Goal: Information Seeking & Learning: Learn about a topic

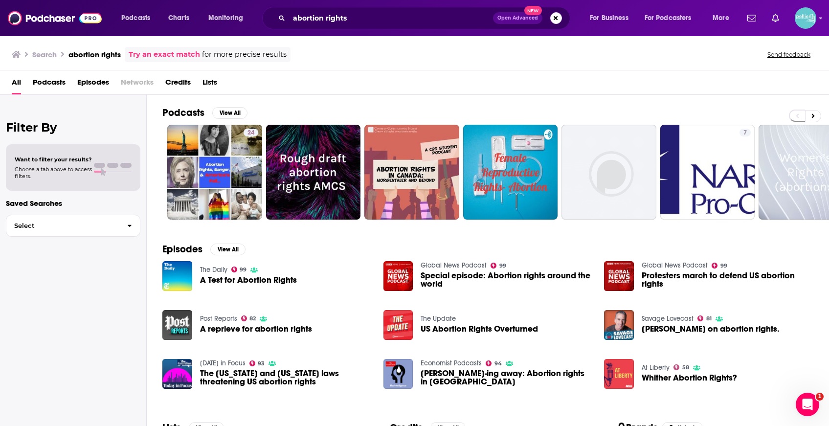
click at [659, 367] on link "At Liberty" at bounding box center [655, 367] width 28 height 8
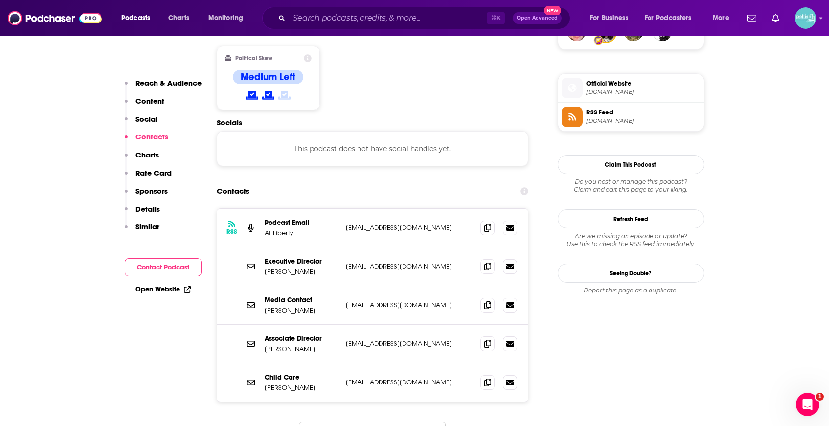
scroll to position [757, 0]
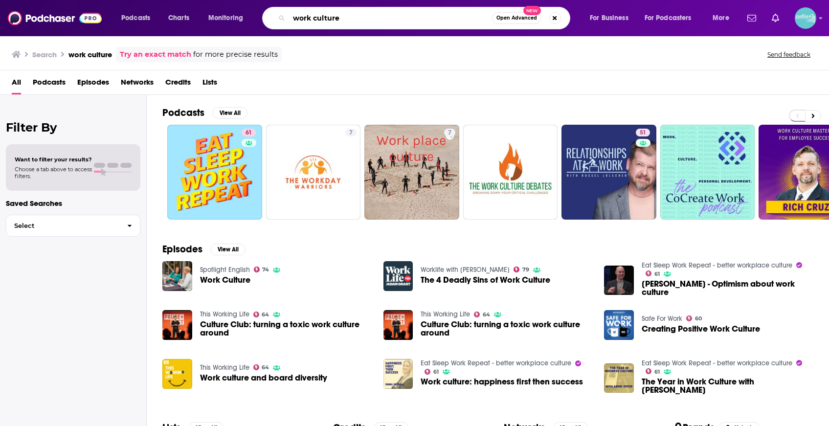
click at [458, 19] on input "work culture" at bounding box center [390, 18] width 203 height 16
type input "r"
type input "pro abortion"
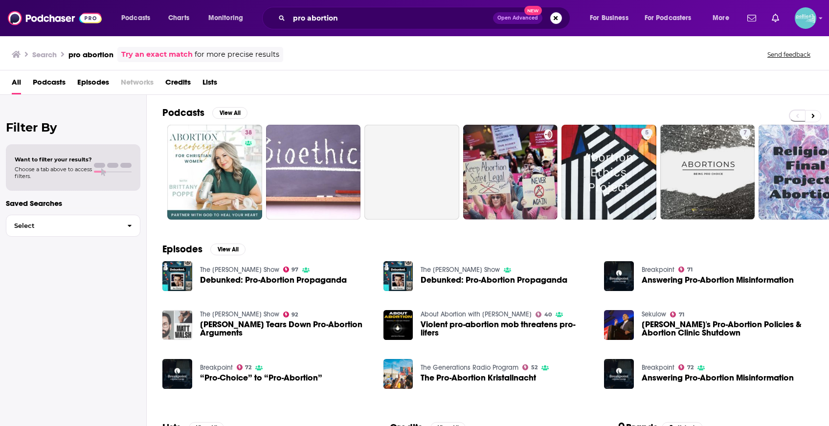
click at [218, 83] on div "All Podcasts Episodes Networks Credits Lists" at bounding box center [416, 84] width 809 height 20
click at [209, 83] on span "Lists" at bounding box center [209, 84] width 15 height 20
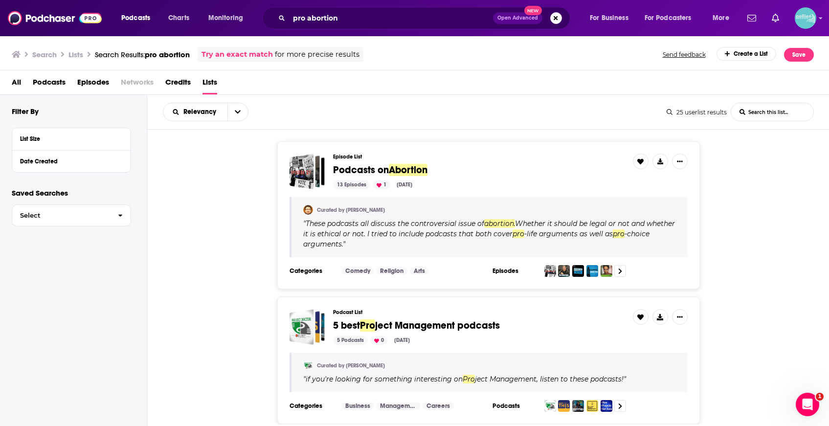
click at [371, 168] on span "Podcasts on" at bounding box center [361, 170] width 56 height 12
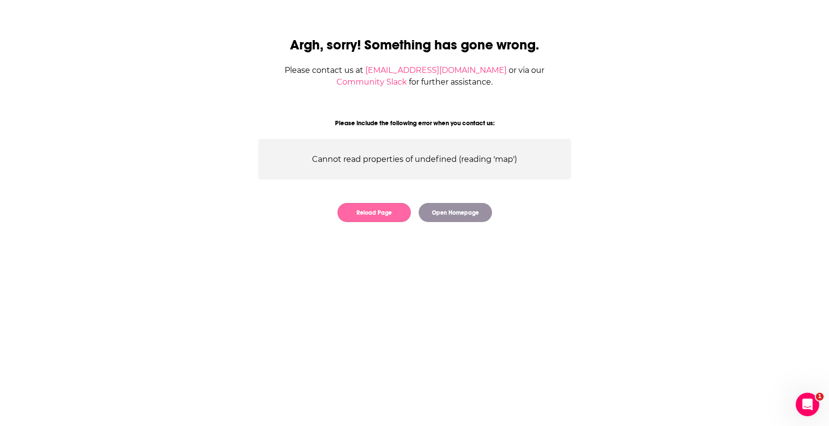
click at [397, 222] on button "Reload Page" at bounding box center [373, 212] width 73 height 19
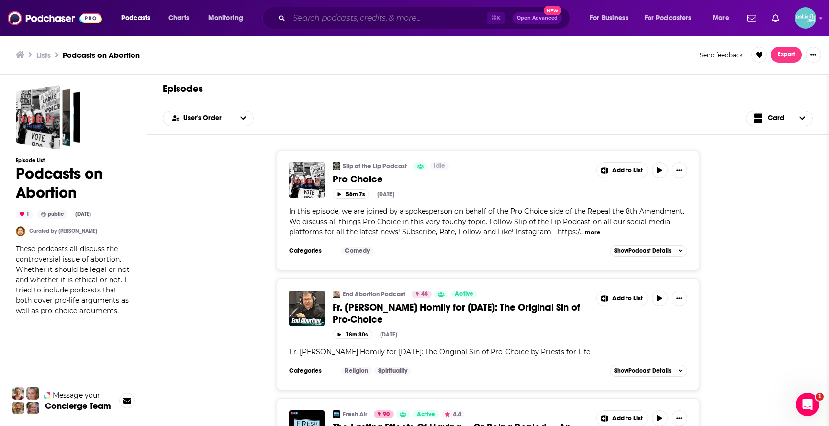
click at [451, 15] on input "Search podcasts, credits, & more..." at bounding box center [387, 18] width 197 height 16
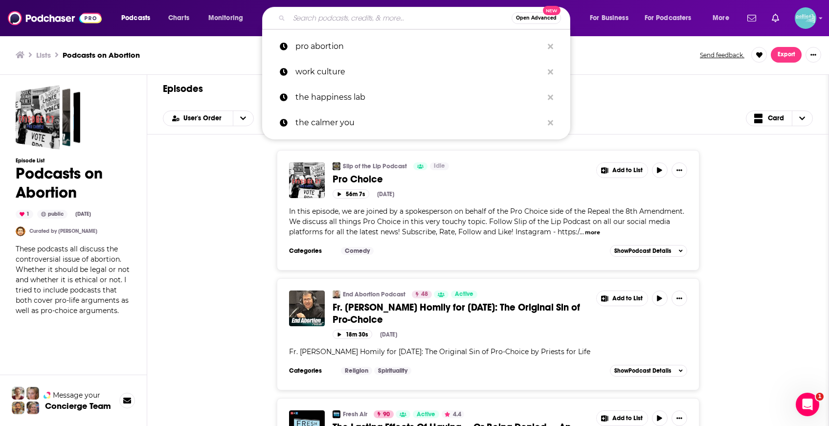
paste input "reproductive choice"
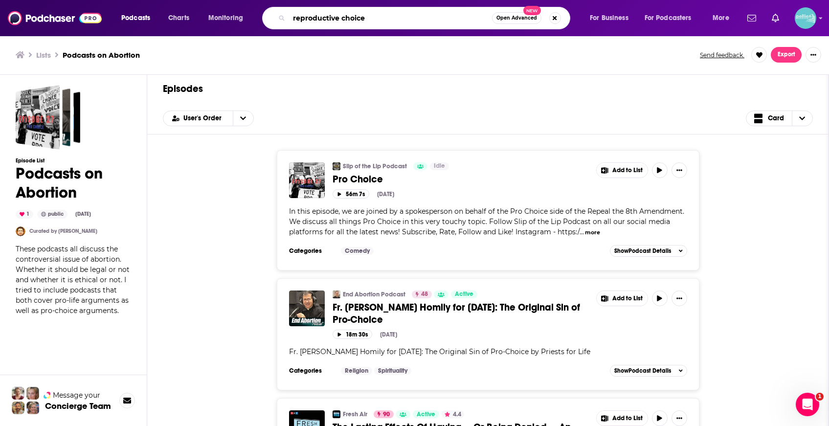
type input "reproductive choice"
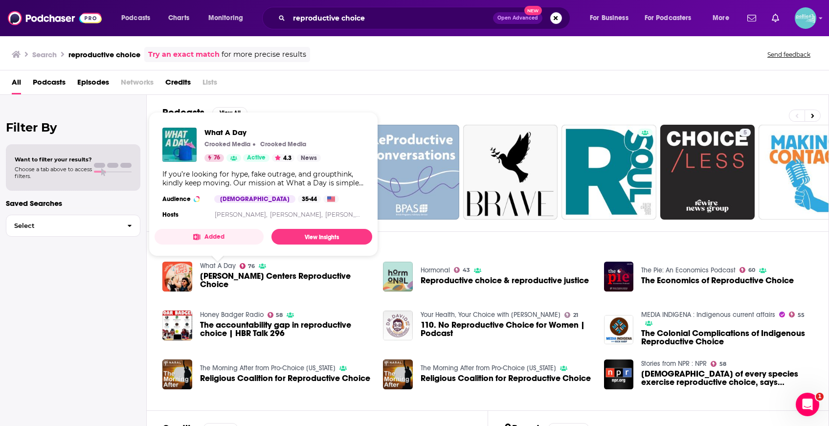
click at [369, 249] on span "What A Day Crooked Media Crooked Media 76 Active 4.3 News If you’re looking for…" at bounding box center [263, 184] width 218 height 144
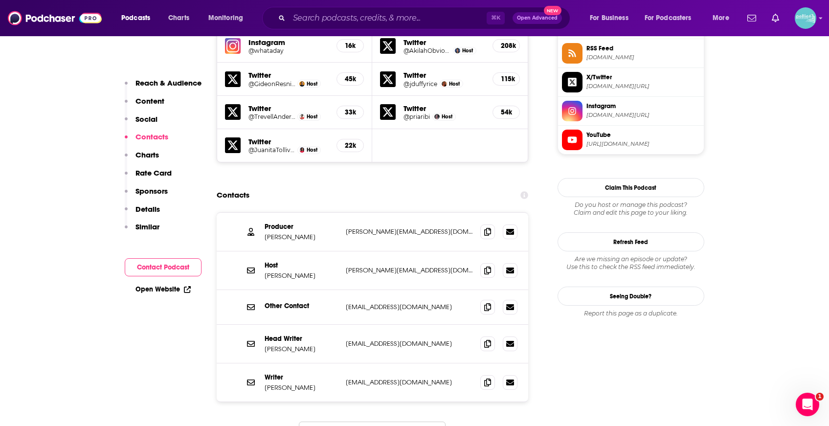
scroll to position [924, 0]
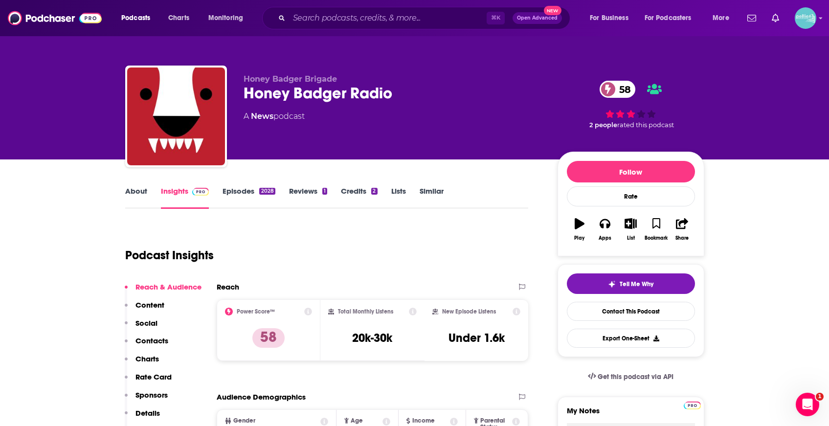
click at [239, 187] on link "Episodes 2028" at bounding box center [248, 197] width 52 height 22
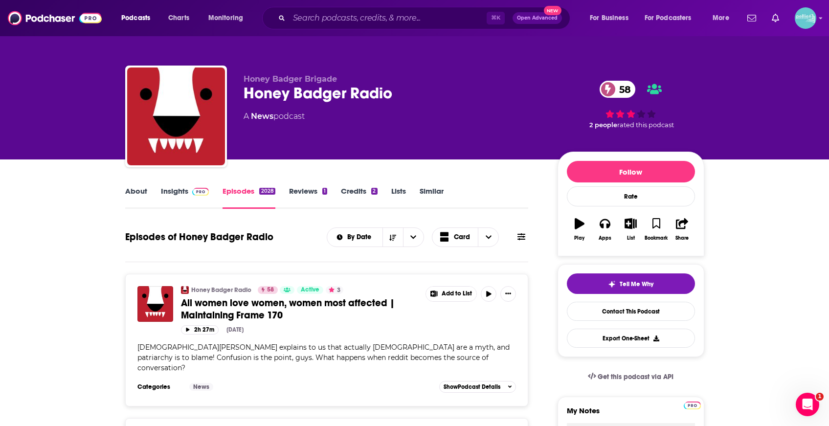
click at [191, 201] on link "Insights" at bounding box center [185, 197] width 48 height 22
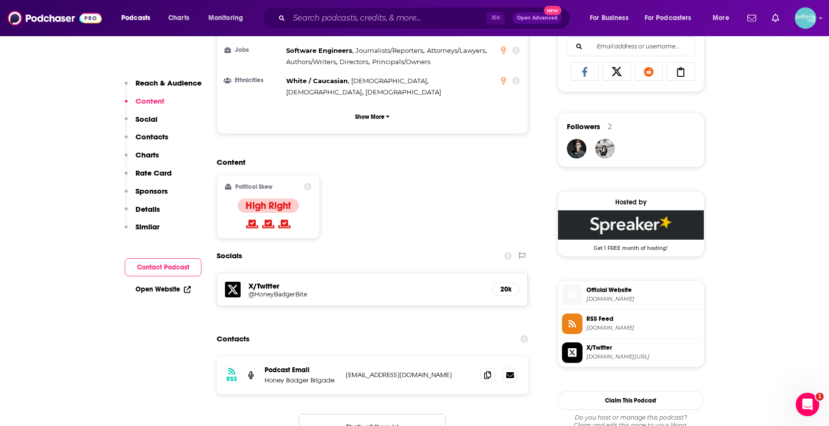
scroll to position [731, 0]
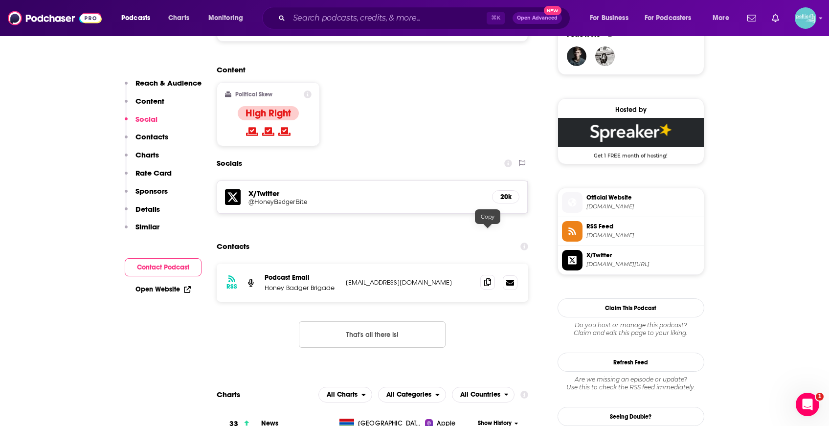
click at [491, 275] on span at bounding box center [487, 282] width 15 height 15
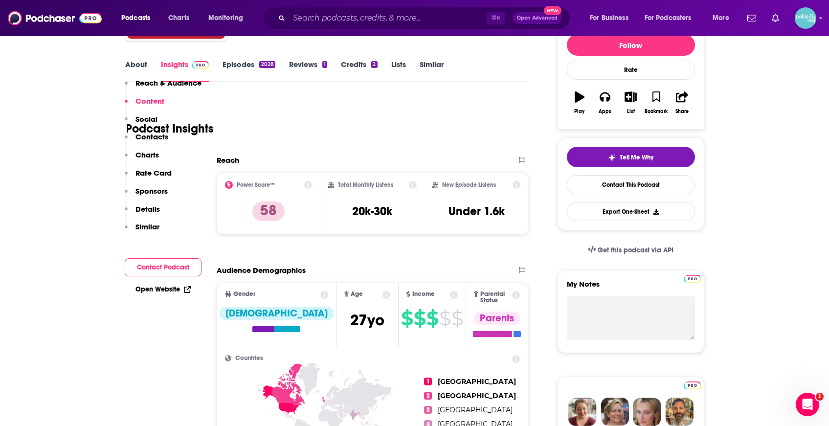
scroll to position [10, 0]
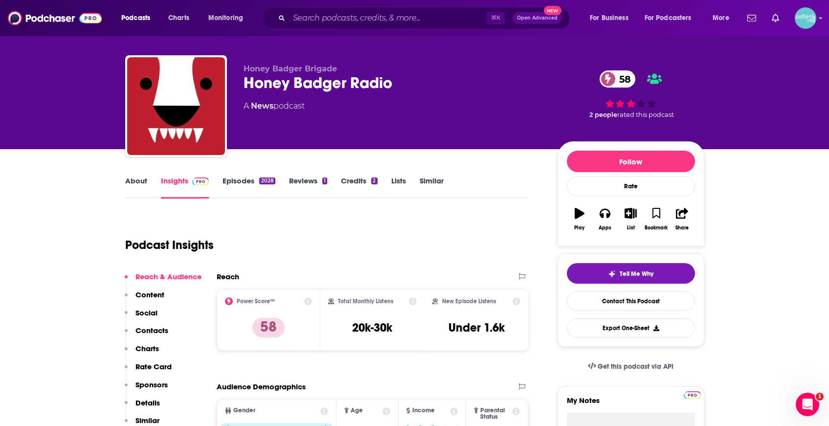
click at [239, 189] on link "Episodes 2028" at bounding box center [248, 187] width 52 height 22
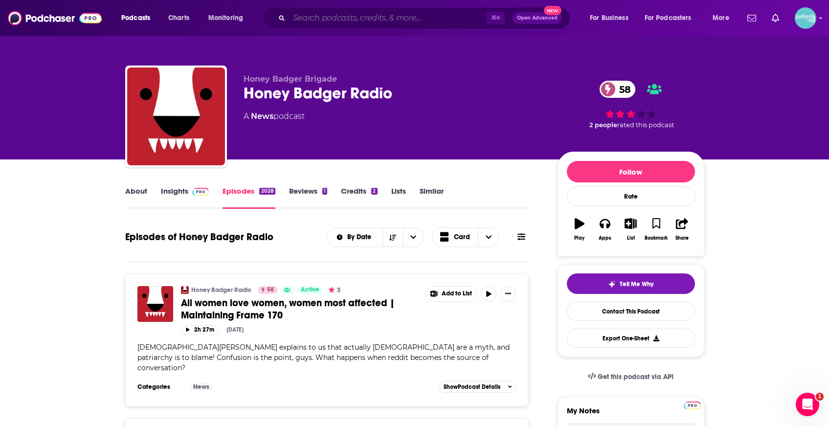
click at [342, 16] on input "Search podcasts, credits, & more..." at bounding box center [387, 18] width 197 height 16
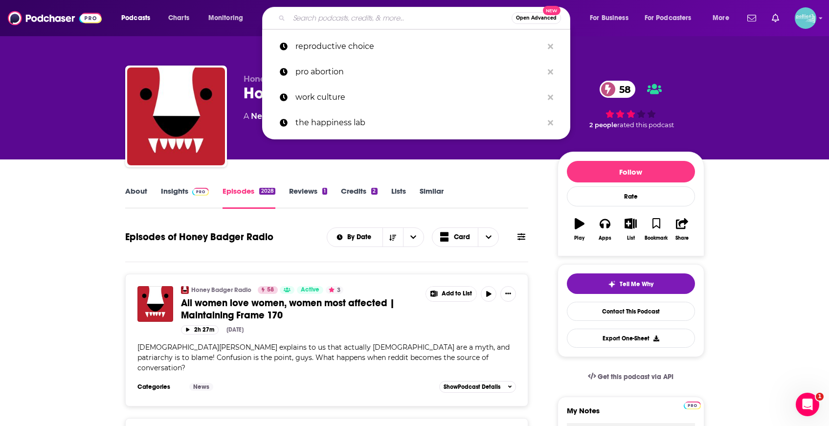
paste input "badger@feedthebadger.com"
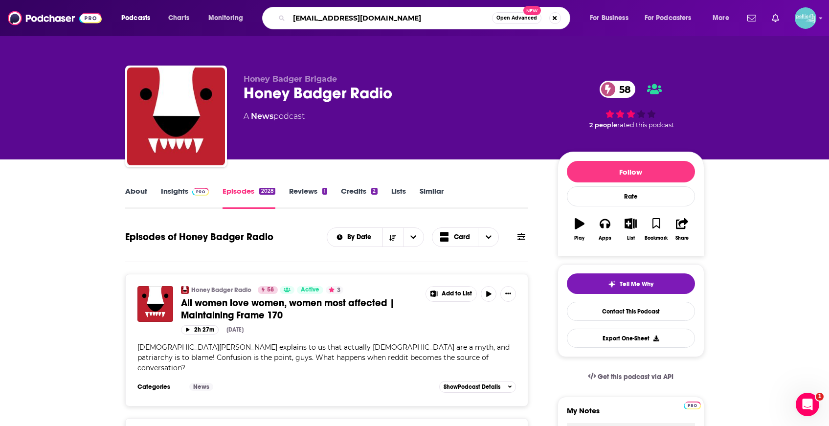
click at [449, 17] on input "badger@feedthebadger.com" at bounding box center [390, 18] width 203 height 16
type input "reproductive justice"
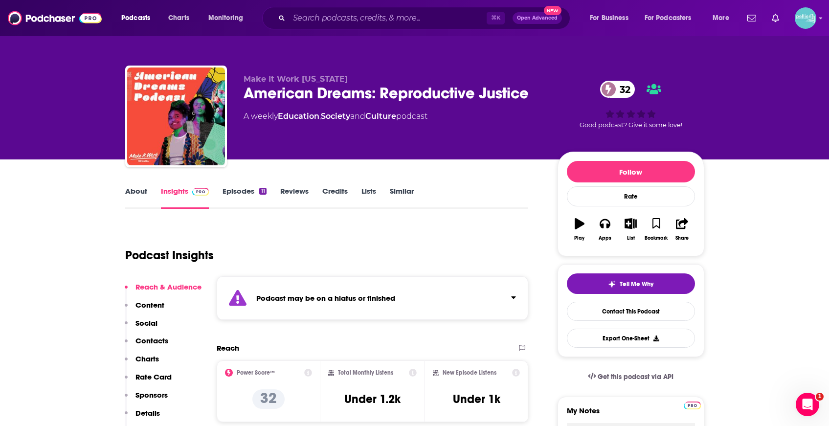
click at [240, 194] on link "Episodes 11" at bounding box center [244, 197] width 44 height 22
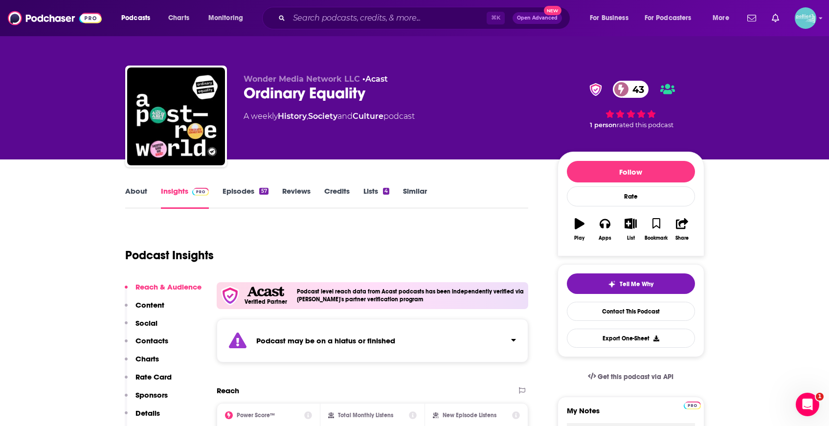
click at [237, 189] on link "Episodes 57" at bounding box center [244, 197] width 45 height 22
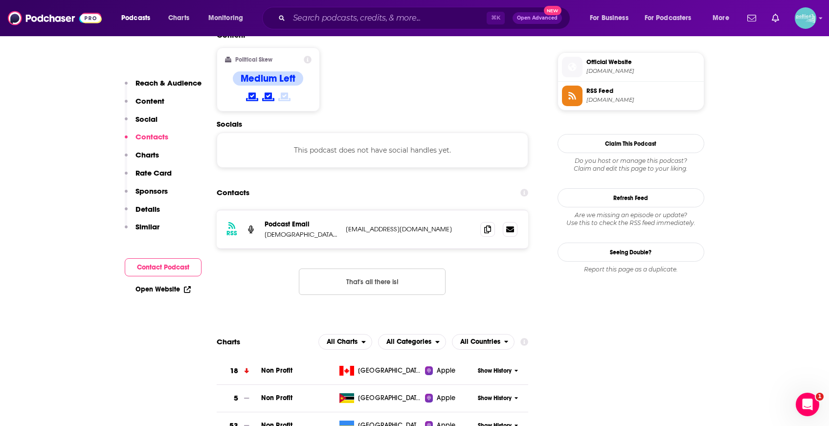
scroll to position [796, 0]
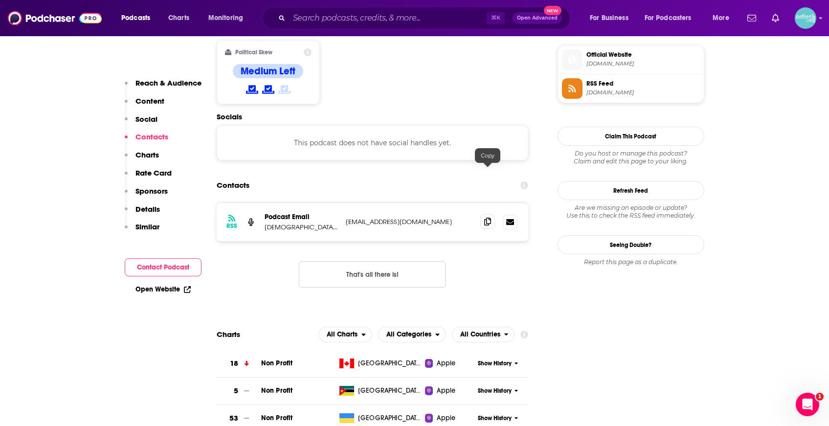
click at [487, 218] on icon at bounding box center [487, 222] width 7 height 8
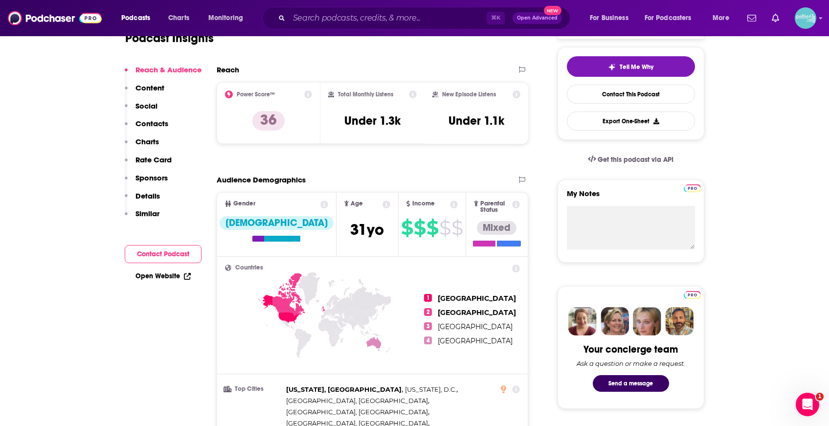
scroll to position [0, 0]
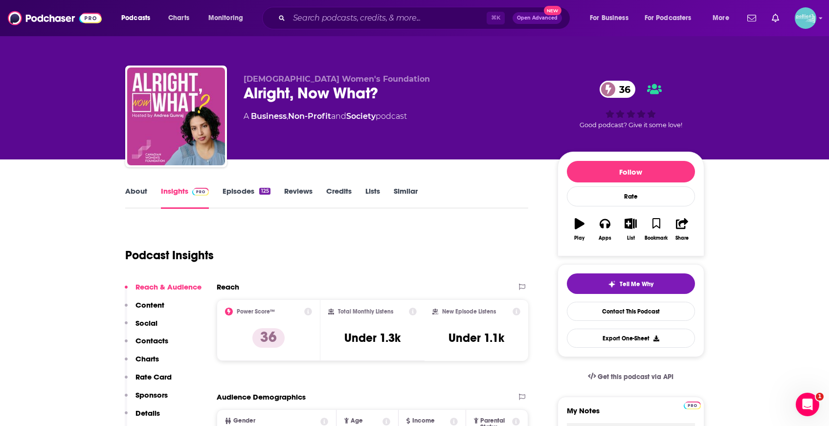
click at [250, 197] on link "Episodes 125" at bounding box center [245, 197] width 47 height 22
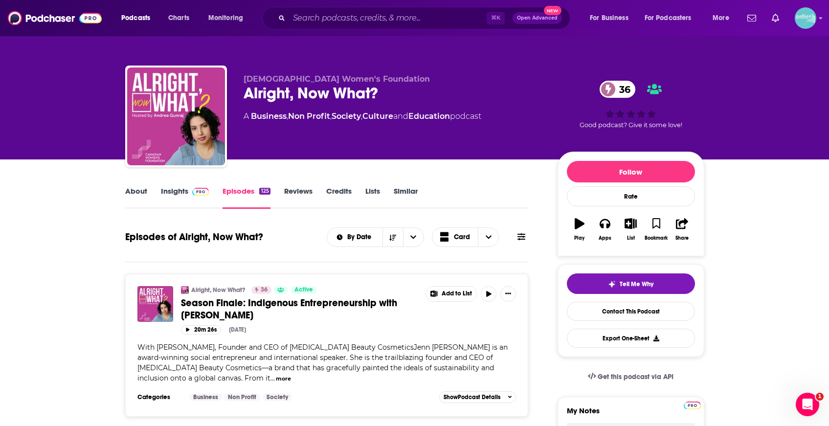
click at [139, 195] on link "About" at bounding box center [136, 197] width 22 height 22
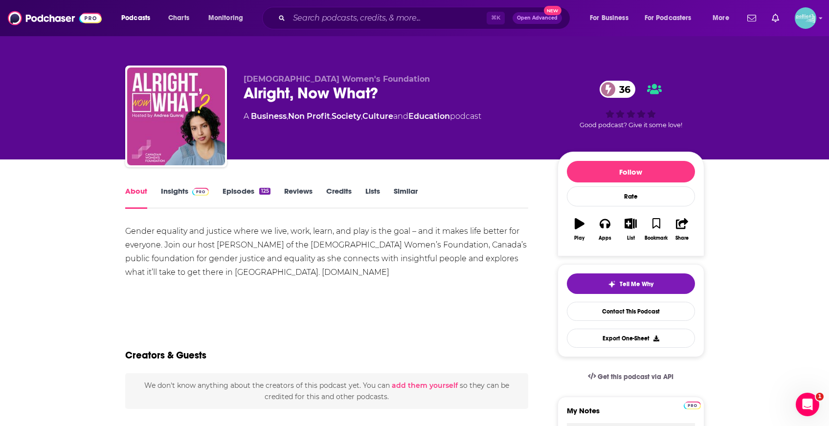
click at [161, 192] on link "Insights" at bounding box center [185, 197] width 48 height 22
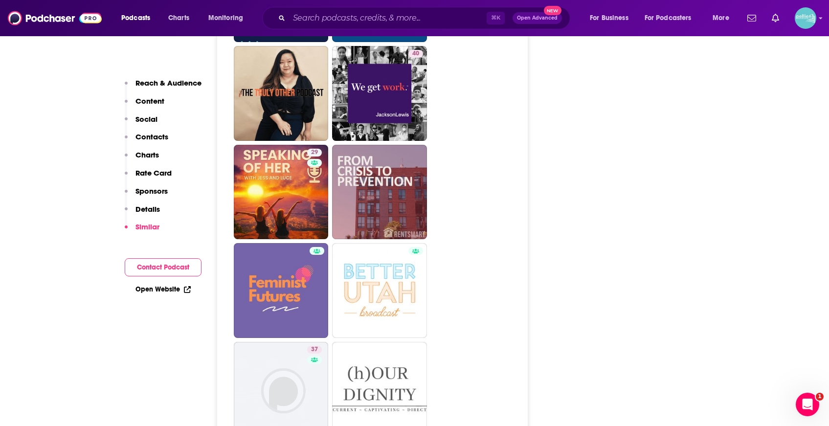
scroll to position [2582, 0]
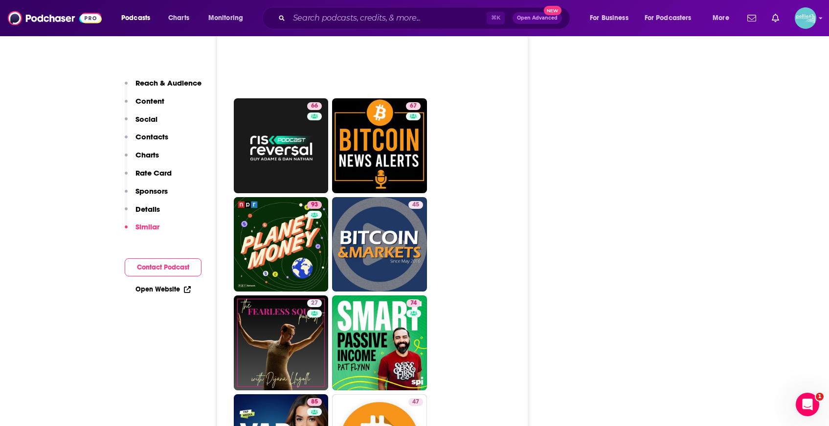
scroll to position [3110, 0]
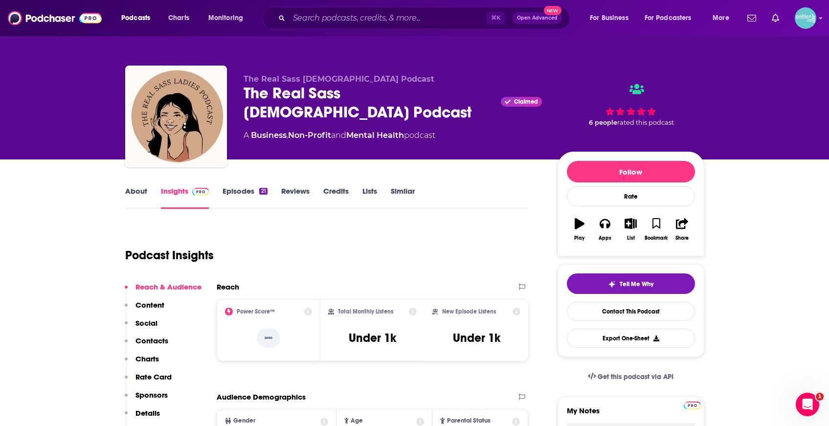
click at [240, 197] on link "Episodes 21" at bounding box center [244, 197] width 44 height 22
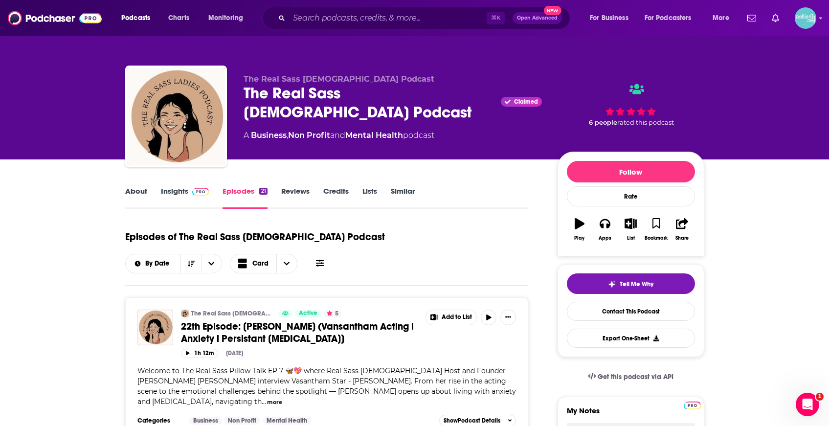
click at [189, 192] on span at bounding box center [198, 190] width 21 height 9
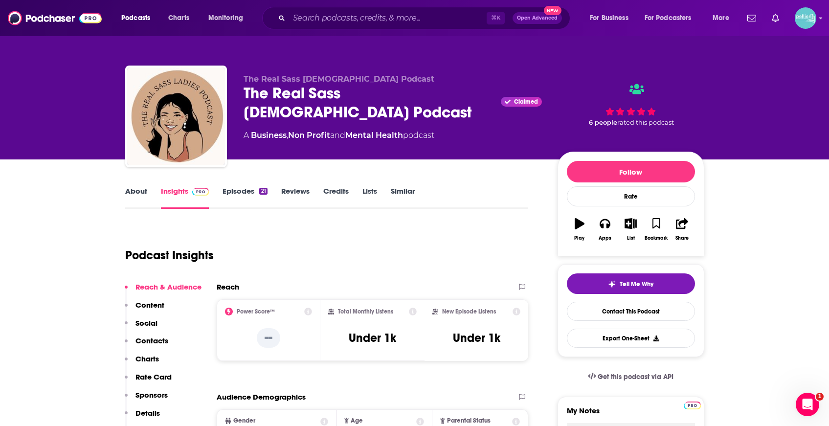
click at [135, 192] on link "About" at bounding box center [136, 197] width 22 height 22
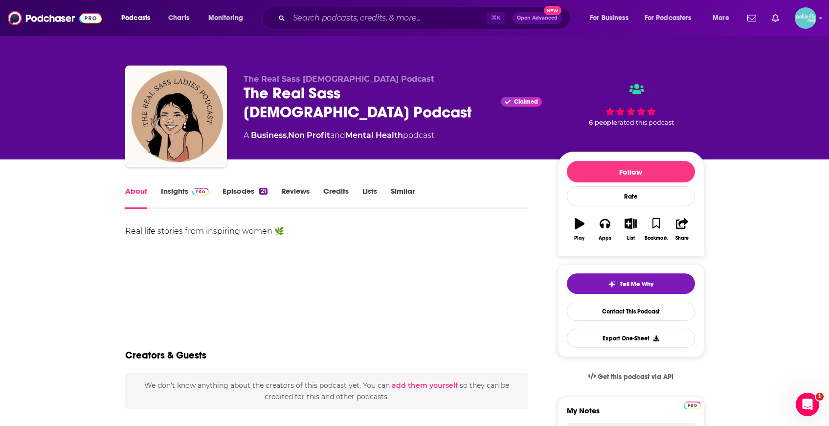
click at [189, 192] on span at bounding box center [198, 190] width 21 height 9
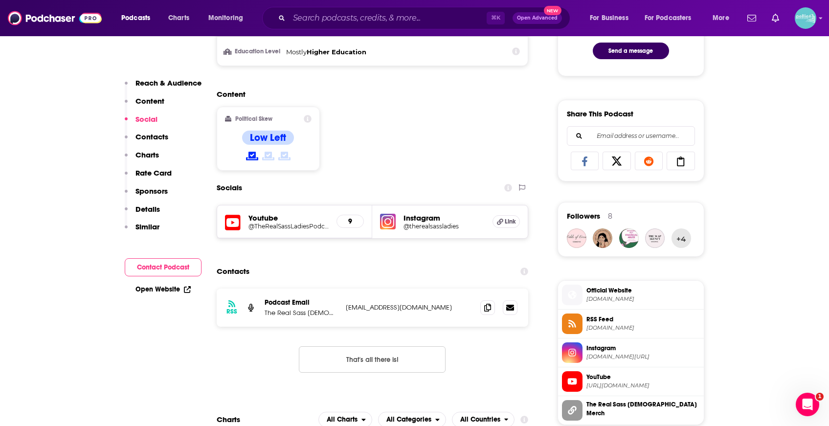
scroll to position [550, 0]
click at [490, 308] on icon at bounding box center [487, 307] width 7 height 8
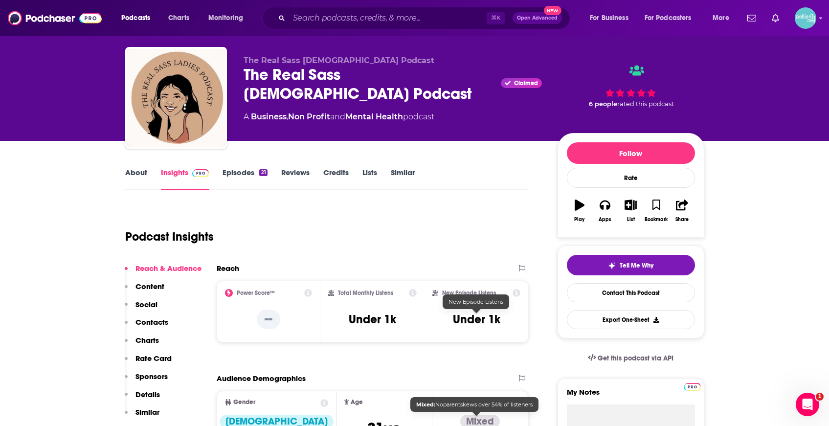
scroll to position [0, 0]
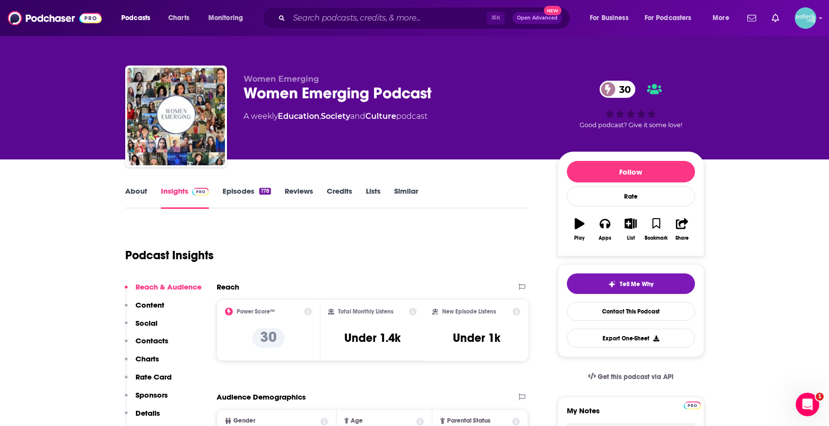
click at [243, 198] on link "Episodes 178" at bounding box center [246, 197] width 48 height 22
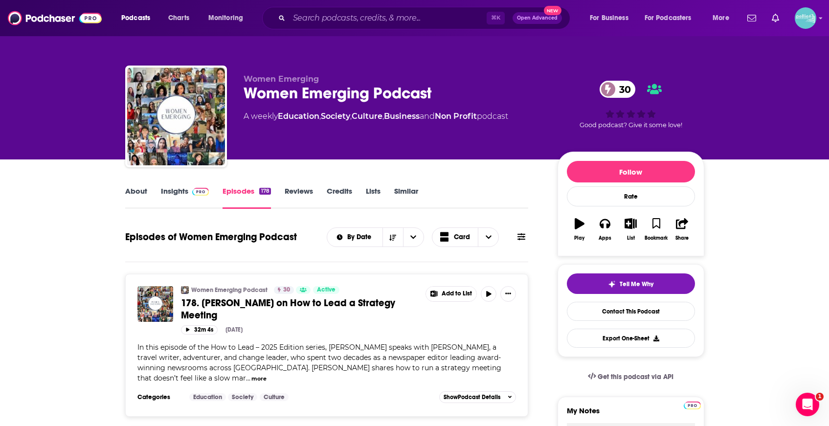
click at [178, 193] on link "Insights" at bounding box center [185, 197] width 48 height 22
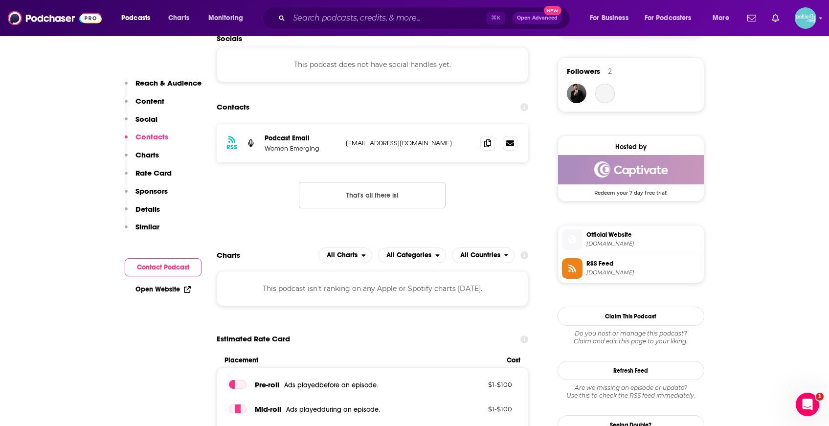
scroll to position [705, 0]
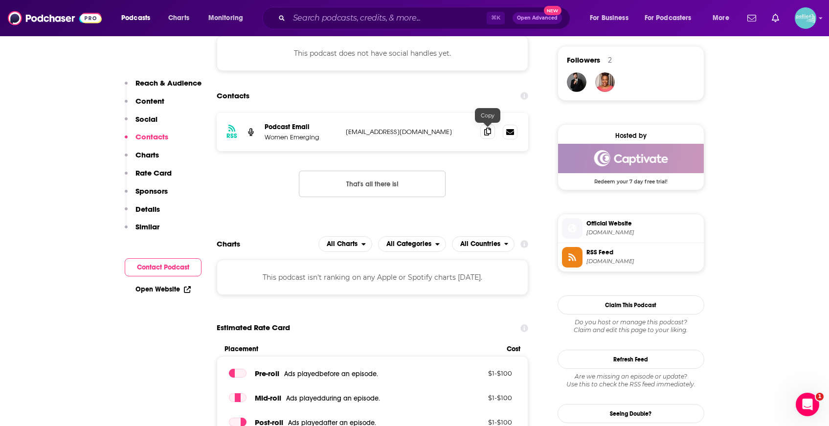
click at [488, 132] on icon at bounding box center [487, 132] width 7 height 8
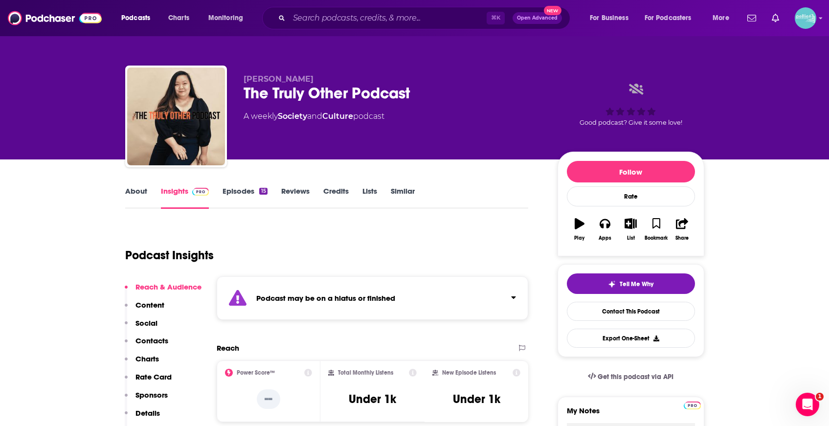
click at [243, 193] on link "Episodes 15" at bounding box center [244, 197] width 44 height 22
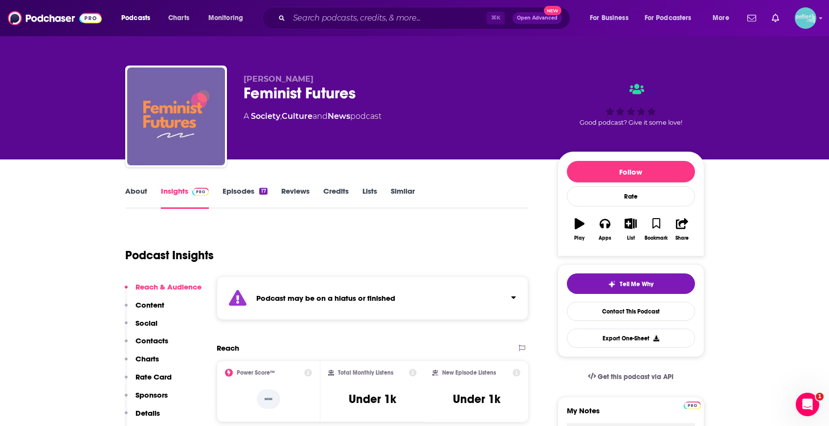
click at [240, 189] on link "Episodes 17" at bounding box center [244, 197] width 44 height 22
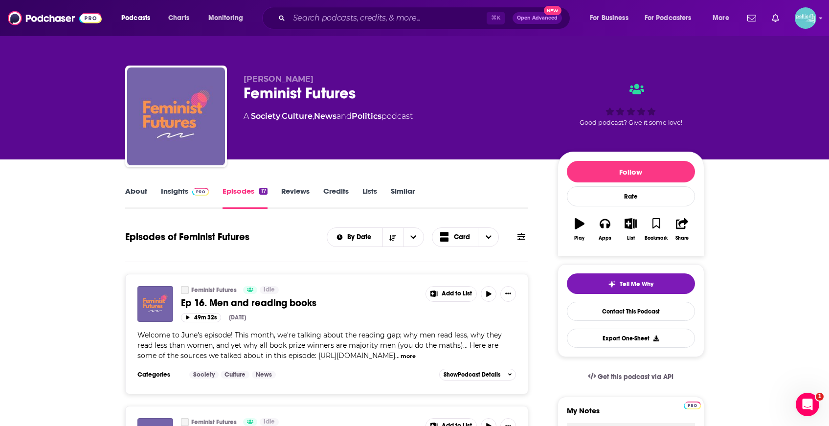
click at [193, 193] on img at bounding box center [200, 192] width 17 height 8
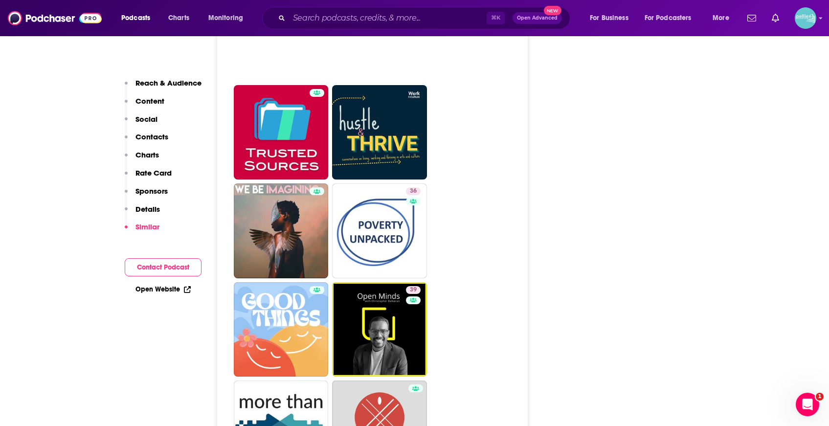
scroll to position [2462, 0]
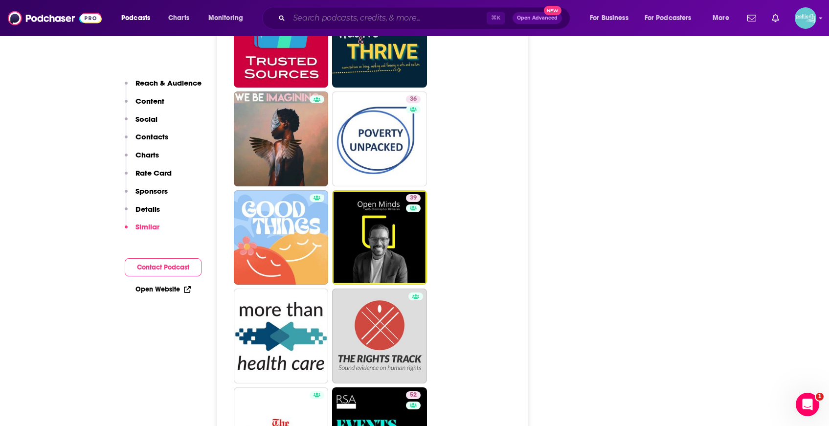
click at [431, 18] on input "Search podcasts, credits, & more..." at bounding box center [387, 18] width 197 height 16
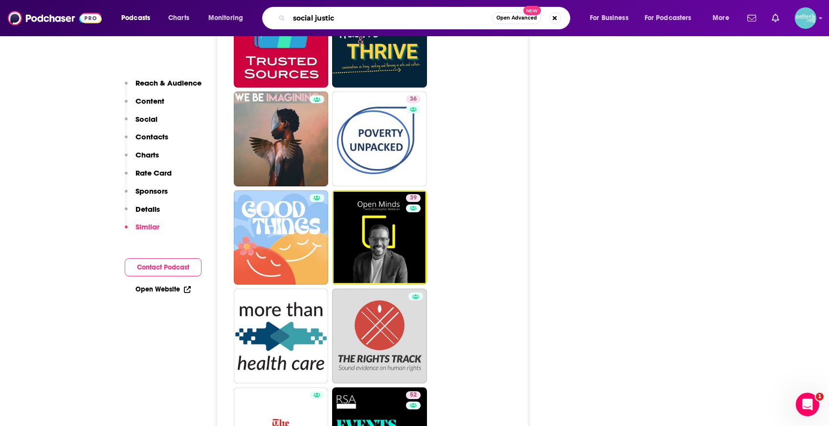
type input "social justice"
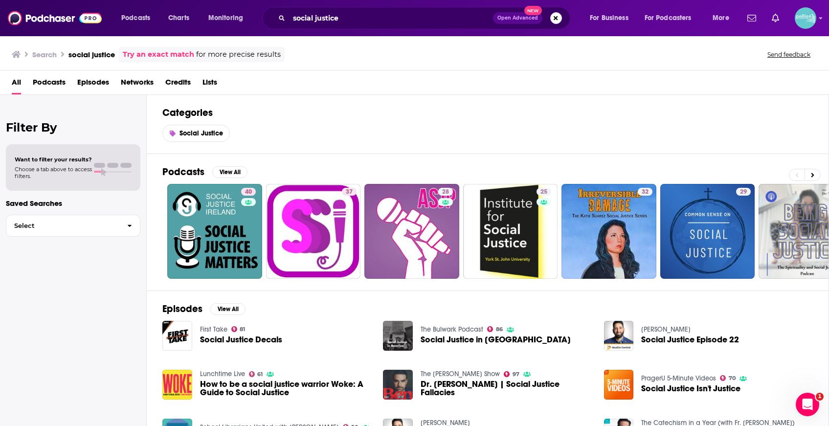
click at [510, 78] on div "All Podcasts Episodes Networks Credits Lists" at bounding box center [416, 84] width 809 height 20
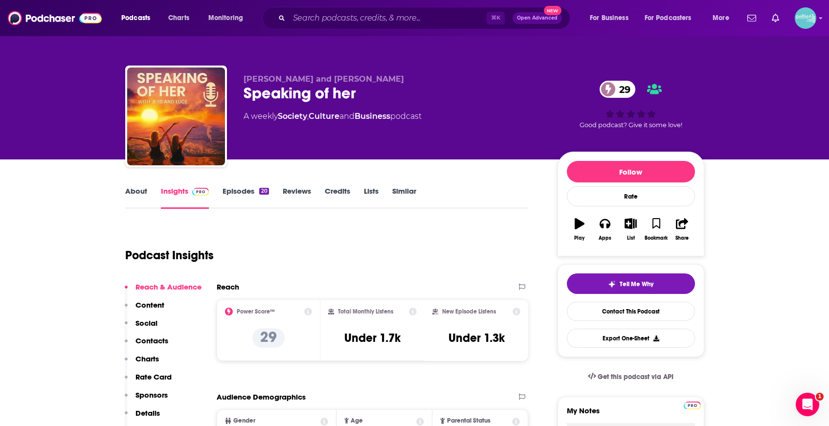
click at [241, 187] on link "Episodes 20" at bounding box center [245, 197] width 46 height 22
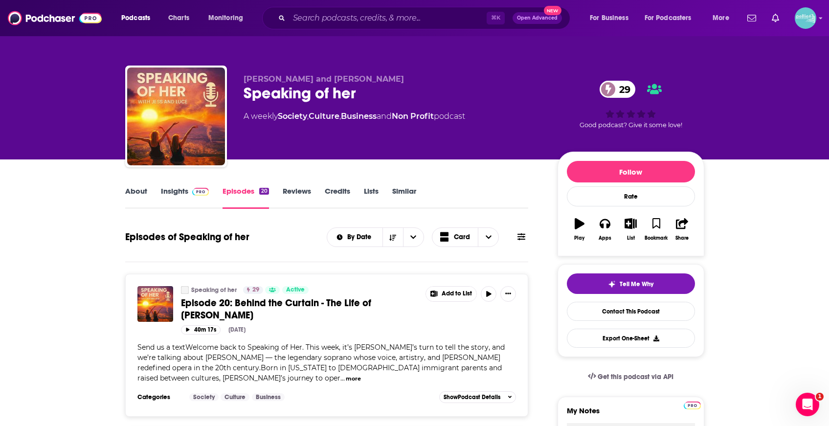
click at [129, 197] on link "About" at bounding box center [136, 197] width 22 height 22
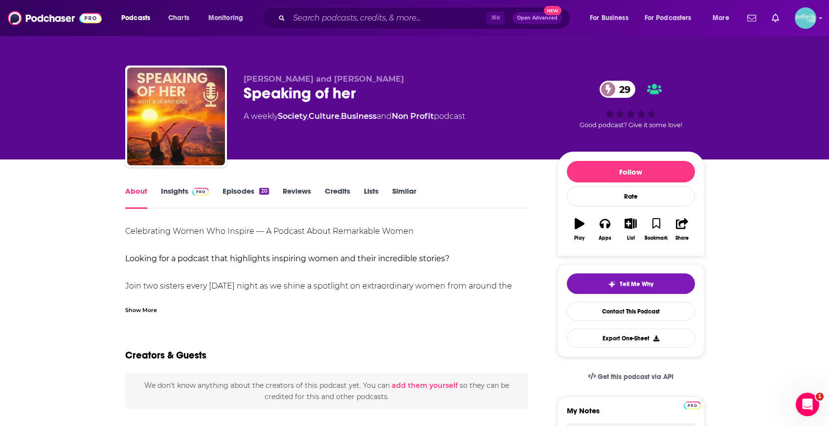
click at [254, 192] on link "Episodes 20" at bounding box center [245, 197] width 46 height 22
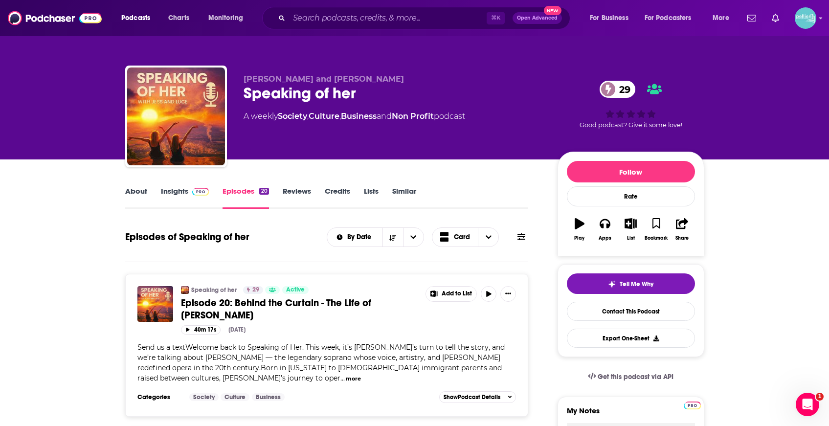
click at [185, 193] on link "Insights" at bounding box center [185, 197] width 48 height 22
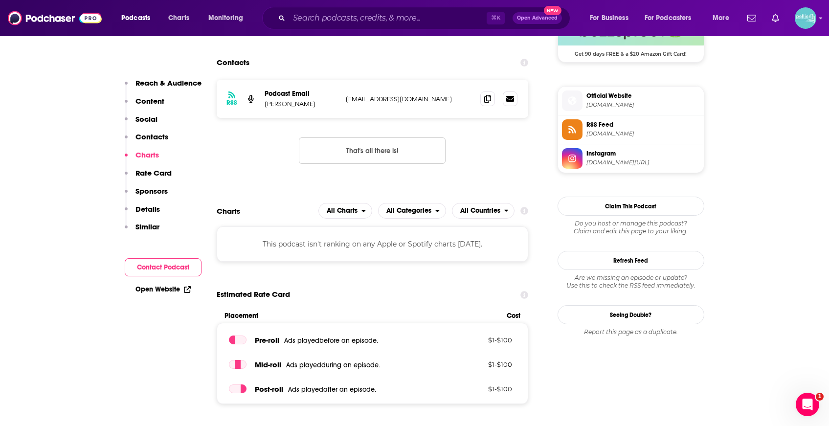
scroll to position [804, 0]
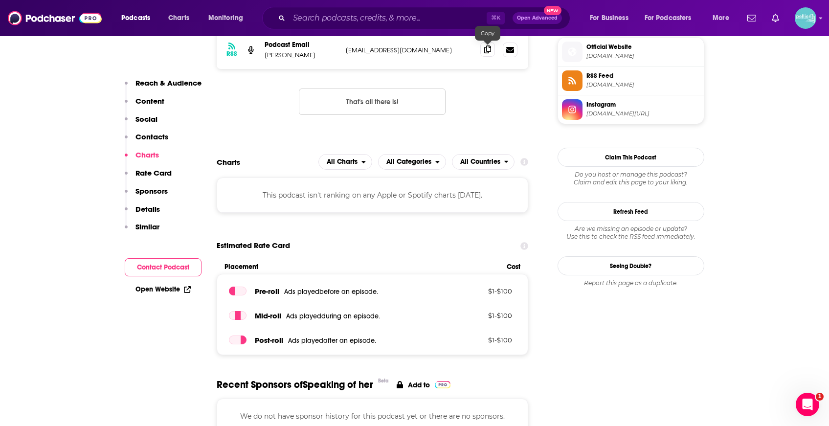
click at [487, 50] on icon at bounding box center [487, 49] width 7 height 8
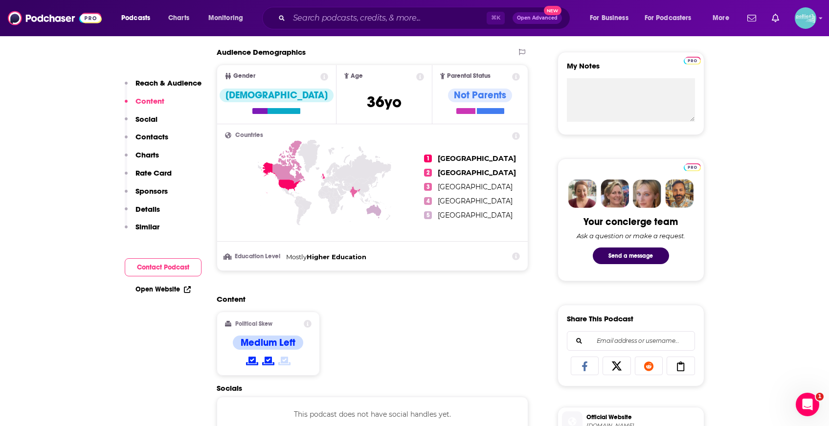
scroll to position [604, 0]
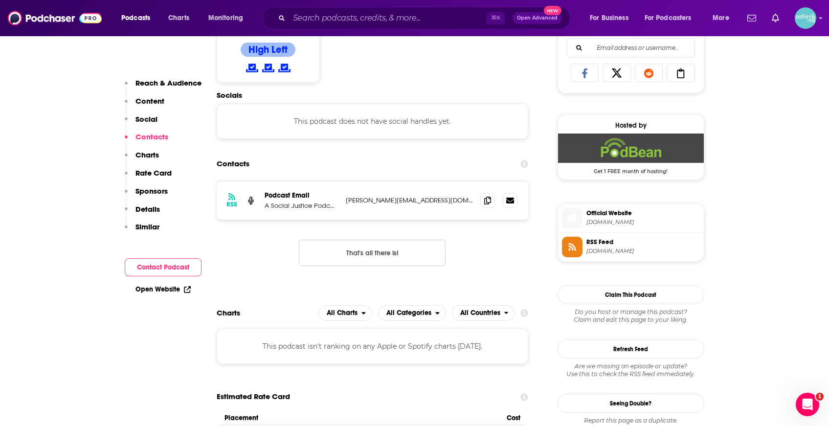
scroll to position [696, 0]
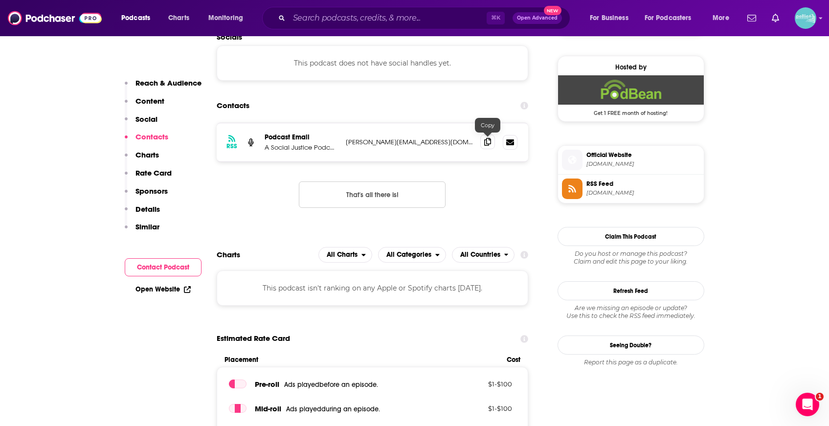
click at [492, 138] on span at bounding box center [487, 141] width 15 height 15
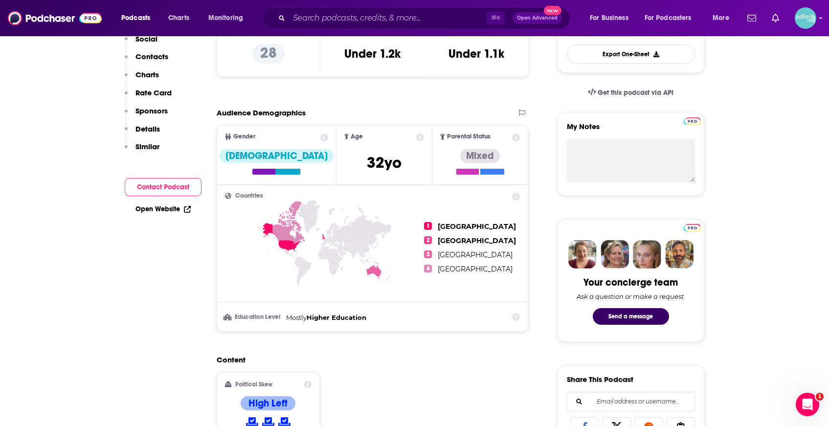
scroll to position [0, 0]
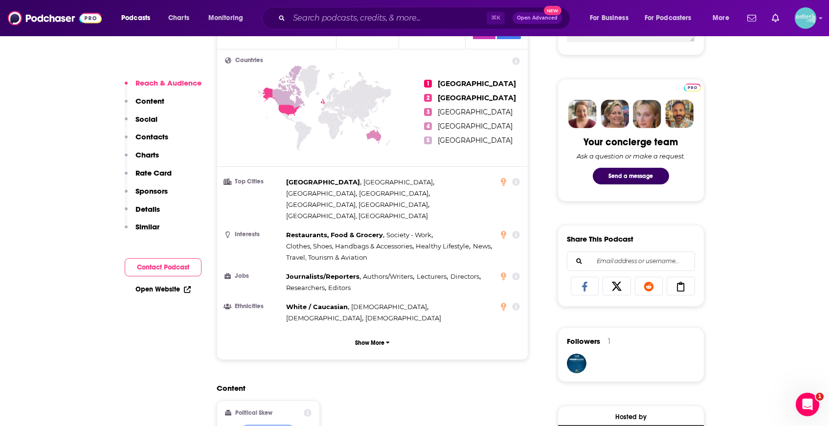
scroll to position [750, 0]
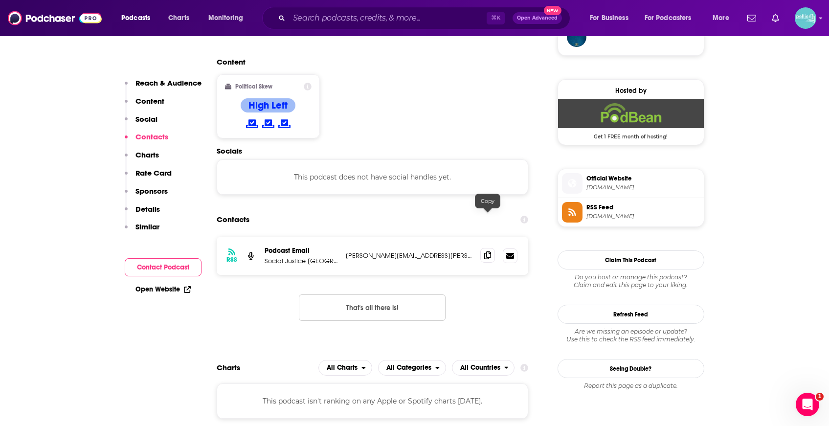
click at [487, 251] on icon at bounding box center [487, 255] width 7 height 8
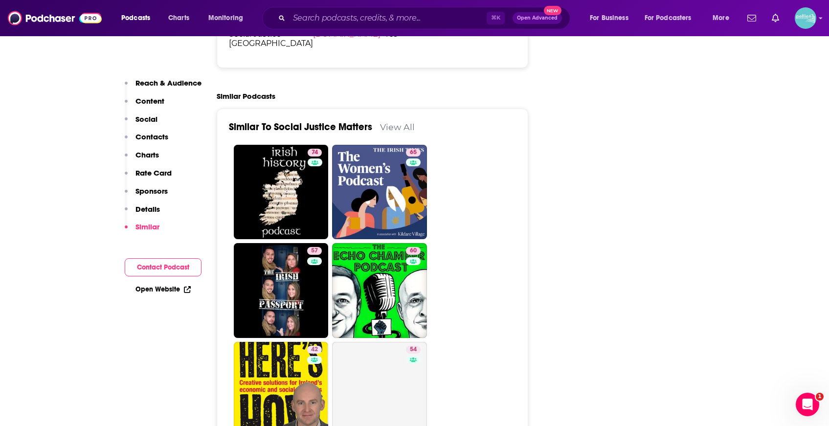
scroll to position [1594, 0]
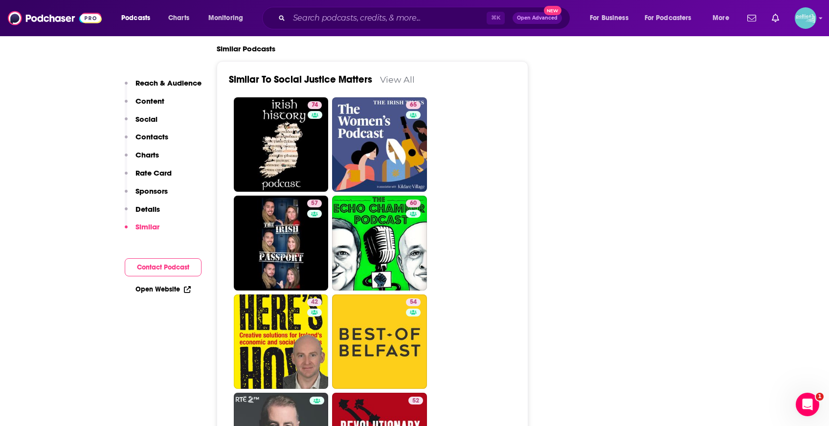
scroll to position [1494, 0]
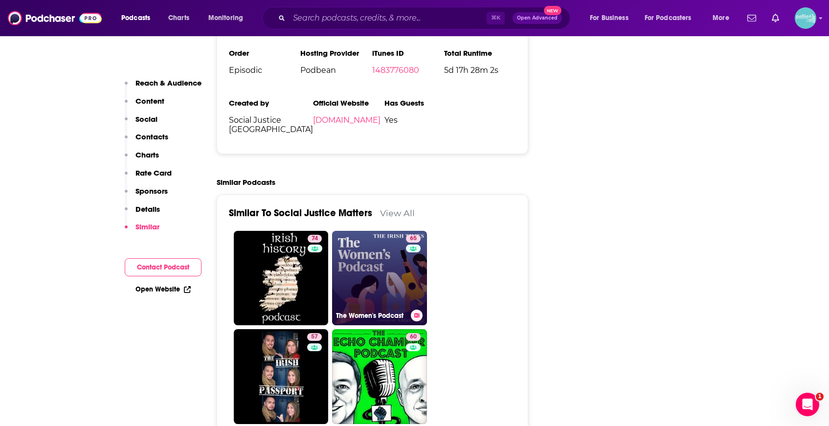
click at [388, 240] on link "65 The Women's Podcast" at bounding box center [379, 278] width 95 height 95
type input "https://www.podchaser.com/podcasts/the-womens-podcast-25782"
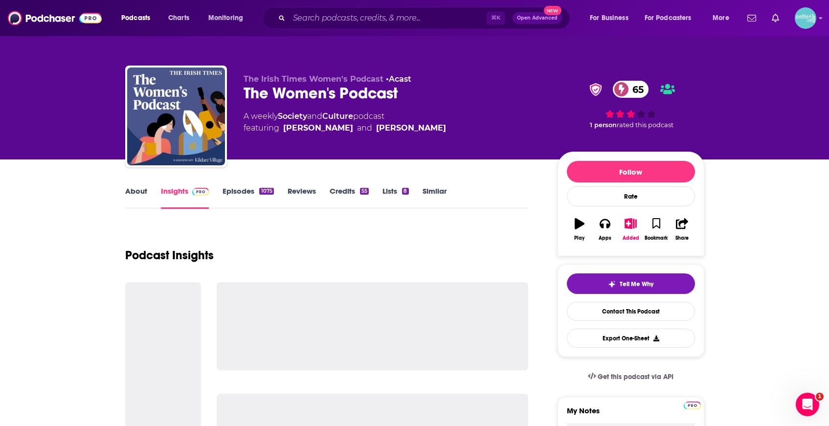
click at [393, 192] on link "Lists 8" at bounding box center [395, 197] width 26 height 22
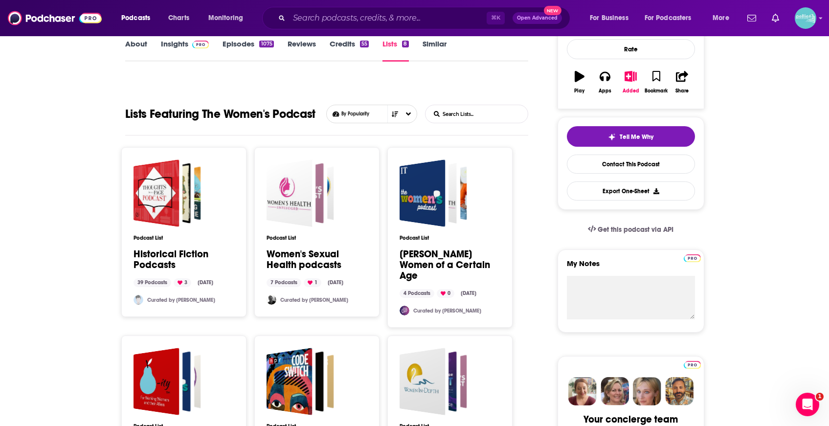
scroll to position [149, 0]
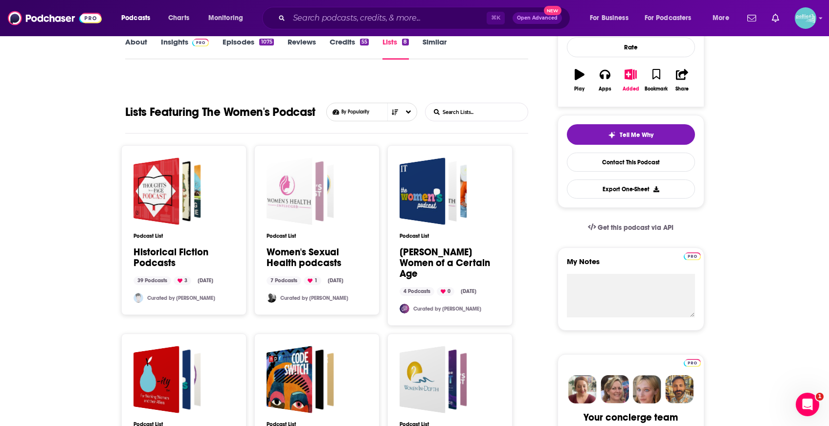
click at [325, 199] on span "Women's Sexual Health podcasts" at bounding box center [299, 190] width 67 height 67
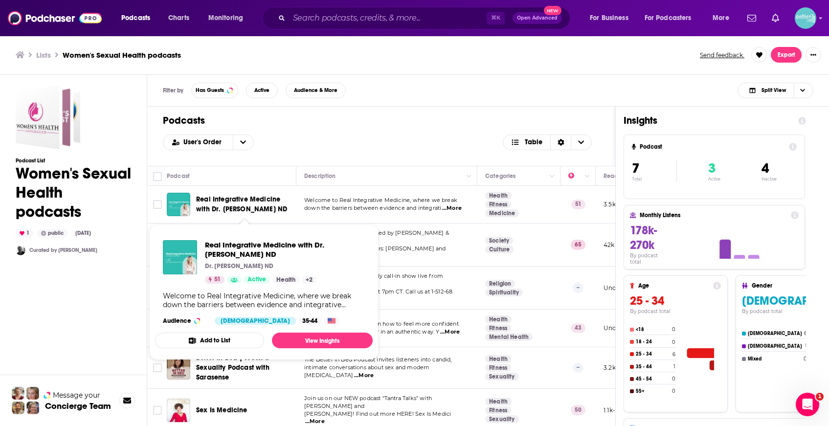
click at [321, 130] on div "Podcasts User's Order Table" at bounding box center [381, 136] width 468 height 59
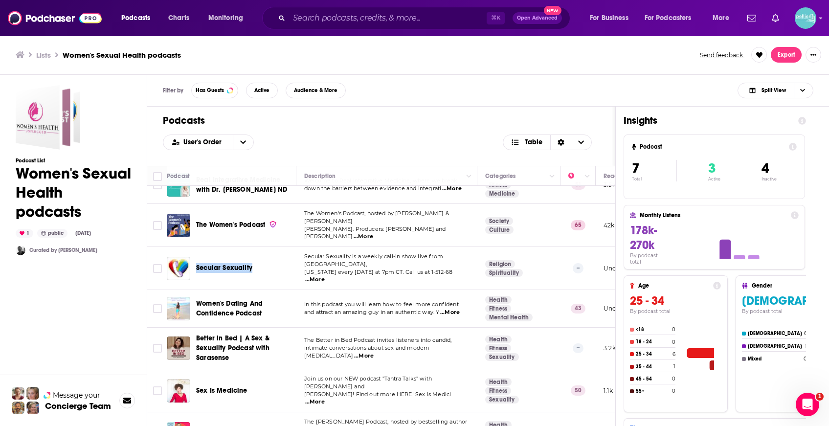
scroll to position [21, 0]
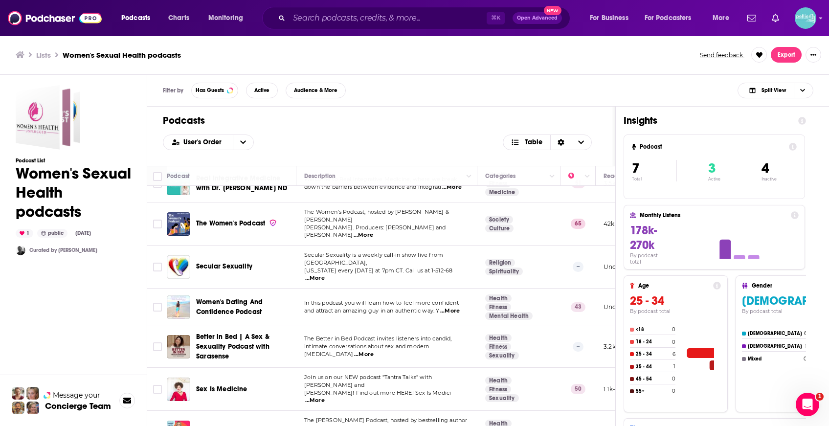
click at [570, 107] on div "Podcasts User's Order Table" at bounding box center [381, 136] width 468 height 59
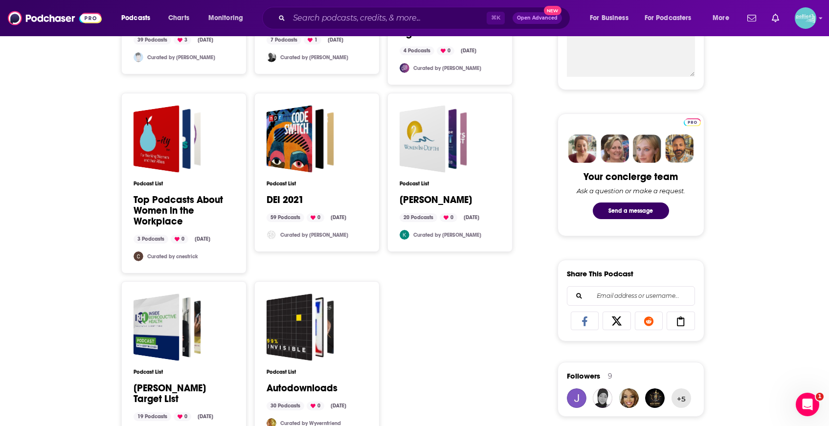
scroll to position [375, 0]
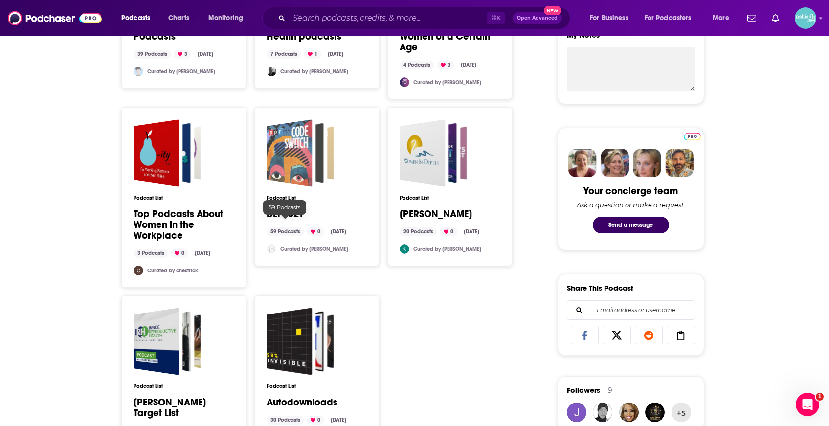
click at [293, 168] on div "DEI 2021" at bounding box center [289, 152] width 46 height 67
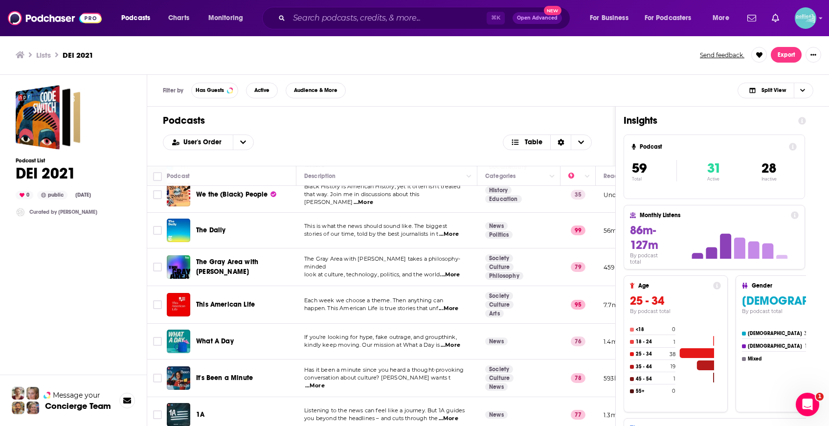
scroll to position [1947, 0]
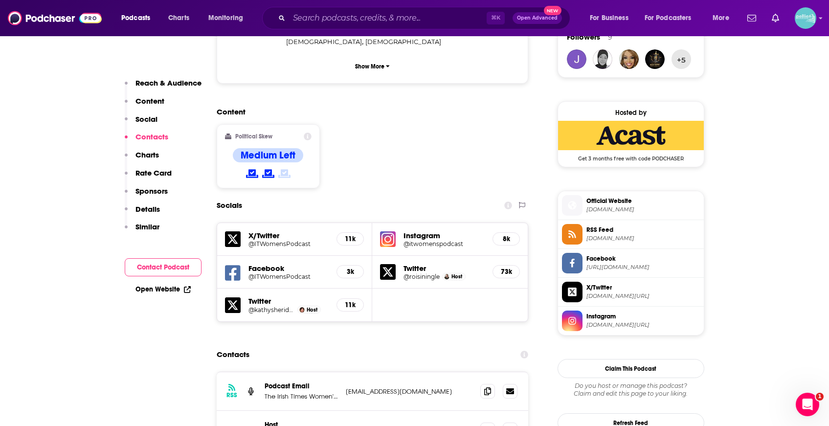
scroll to position [908, 0]
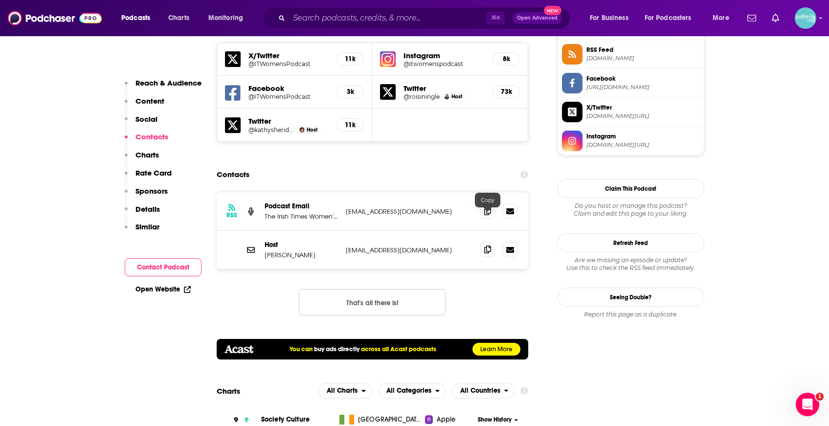
click at [488, 245] on icon at bounding box center [487, 249] width 7 height 8
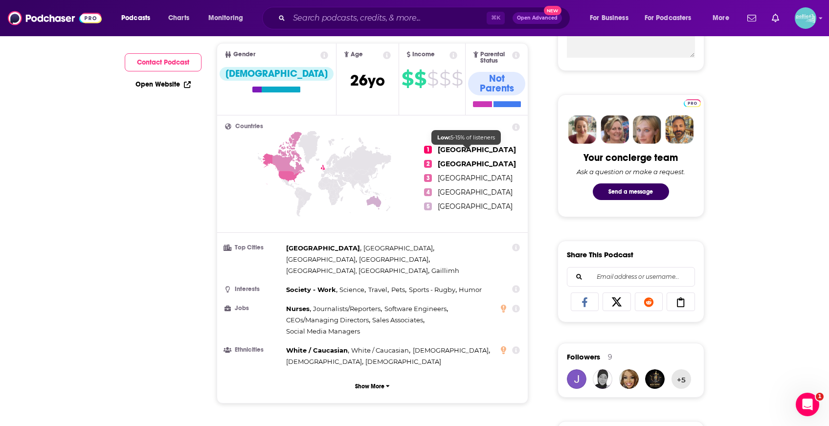
scroll to position [0, 0]
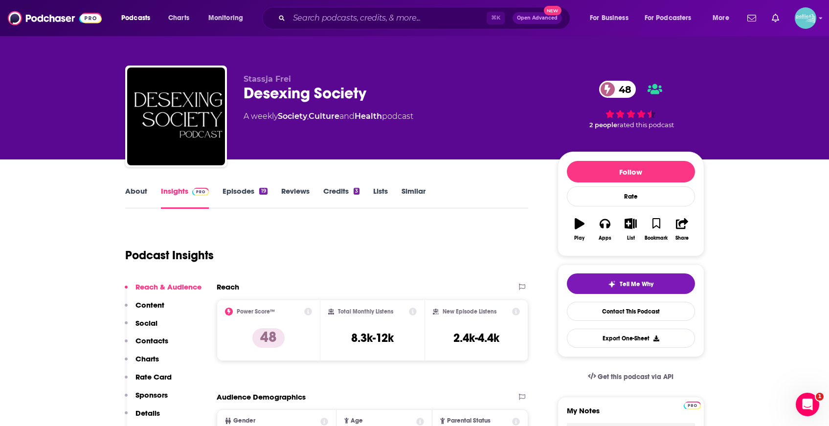
click at [137, 197] on link "About" at bounding box center [136, 197] width 22 height 22
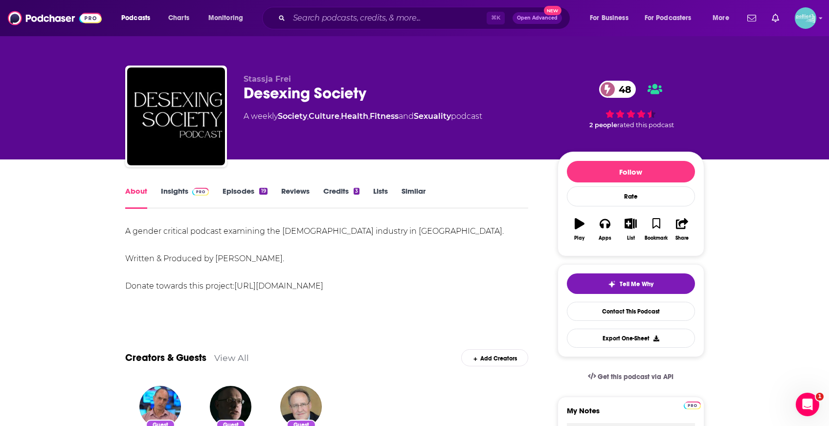
click at [188, 197] on link "Insights" at bounding box center [185, 197] width 48 height 22
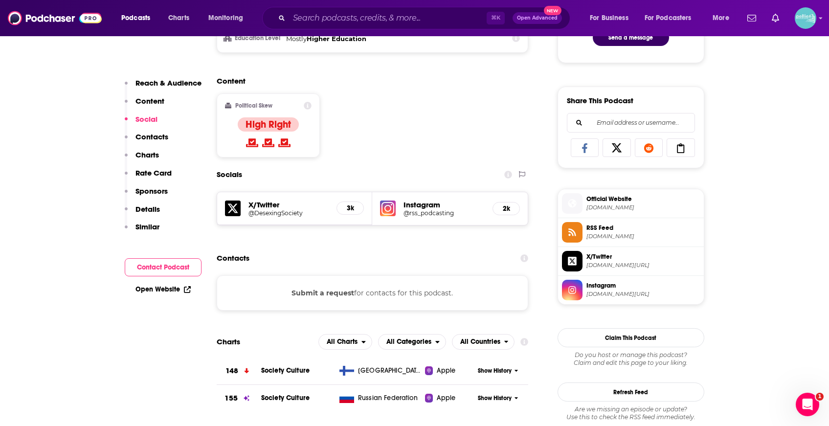
scroll to position [572, 0]
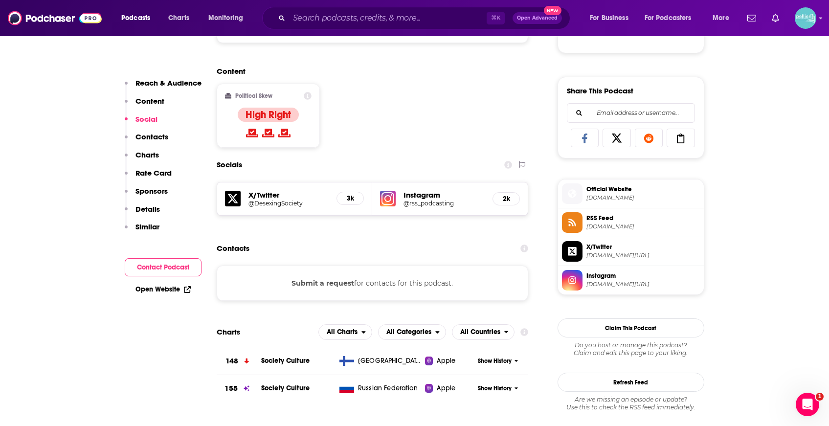
click at [163, 290] on link "Open Website" at bounding box center [162, 289] width 55 height 8
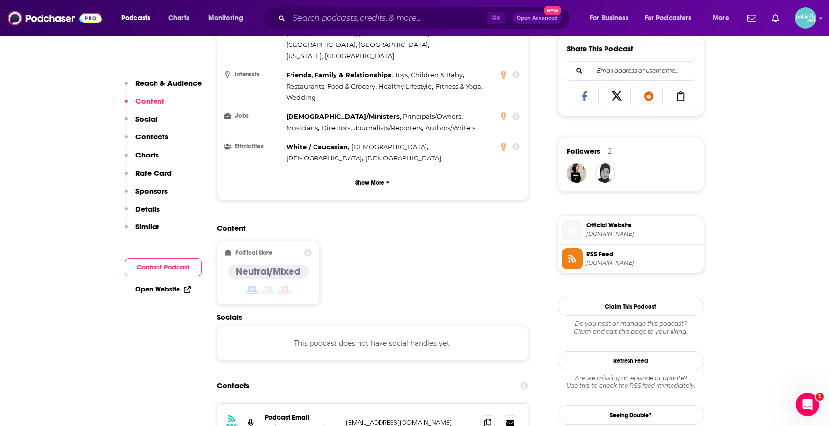
scroll to position [617, 0]
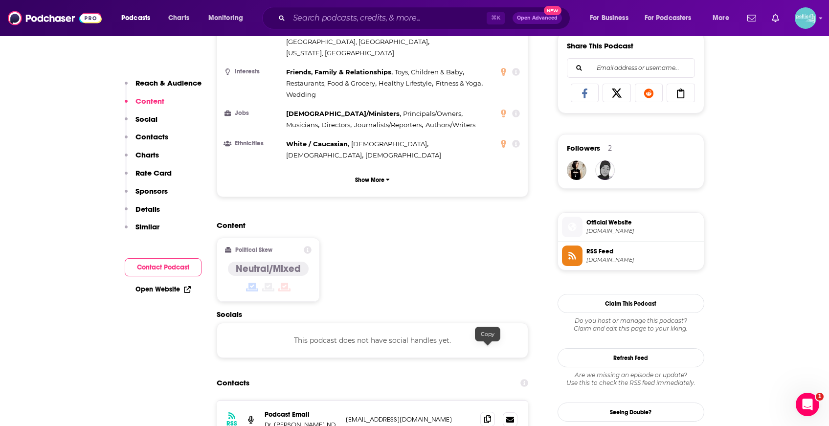
click at [487, 415] on icon at bounding box center [487, 419] width 7 height 8
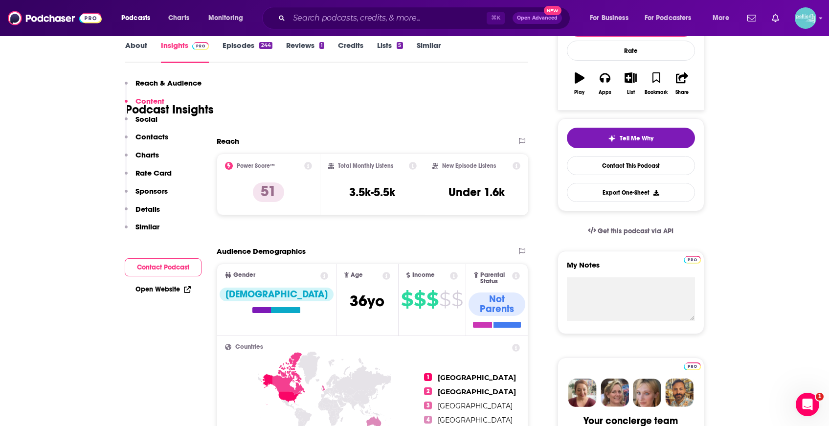
scroll to position [0, 0]
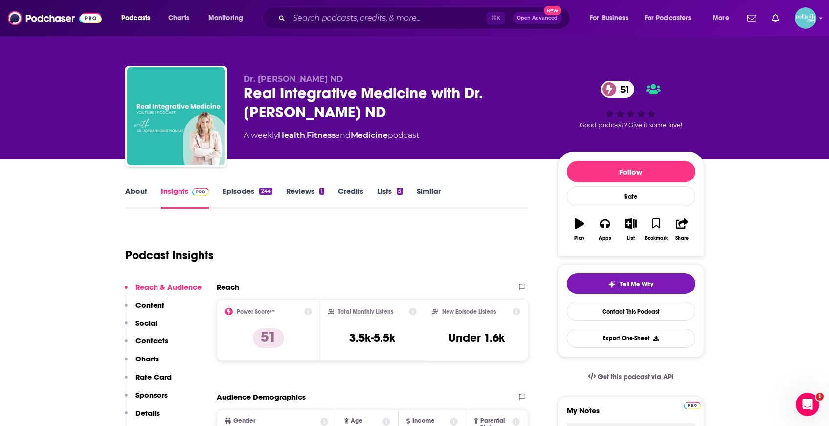
drag, startPoint x: 242, startPoint y: 93, endPoint x: 414, endPoint y: 119, distance: 173.0
click at [414, 119] on div "Real Integrative Medicine with Dr. [PERSON_NAME] ND 51" at bounding box center [392, 103] width 298 height 38
copy h2 "Real Integrative Medicine with Dr. [PERSON_NAME] ND"
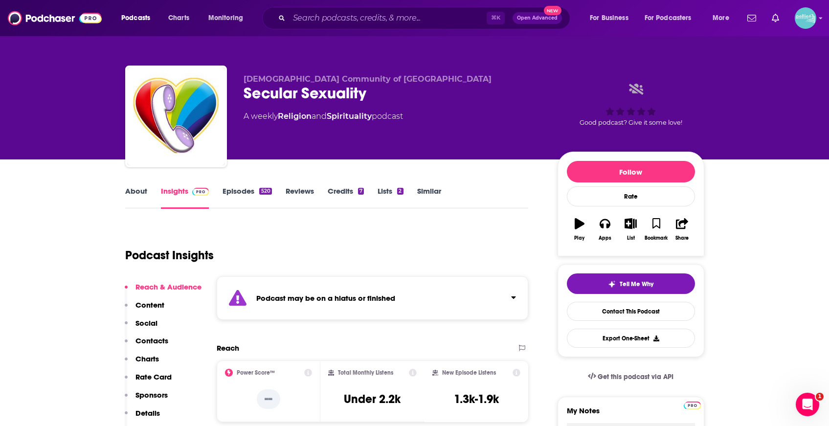
click at [244, 198] on link "Episodes 520" at bounding box center [246, 197] width 49 height 22
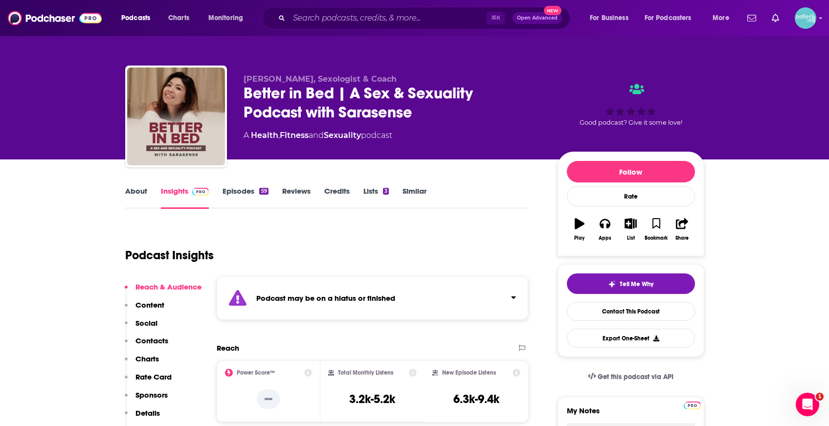
click at [237, 194] on link "Episodes 59" at bounding box center [244, 197] width 45 height 22
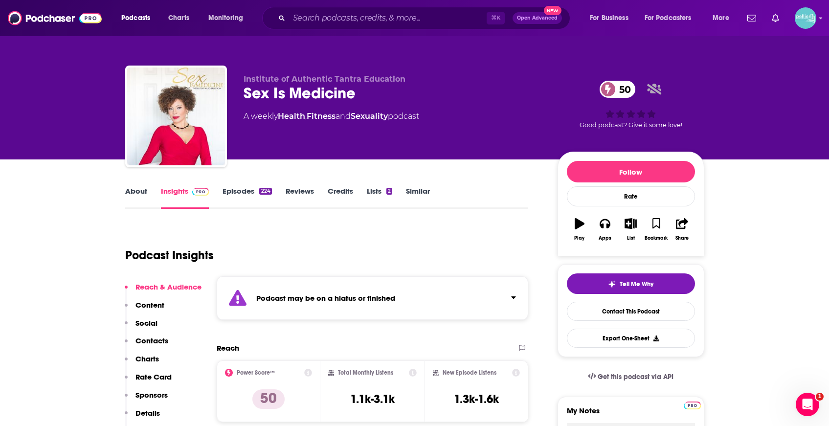
click at [249, 190] on link "Episodes 224" at bounding box center [246, 197] width 49 height 22
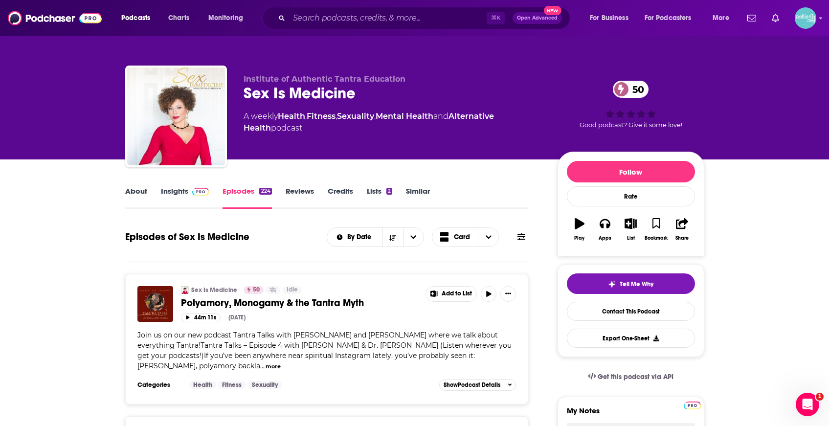
click at [190, 199] on link "Insights" at bounding box center [185, 197] width 48 height 22
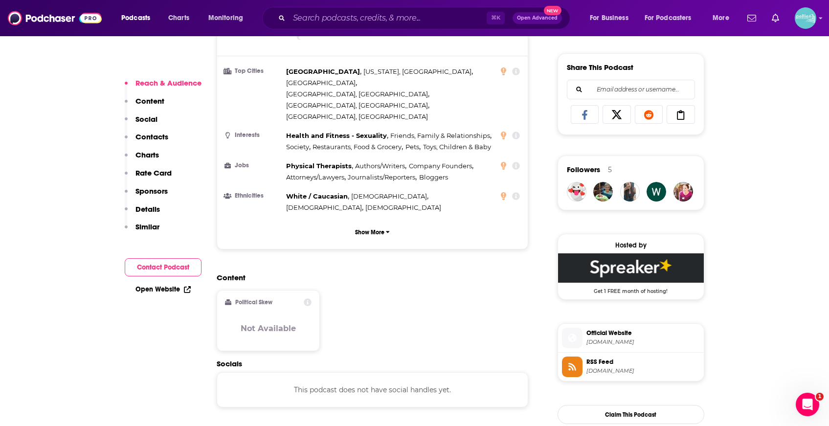
scroll to position [785, 0]
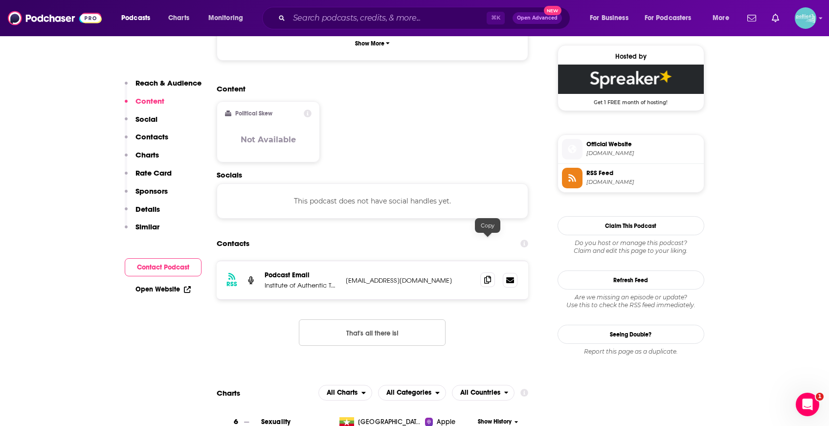
click at [490, 276] on icon at bounding box center [487, 280] width 7 height 8
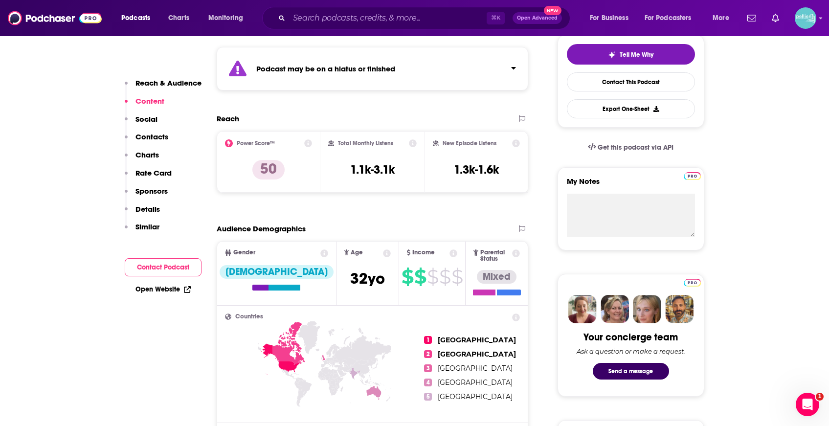
scroll to position [0, 0]
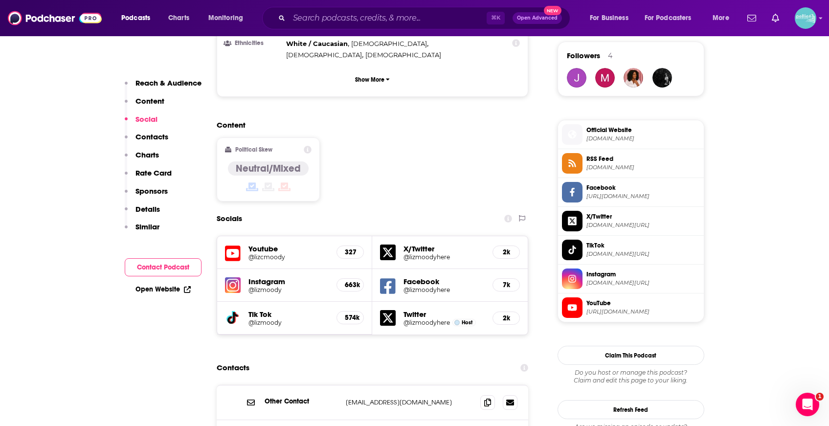
scroll to position [853, 0]
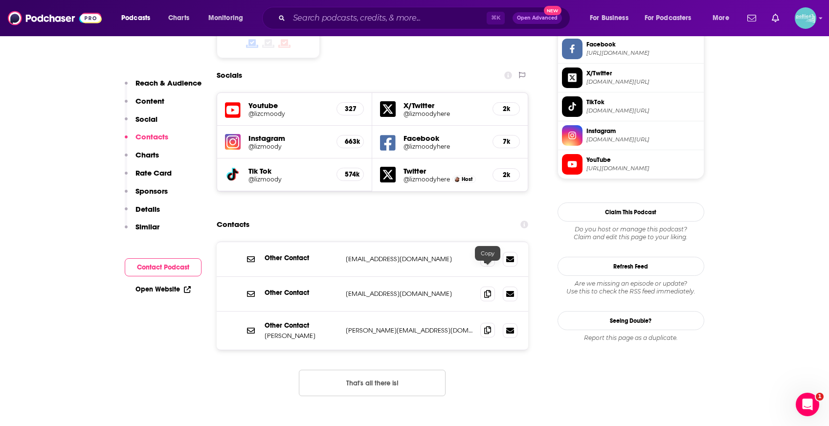
click at [486, 323] on span at bounding box center [487, 330] width 15 height 15
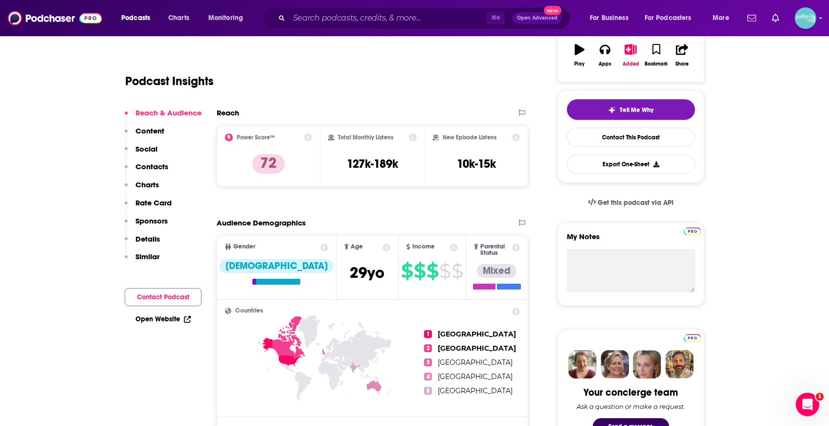
scroll to position [0, 0]
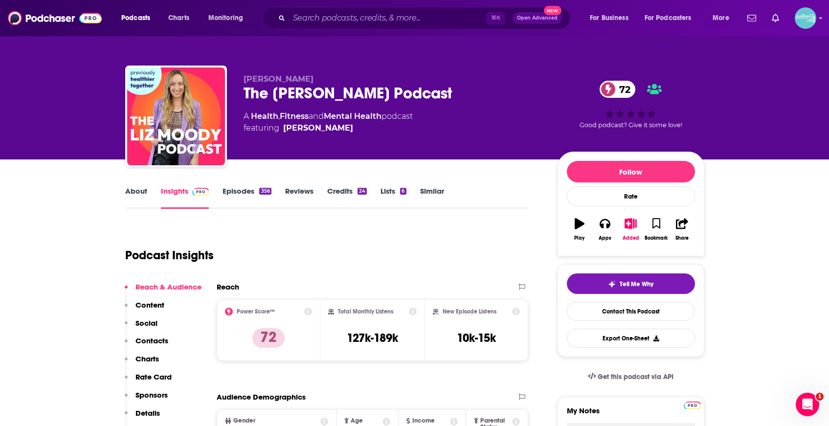
click at [394, 191] on link "Lists 6" at bounding box center [392, 197] width 25 height 22
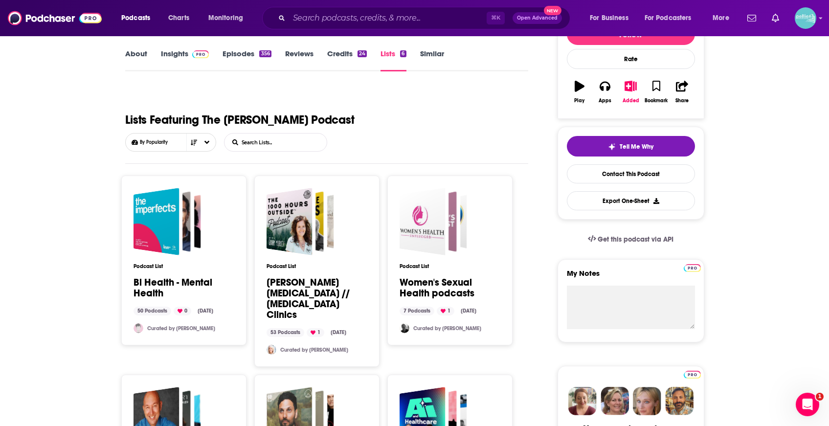
scroll to position [138, 0]
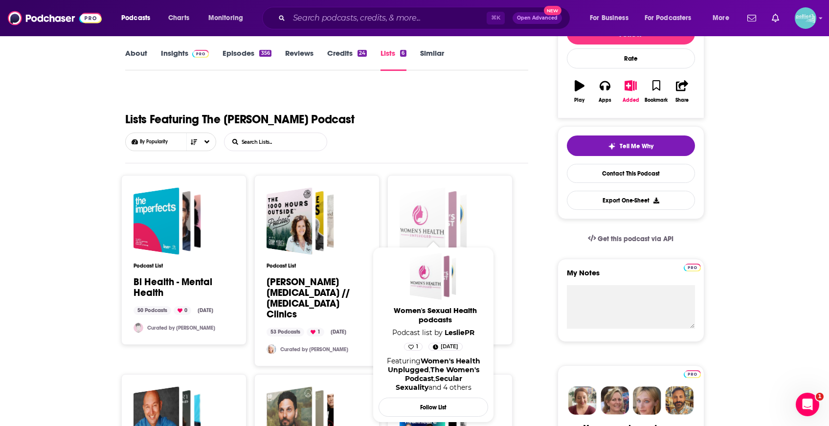
click at [452, 217] on div "Women's Sexual Health podcasts" at bounding box center [437, 221] width 40 height 61
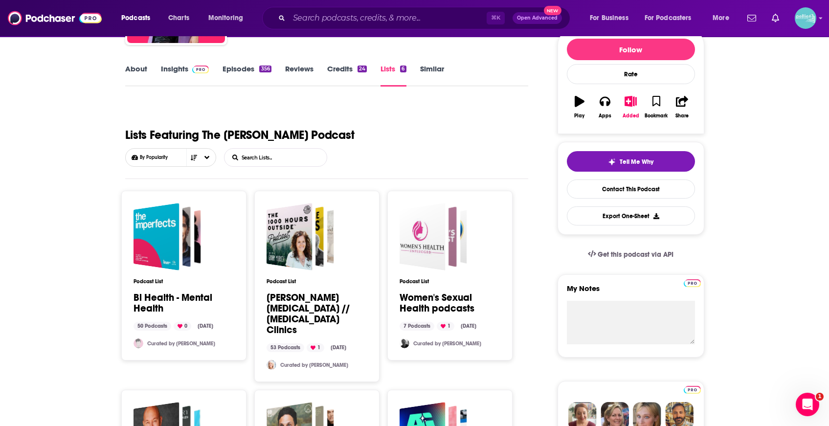
scroll to position [132, 0]
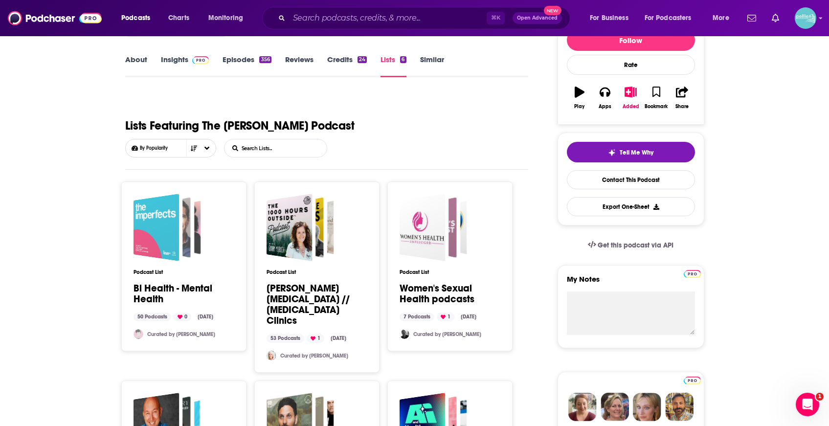
click at [175, 198] on div "Bi Health - Mental Health" at bounding box center [156, 227] width 46 height 67
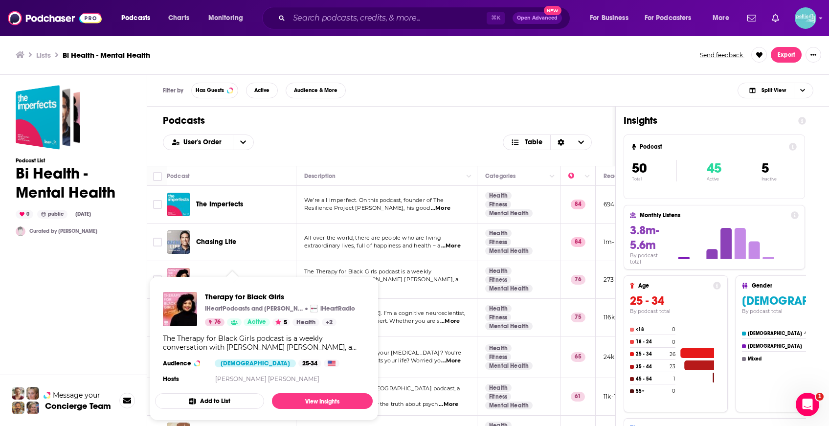
click at [373, 139] on div "User's Order Table" at bounding box center [381, 142] width 437 height 16
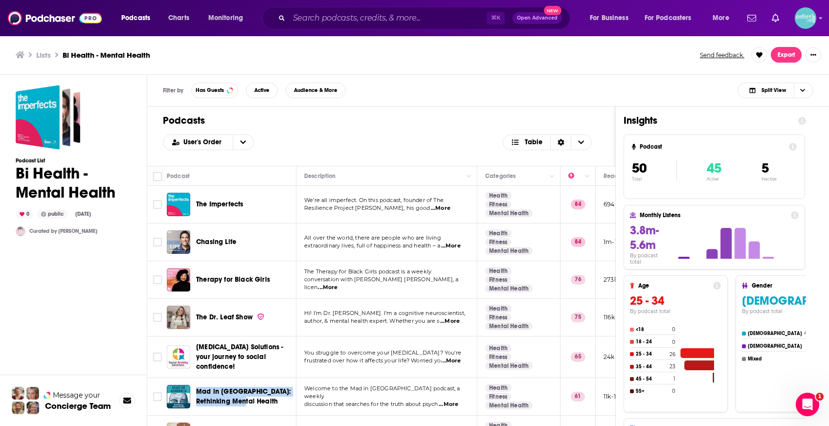
click at [239, 278] on div "Podcasts Charts Monitoring ⌘ K Open Advanced New For Business For Podcasters Mo…" at bounding box center [414, 213] width 829 height 426
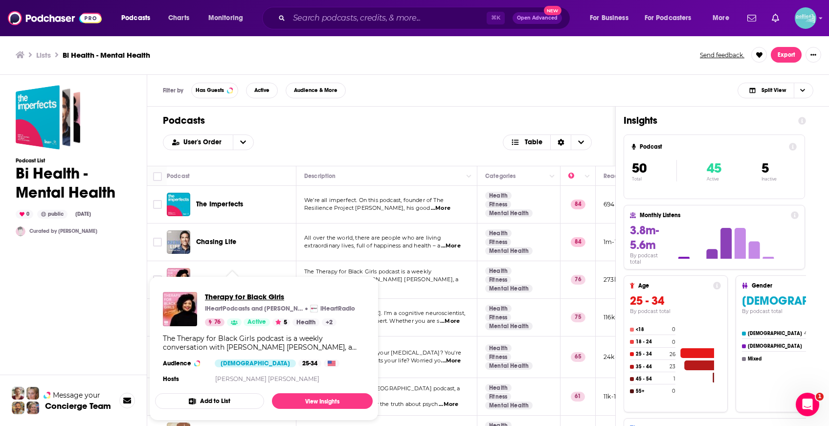
click at [242, 295] on span "Therapy for Black Girls" at bounding box center [280, 296] width 150 height 9
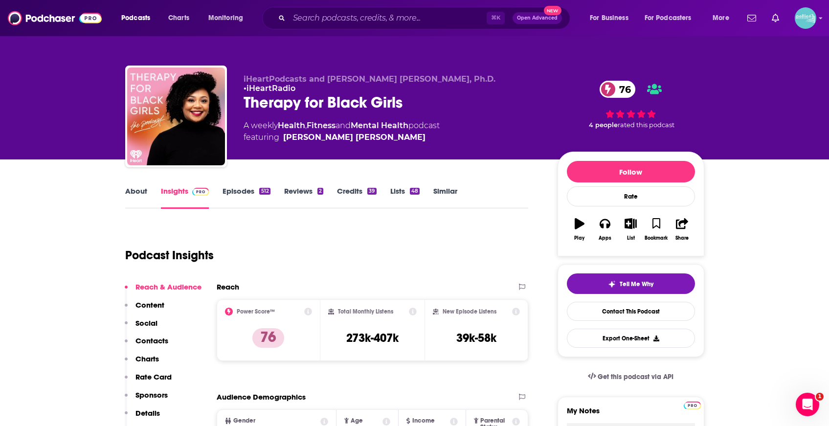
click at [406, 193] on link "Lists 48" at bounding box center [404, 197] width 29 height 22
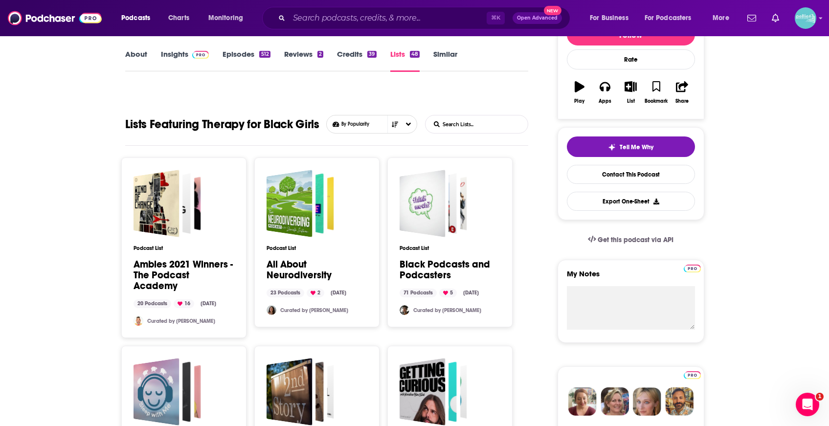
scroll to position [230, 0]
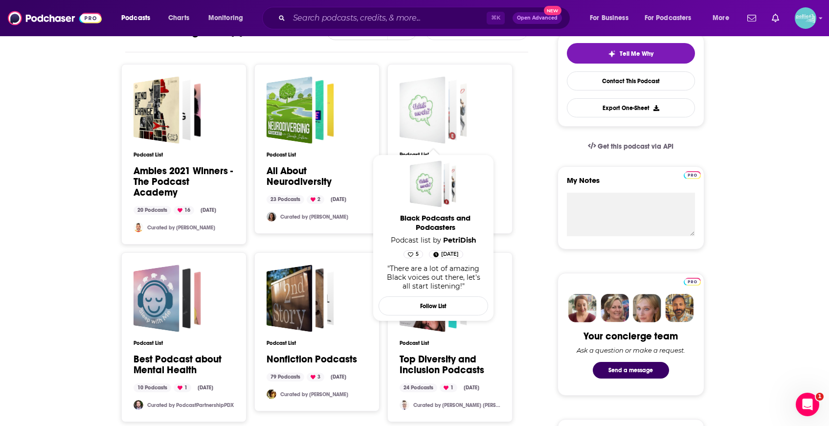
click at [423, 117] on div "Black Podcasts and Podcasters" at bounding box center [422, 109] width 46 height 67
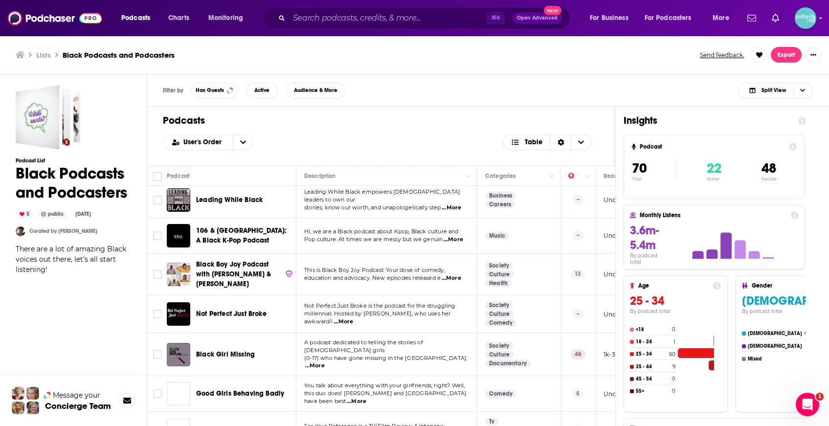
scroll to position [1323, 0]
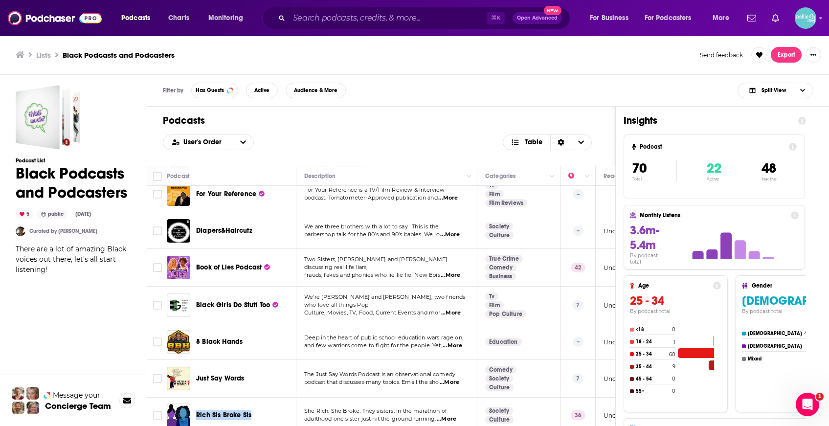
scroll to position [1557, 0]
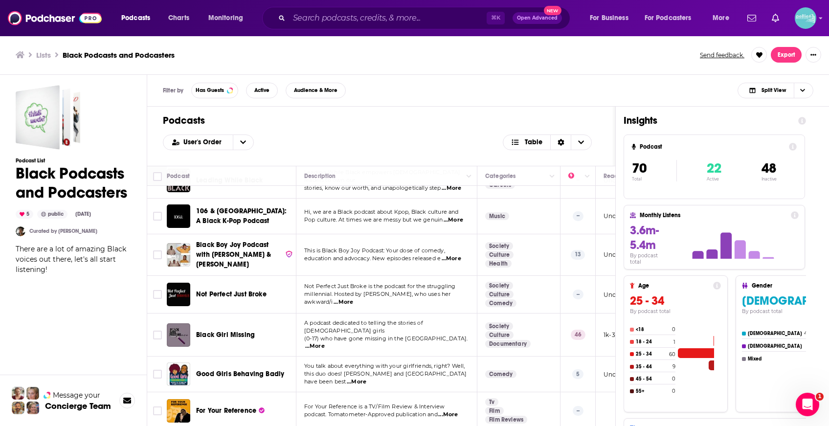
scroll to position [1342, 0]
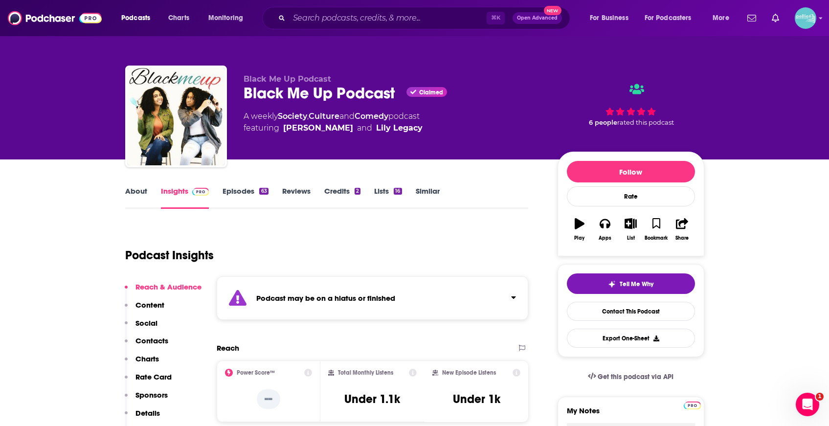
click at [241, 188] on link "Episodes 63" at bounding box center [244, 197] width 45 height 22
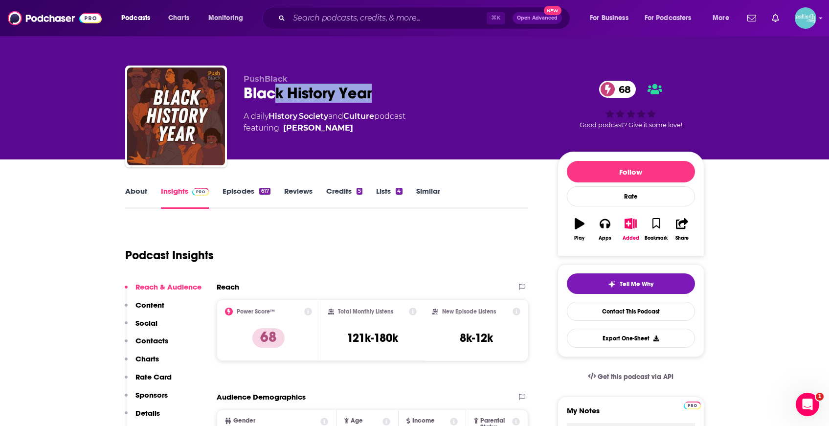
drag, startPoint x: 334, startPoint y: 89, endPoint x: 275, endPoint y: 89, distance: 59.2
click at [275, 89] on div "Black History Year 68" at bounding box center [392, 93] width 298 height 19
click at [250, 100] on div "Black History Year 68" at bounding box center [392, 93] width 298 height 19
drag, startPoint x: 251, startPoint y: 94, endPoint x: 402, endPoint y: 94, distance: 151.5
click at [402, 94] on div "PushBlack Black History Year 68 A daily History , Society and Culture podcast f…" at bounding box center [414, 119] width 579 height 106
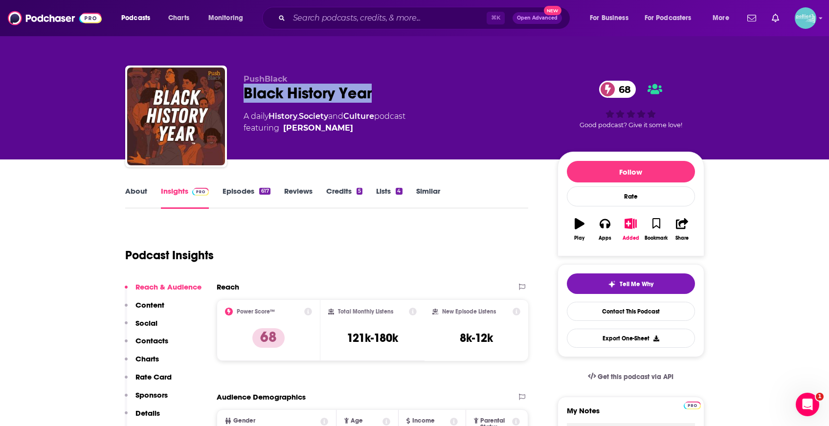
copy h2 "Black History Year"
click at [380, 105] on div "PushBlack Black History Year 68 A daily History , Society and Culture podcast f…" at bounding box center [392, 113] width 298 height 78
drag, startPoint x: 380, startPoint y: 94, endPoint x: 219, endPoint y: 94, distance: 161.3
click at [219, 94] on div "PushBlack Black History Year 68 A daily History , Society and Culture podcast f…" at bounding box center [414, 119] width 579 height 106
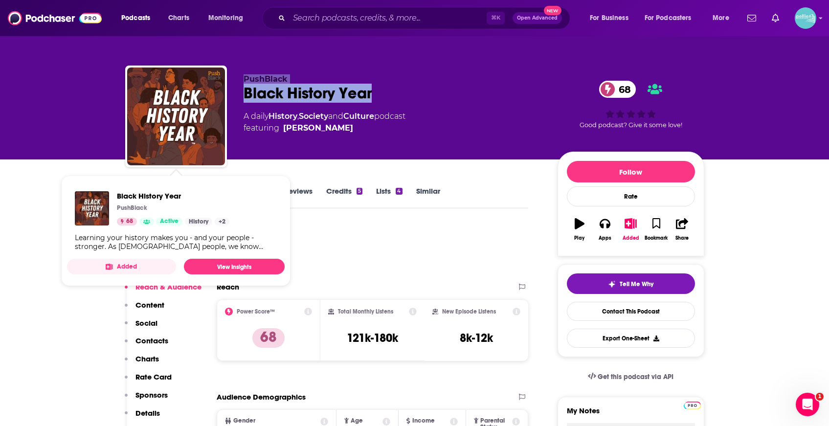
click at [332, 85] on div "Black History Year 68" at bounding box center [392, 93] width 298 height 19
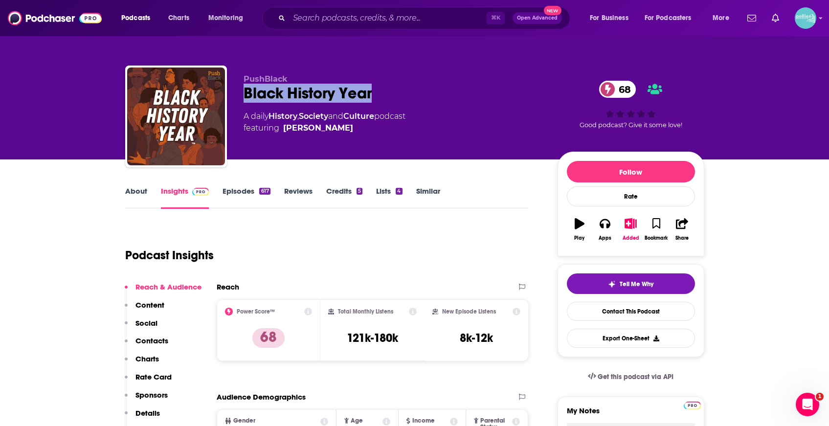
drag, startPoint x: 379, startPoint y: 98, endPoint x: 245, endPoint y: 97, distance: 133.5
click at [245, 97] on div "Black History Year 68" at bounding box center [392, 93] width 298 height 19
copy h2 "Black History Year"
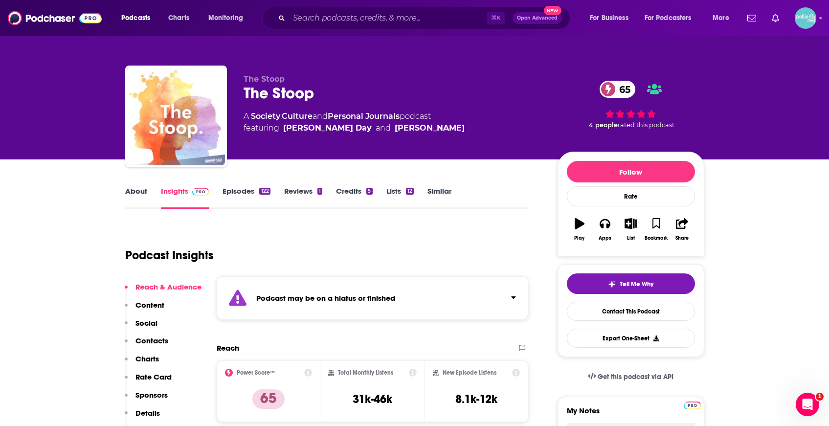
click at [253, 201] on link "Episodes 122" at bounding box center [245, 197] width 47 height 22
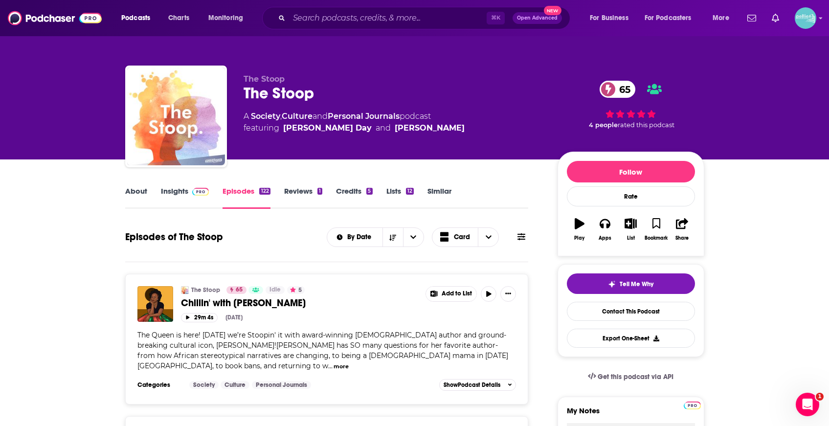
click at [193, 194] on img at bounding box center [200, 192] width 17 height 8
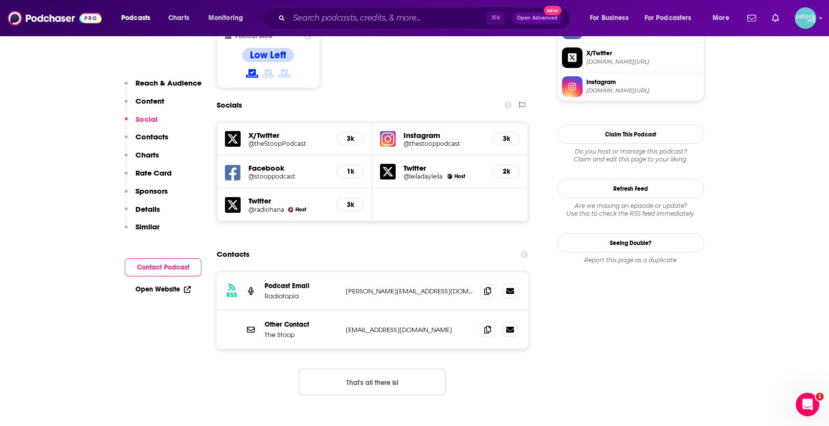
scroll to position [894, 0]
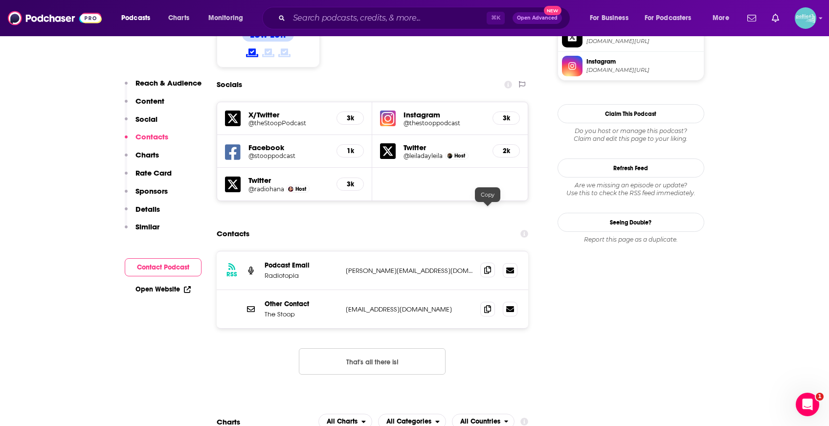
click at [491, 263] on span at bounding box center [487, 270] width 15 height 15
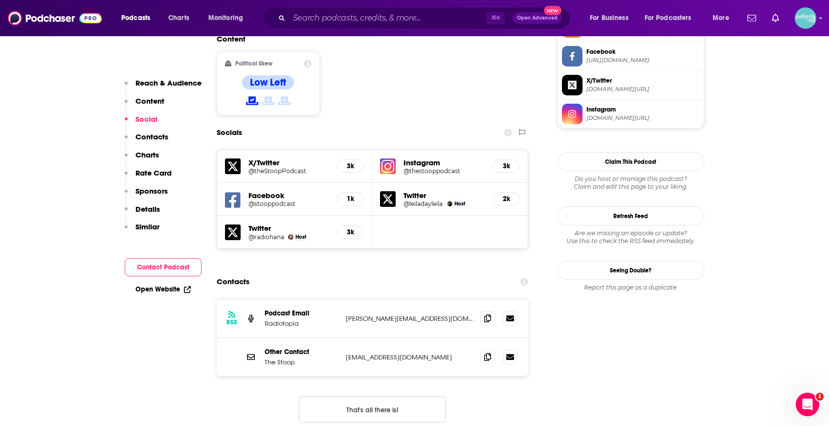
scroll to position [848, 0]
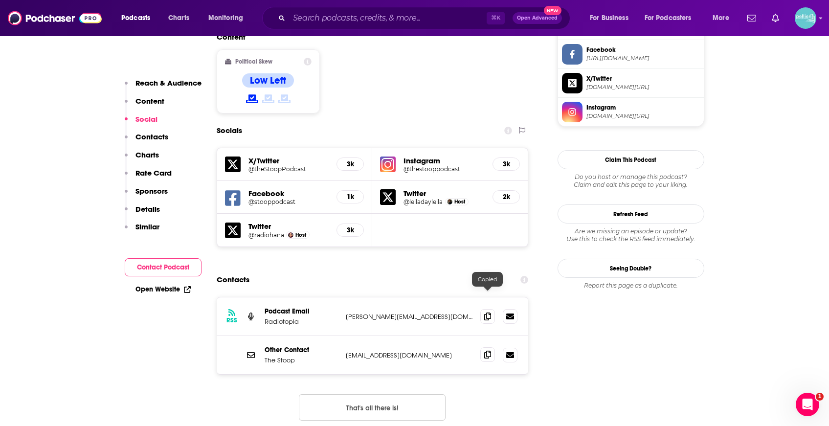
click at [485, 347] on span at bounding box center [487, 354] width 15 height 15
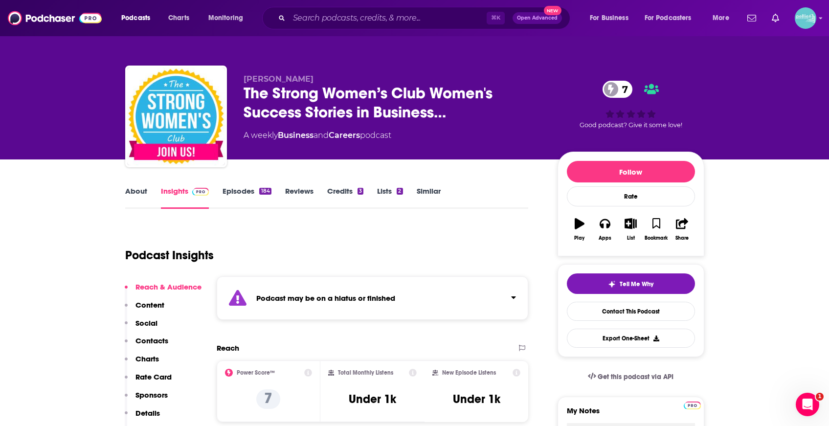
click at [253, 198] on link "Episodes 184" at bounding box center [246, 197] width 48 height 22
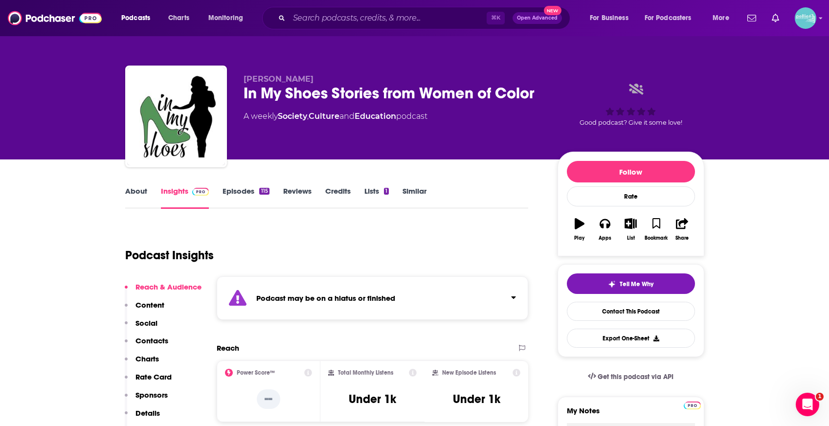
click at [239, 209] on link "Episodes 115" at bounding box center [245, 197] width 46 height 22
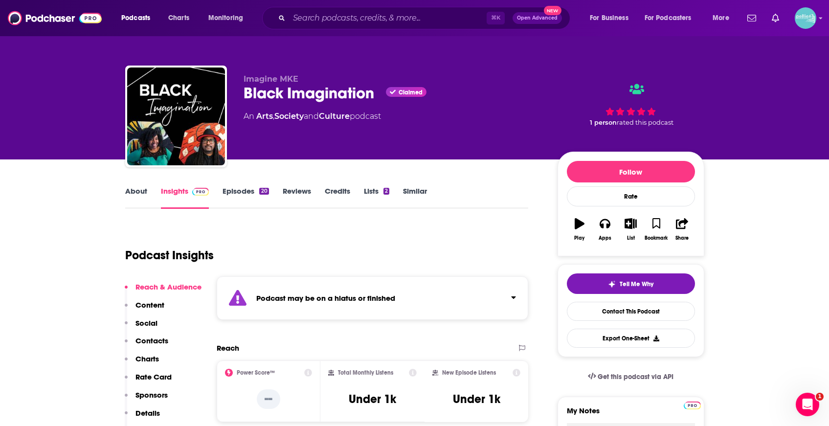
click at [253, 192] on link "Episodes 20" at bounding box center [245, 197] width 46 height 22
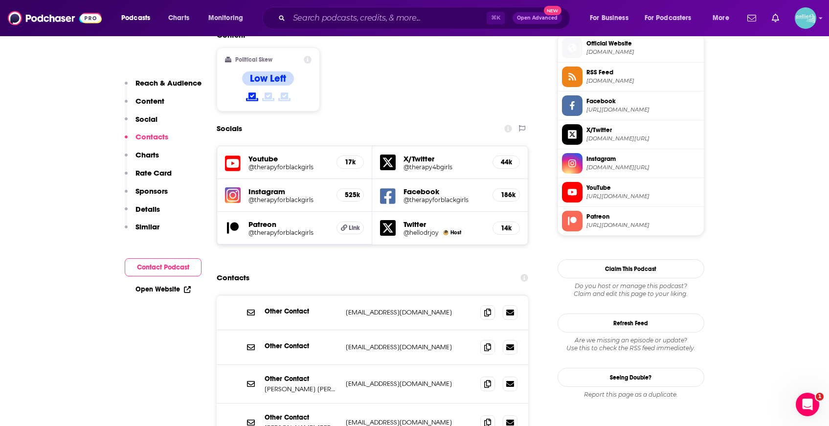
scroll to position [890, 0]
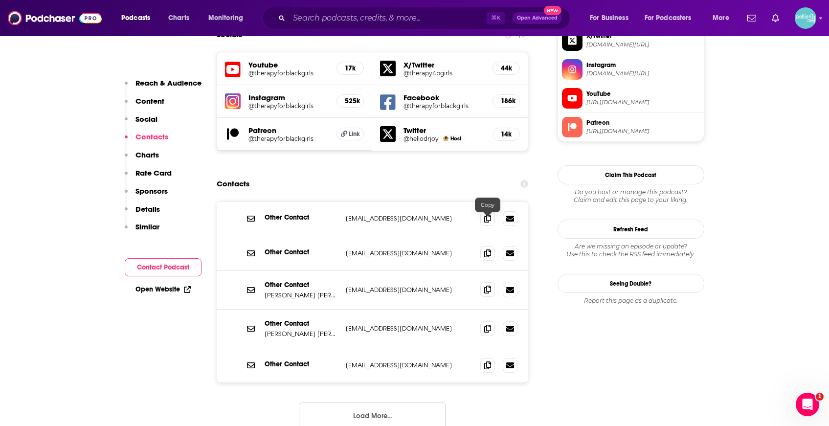
click at [487, 285] on icon at bounding box center [487, 289] width 7 height 8
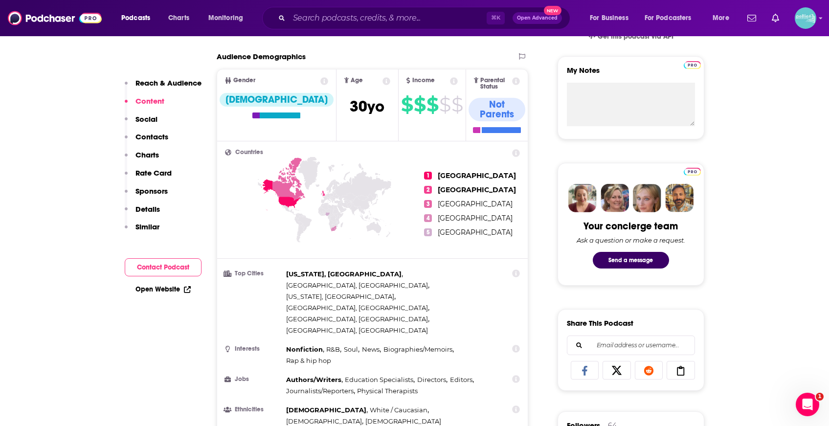
scroll to position [265, 0]
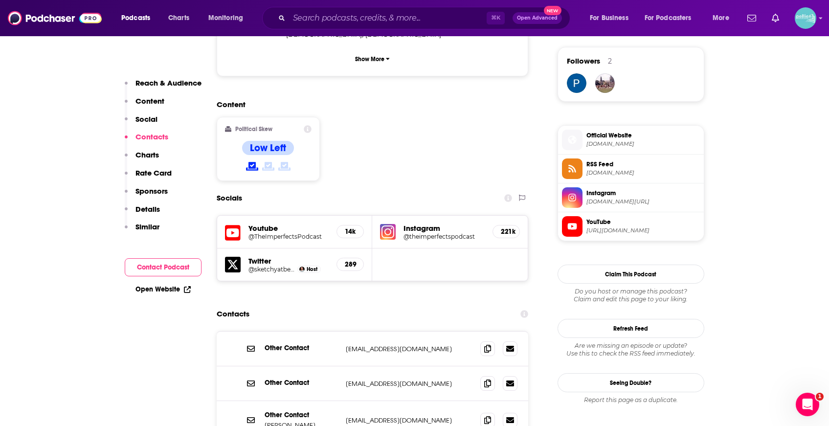
scroll to position [792, 0]
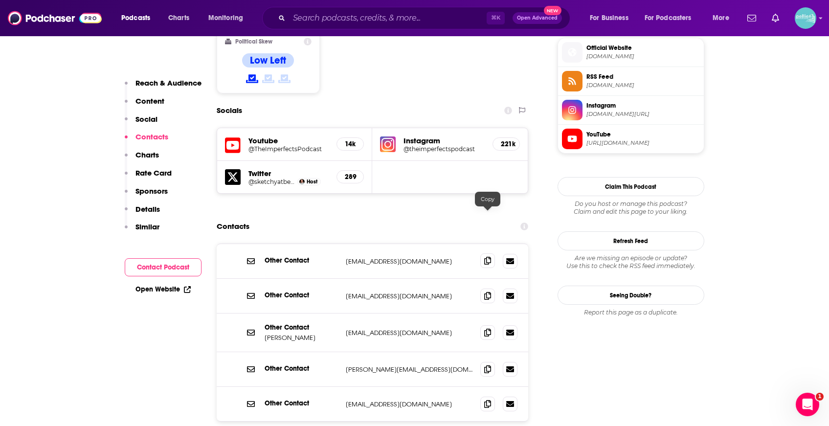
click at [489, 253] on span at bounding box center [487, 260] width 15 height 15
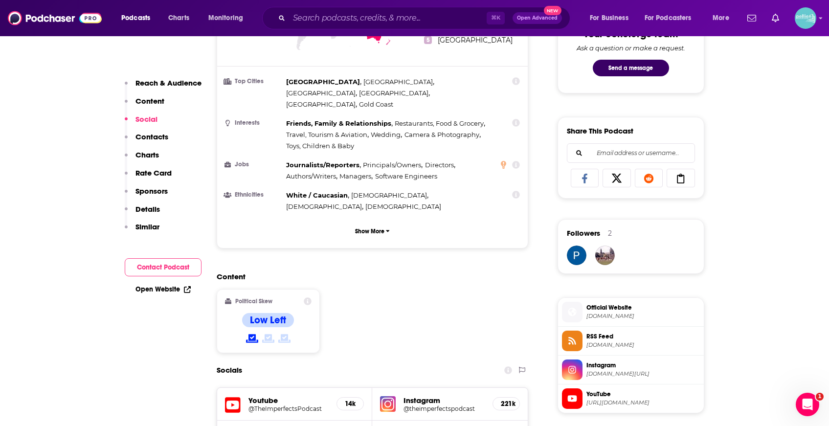
scroll to position [0, 0]
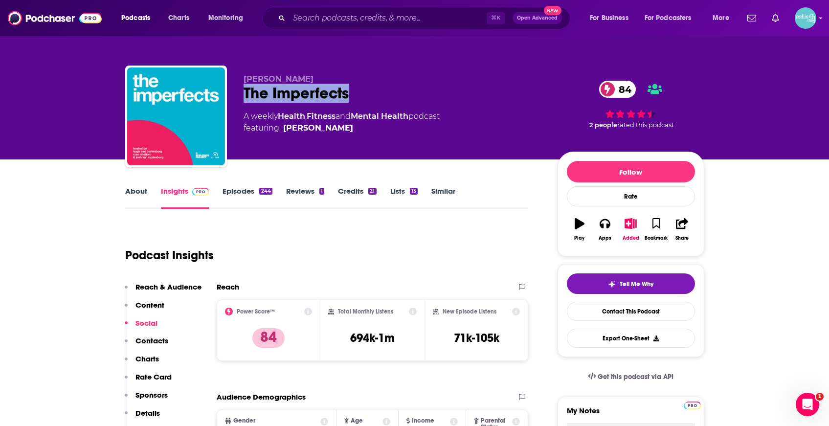
drag, startPoint x: 361, startPoint y: 90, endPoint x: 237, endPoint y: 93, distance: 124.2
click at [237, 93] on div "[PERSON_NAME] The Imperfects 84 A weekly Health , Fitness and Mental Health pod…" at bounding box center [414, 119] width 579 height 106
copy h2 "The Imperfects"
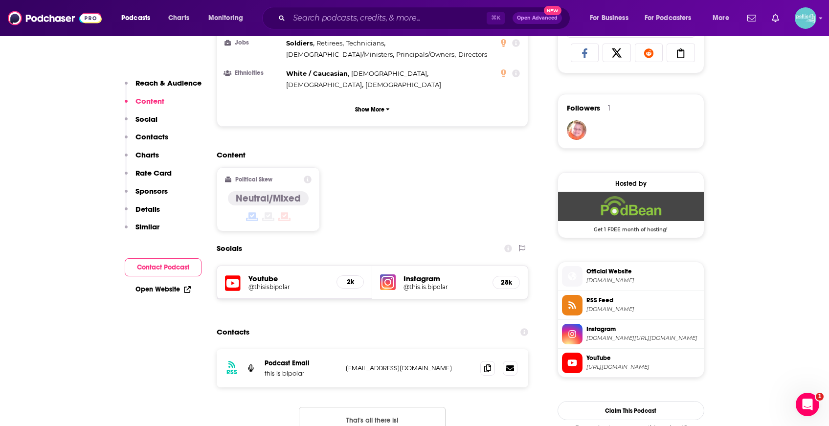
scroll to position [664, 0]
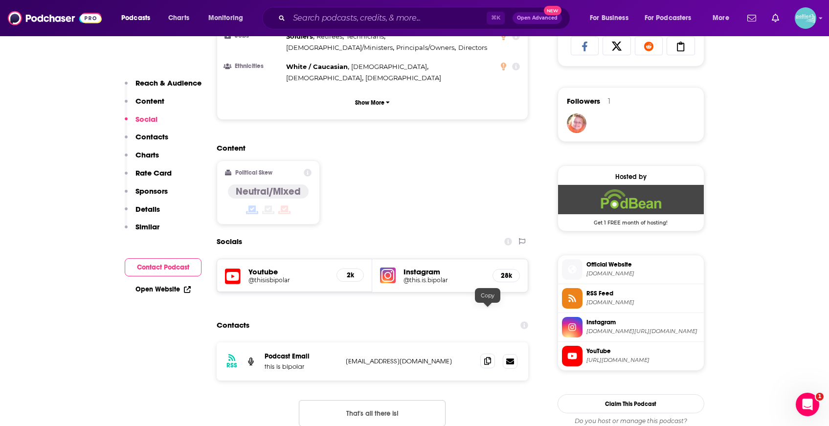
click at [491, 353] on span at bounding box center [487, 360] width 15 height 15
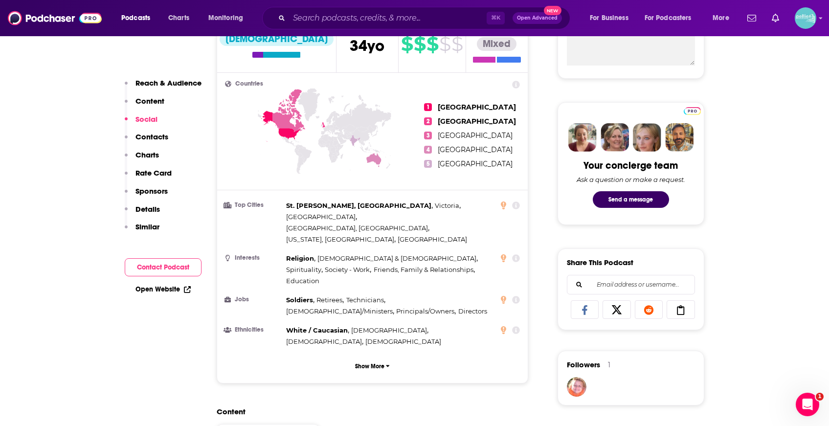
scroll to position [0, 0]
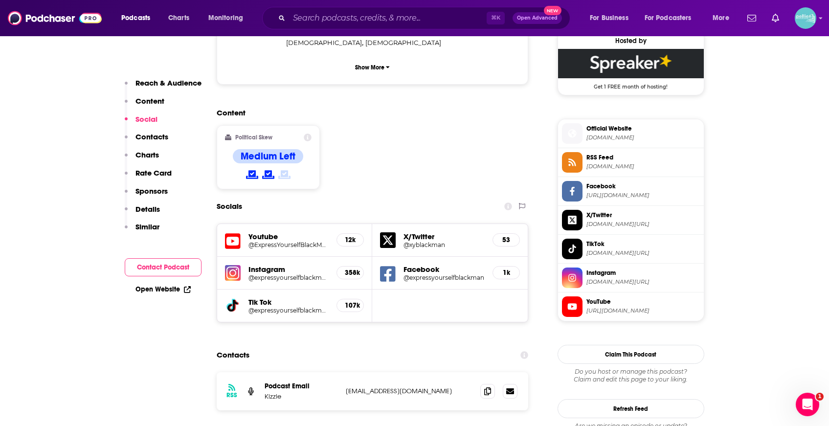
scroll to position [724, 0]
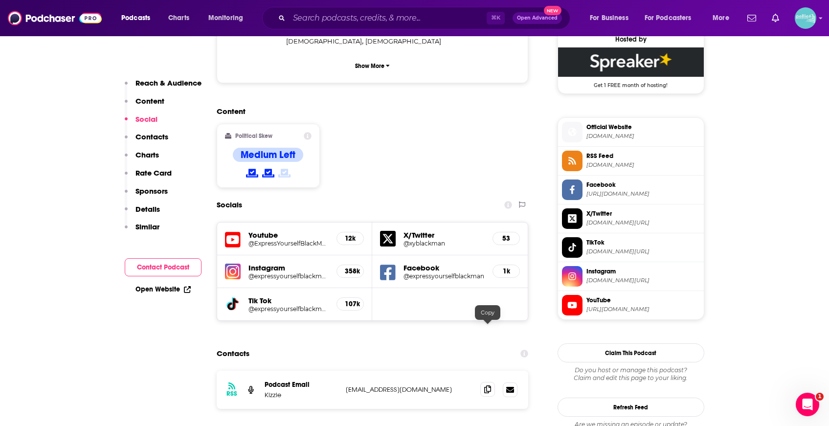
click at [487, 382] on span at bounding box center [487, 389] width 15 height 15
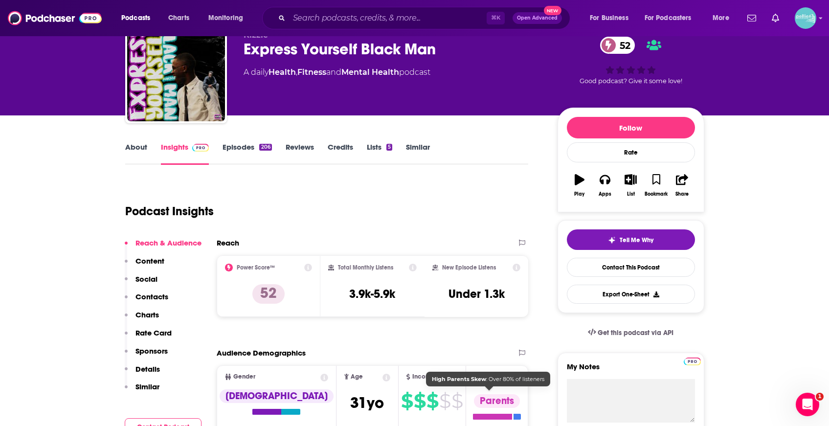
scroll to position [0, 0]
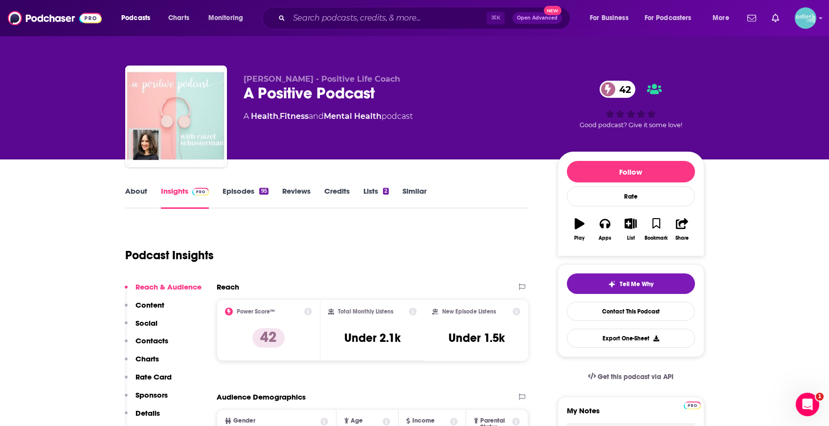
click at [232, 194] on link "Episodes 95" at bounding box center [244, 197] width 45 height 22
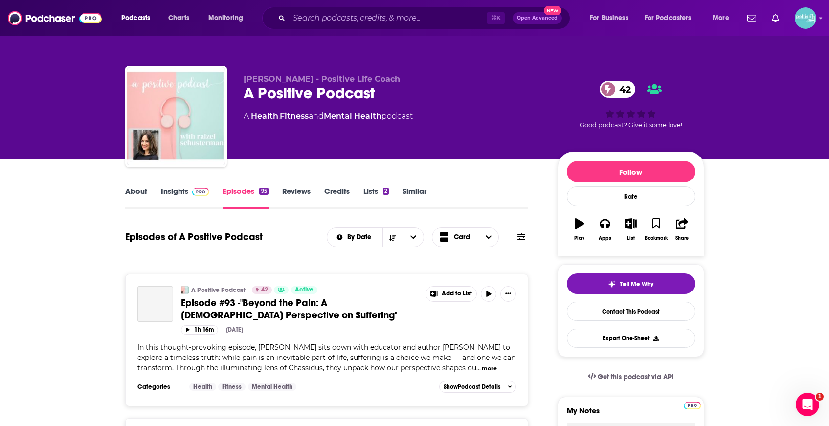
click at [175, 199] on link "Insights" at bounding box center [185, 197] width 48 height 22
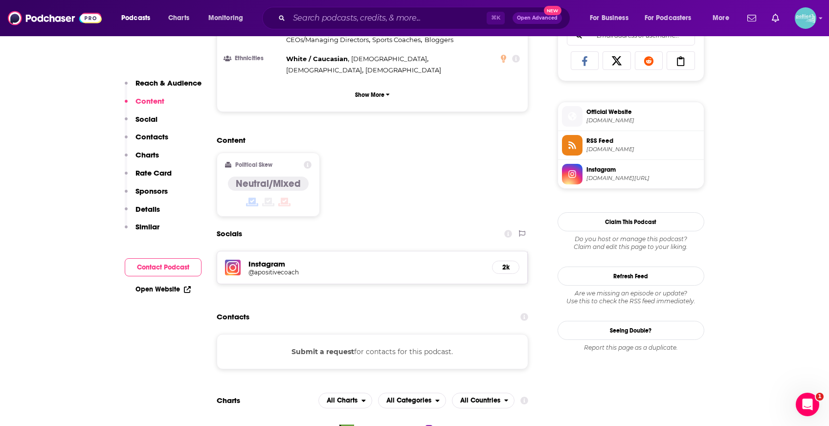
scroll to position [760, 0]
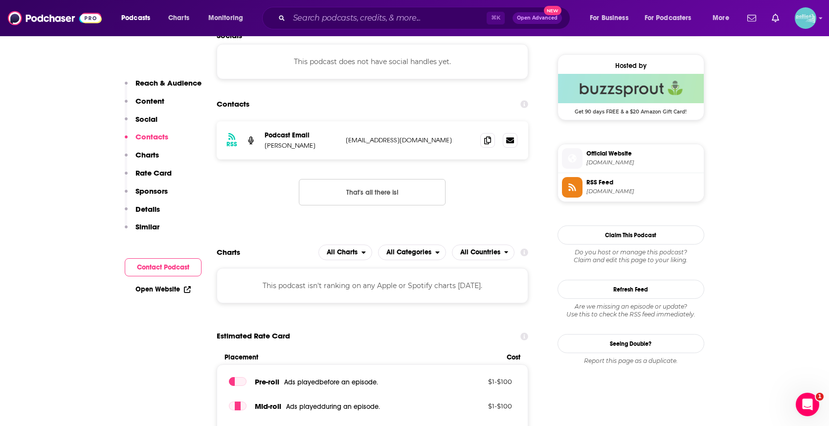
scroll to position [646, 0]
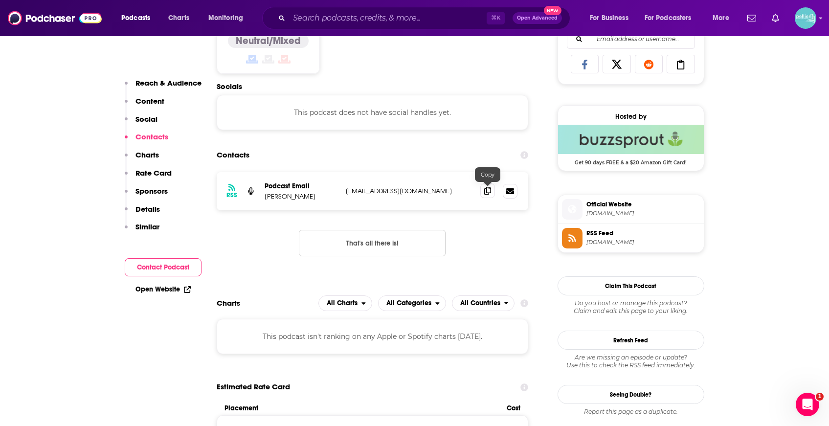
click at [484, 191] on icon at bounding box center [487, 191] width 7 height 8
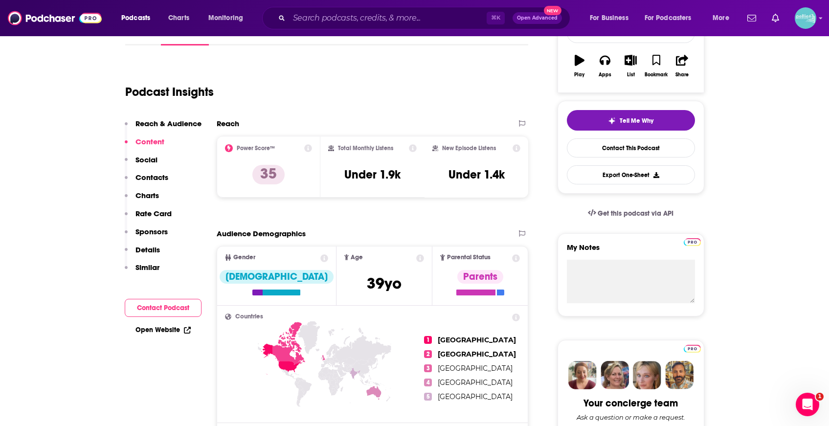
scroll to position [0, 0]
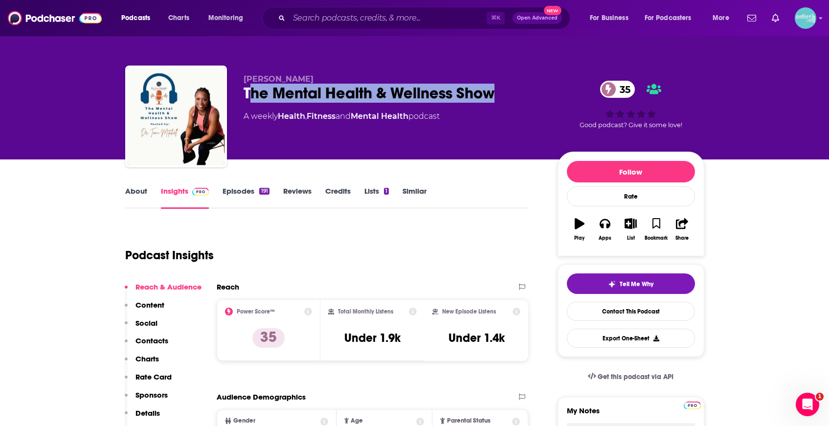
drag, startPoint x: 380, startPoint y: 96, endPoint x: 248, endPoint y: 97, distance: 131.5
click at [248, 97] on div "The Mental Health & Wellness Show 35" at bounding box center [392, 93] width 298 height 19
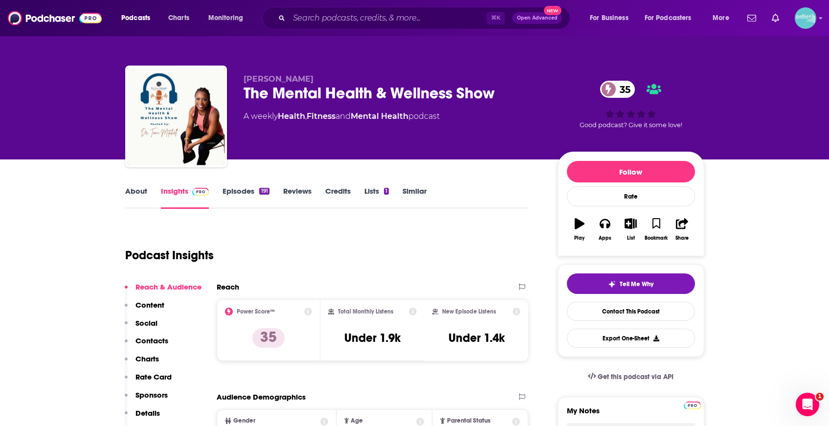
click at [246, 97] on div "The Mental Health & Wellness Show 35" at bounding box center [392, 93] width 298 height 19
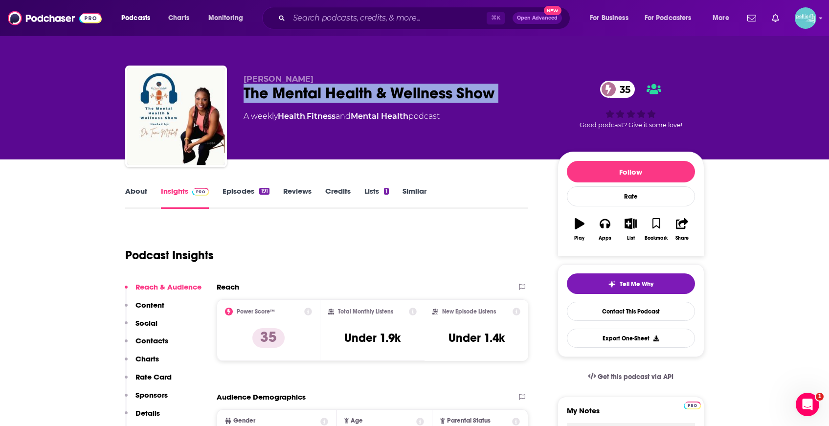
drag, startPoint x: 246, startPoint y: 97, endPoint x: 499, endPoint y: 96, distance: 252.7
click at [499, 96] on div "The Mental Health & Wellness Show 35" at bounding box center [392, 93] width 298 height 19
copy div "The Mental Health & Wellness Show 35"
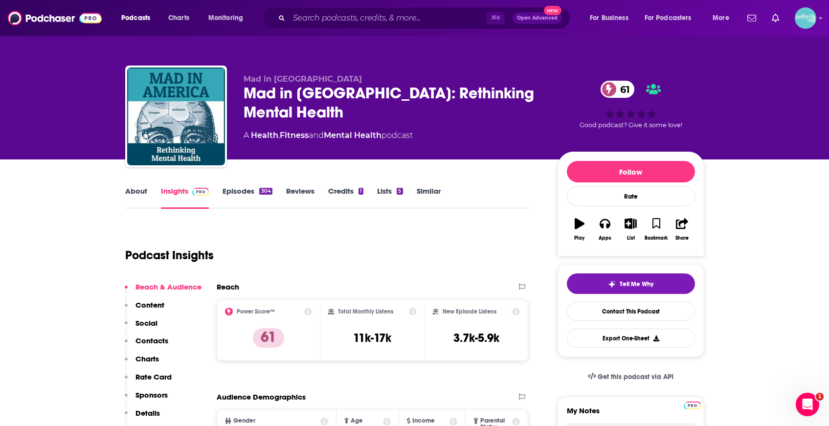
click at [133, 191] on link "About" at bounding box center [136, 197] width 22 height 22
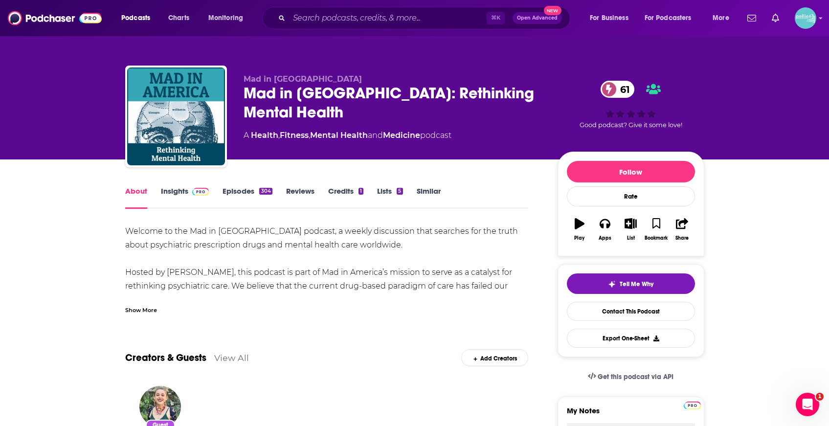
click at [181, 192] on link "Insights" at bounding box center [185, 197] width 48 height 22
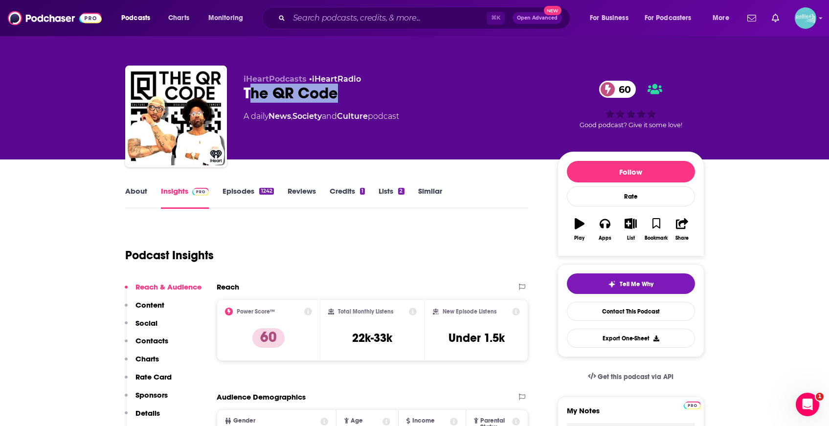
drag, startPoint x: 345, startPoint y: 101, endPoint x: 250, endPoint y: 101, distance: 94.3
click at [250, 101] on div "The QR Code 60" at bounding box center [392, 93] width 298 height 19
click at [242, 99] on div "iHeartPodcasts • iHeartRadio The QR Code 60 A daily News , Society and Culture …" at bounding box center [414, 119] width 579 height 106
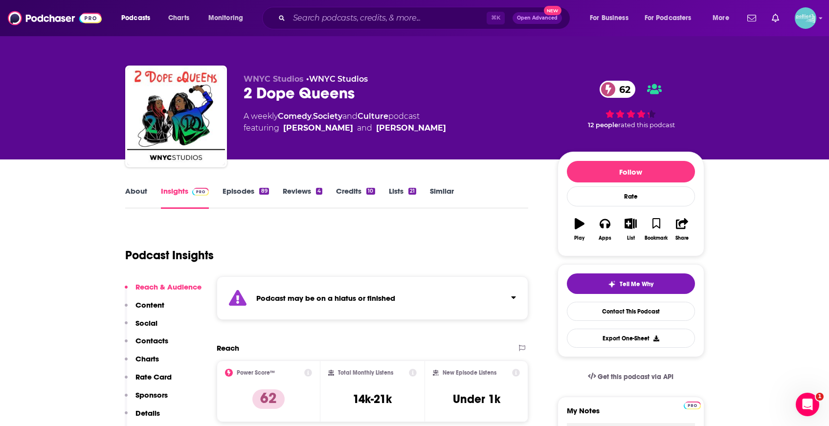
click at [242, 199] on link "Episodes 89" at bounding box center [245, 197] width 46 height 22
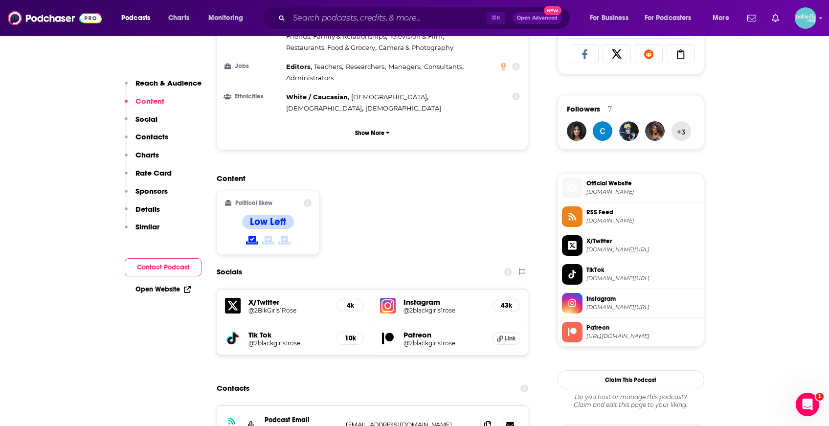
scroll to position [670, 0]
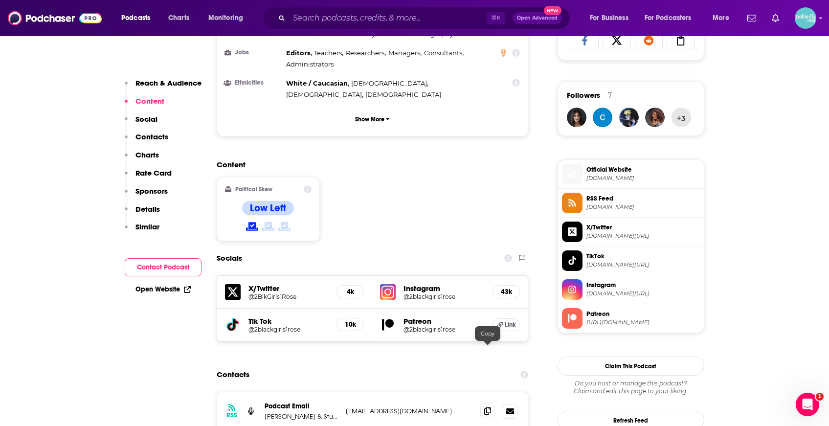
click at [493, 403] on span at bounding box center [487, 410] width 15 height 15
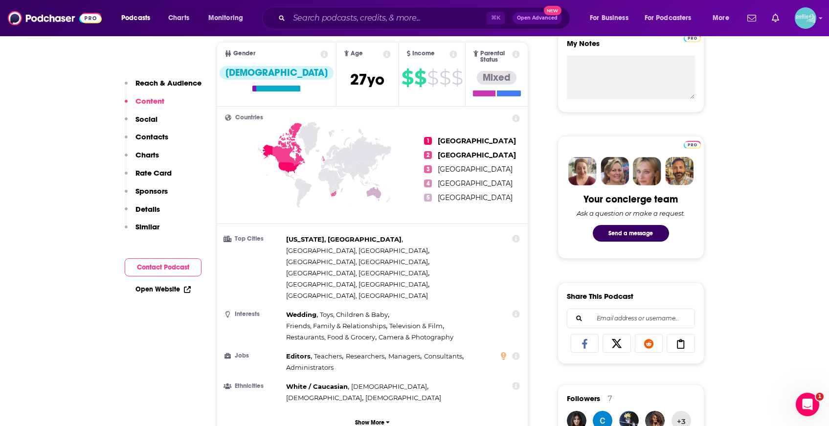
scroll to position [0, 0]
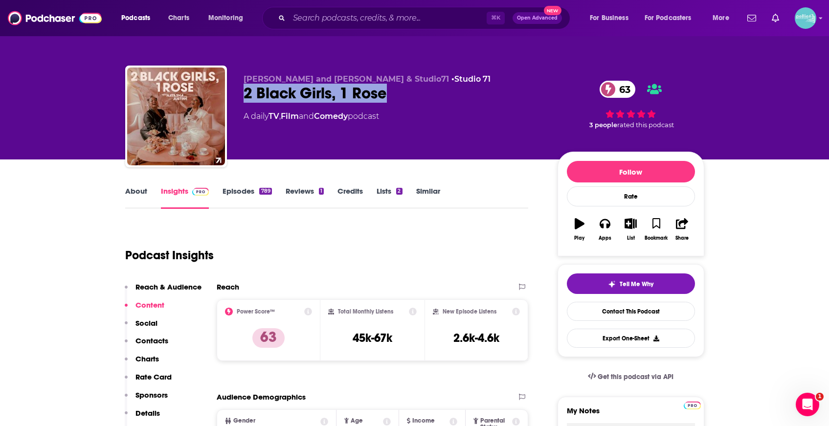
drag, startPoint x: 400, startPoint y: 95, endPoint x: 240, endPoint y: 90, distance: 160.4
click at [240, 90] on div "Justine Kay and Natasha Scott-Reichel & Studio71 • Studio 71 2 Black Girls, 1 R…" at bounding box center [414, 119] width 579 height 106
copy h2 "2 Black Girls, 1 Rose"
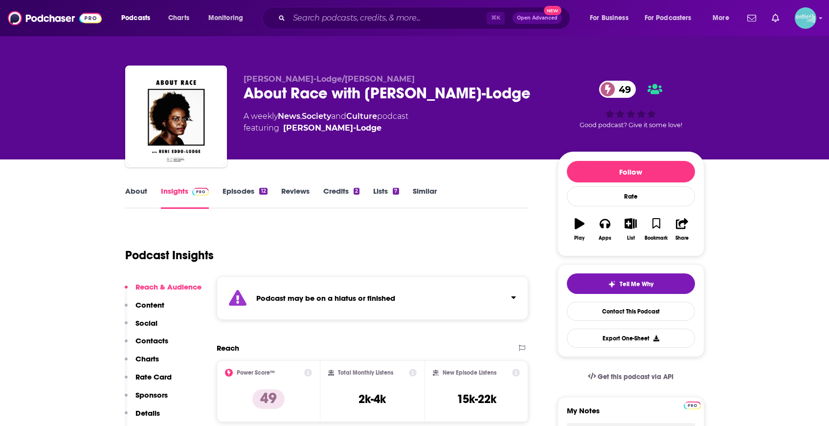
click at [253, 194] on link "Episodes 12" at bounding box center [244, 197] width 44 height 22
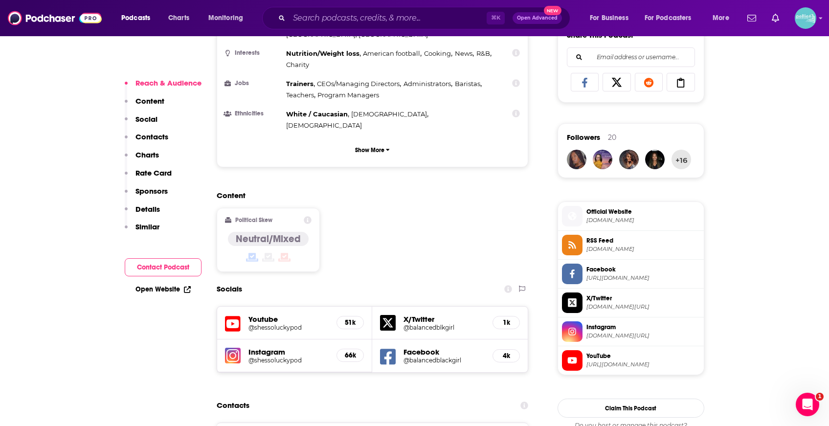
scroll to position [665, 0]
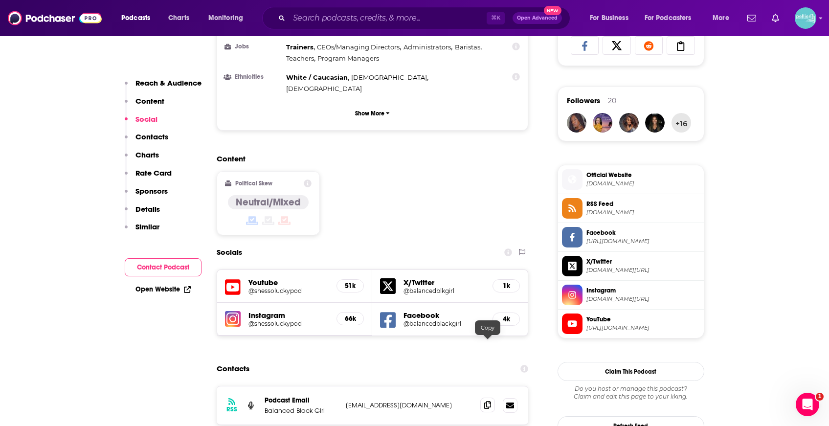
click at [482, 397] on span at bounding box center [487, 404] width 15 height 15
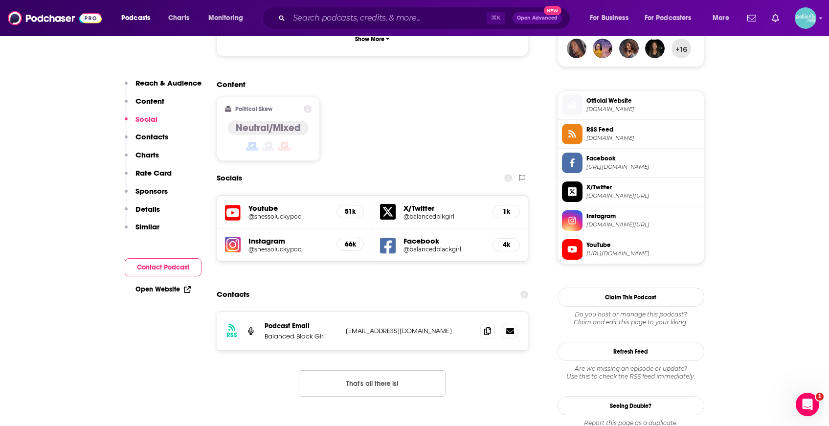
scroll to position [742, 0]
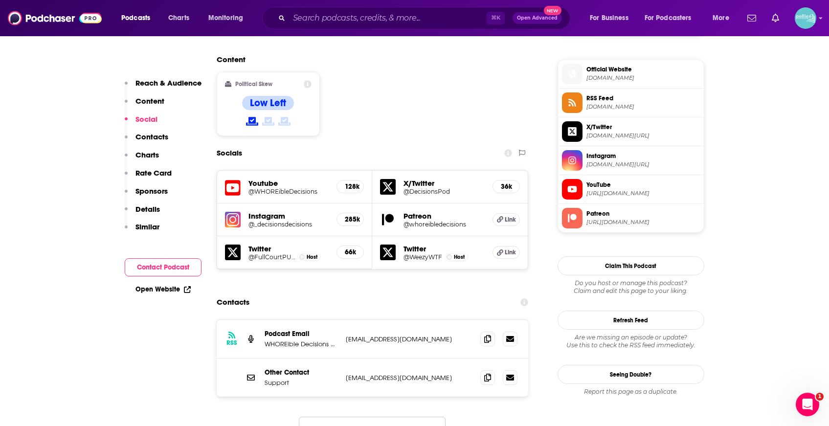
scroll to position [790, 0]
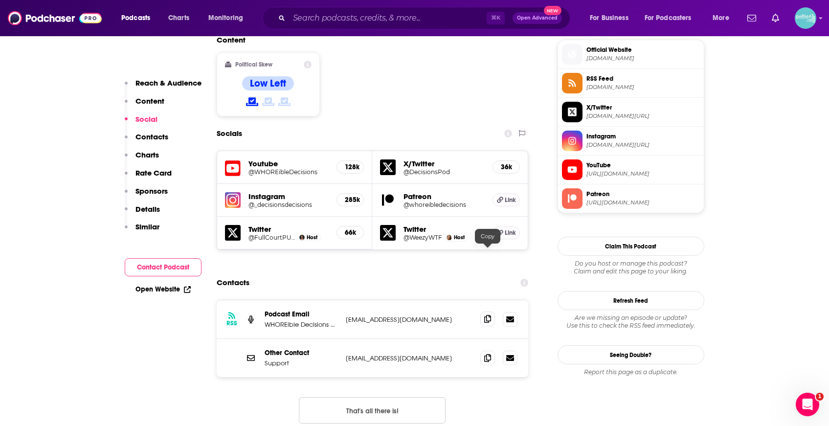
click at [485, 315] on icon at bounding box center [487, 319] width 7 height 8
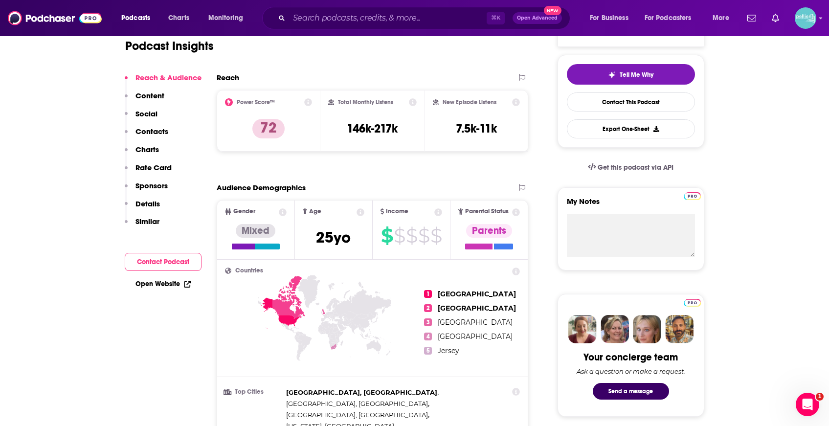
scroll to position [0, 0]
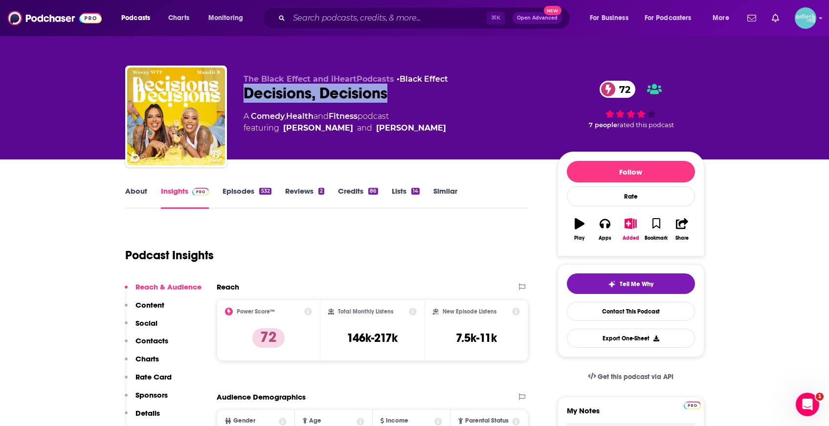
drag, startPoint x: 403, startPoint y: 97, endPoint x: 235, endPoint y: 95, distance: 168.2
click at [235, 95] on div "The Black Effect and iHeartPodcasts • Black Effect Decisions, Decisions 72 A Co…" at bounding box center [414, 119] width 579 height 106
copy h2 "Decisions, Decisions"
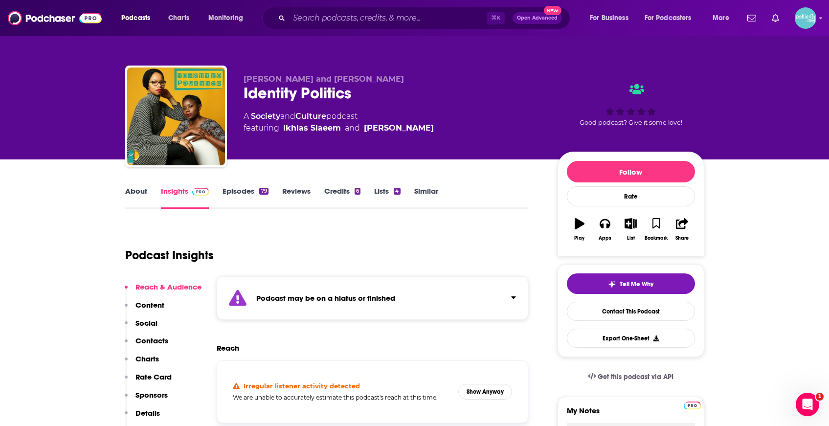
click at [242, 186] on link "Episodes 79" at bounding box center [244, 197] width 45 height 22
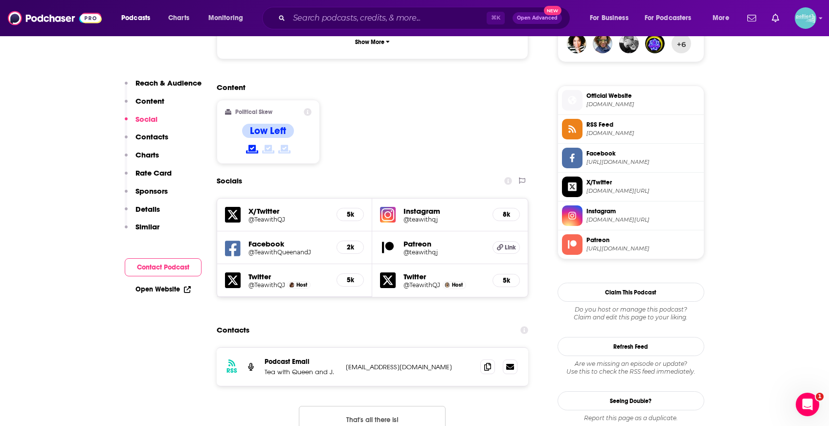
scroll to position [745, 0]
click at [486, 362] on icon at bounding box center [487, 366] width 7 height 8
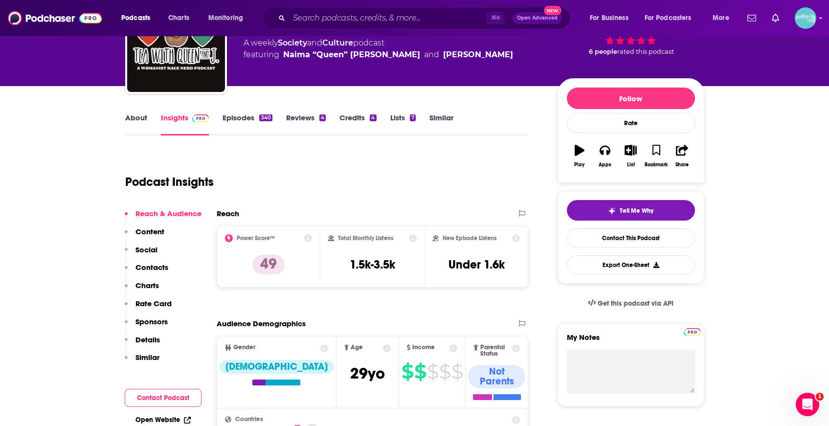
scroll to position [0, 0]
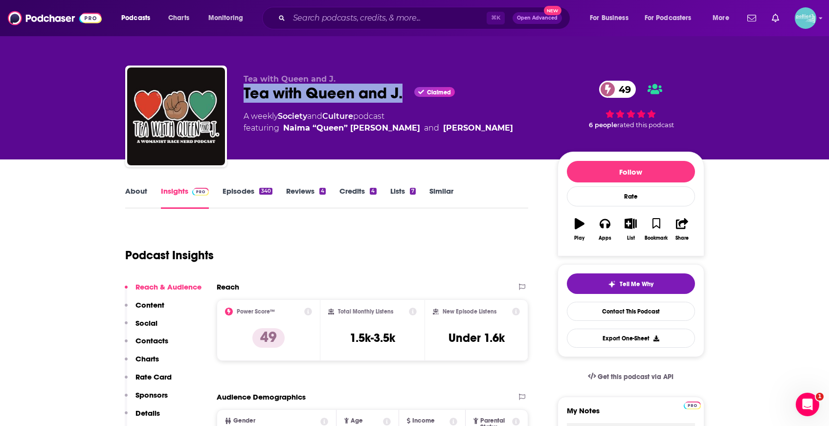
drag, startPoint x: 405, startPoint y: 95, endPoint x: 241, endPoint y: 97, distance: 164.3
click at [241, 97] on div "Tea with Queen and J. Tea with Queen and J. Claimed 49 A weekly Society and Cul…" at bounding box center [414, 119] width 579 height 106
copy h2 "Tea with Queen and J."
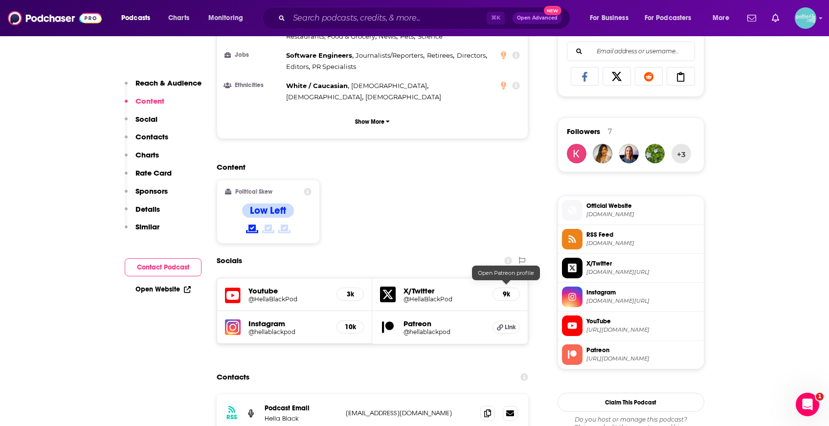
scroll to position [636, 0]
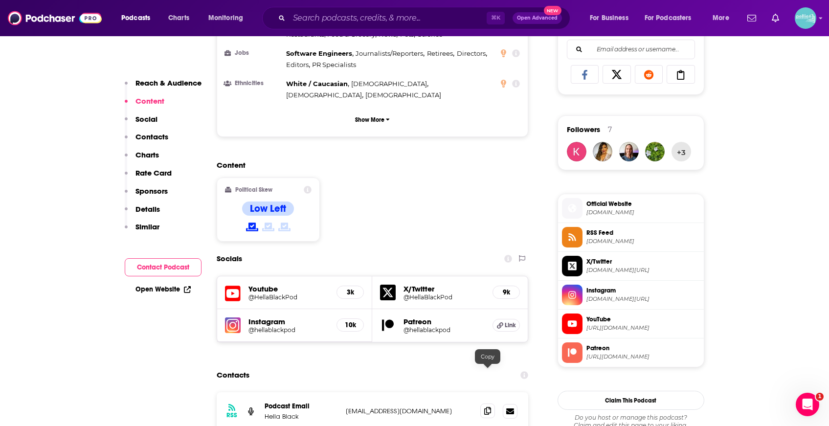
click at [486, 407] on icon at bounding box center [487, 411] width 7 height 8
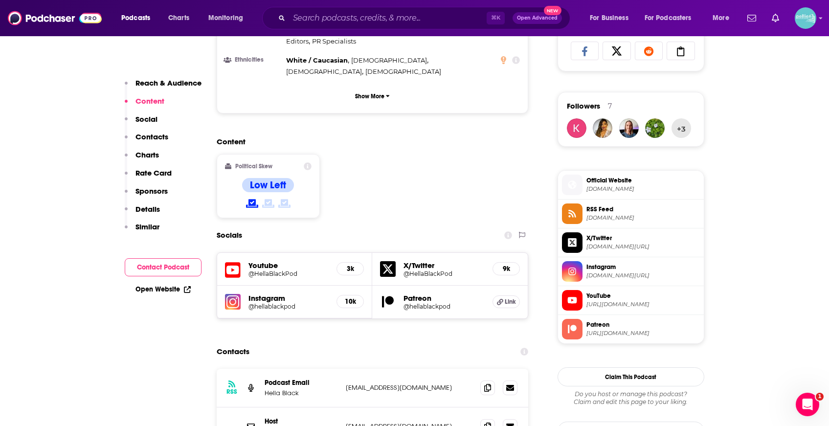
scroll to position [661, 0]
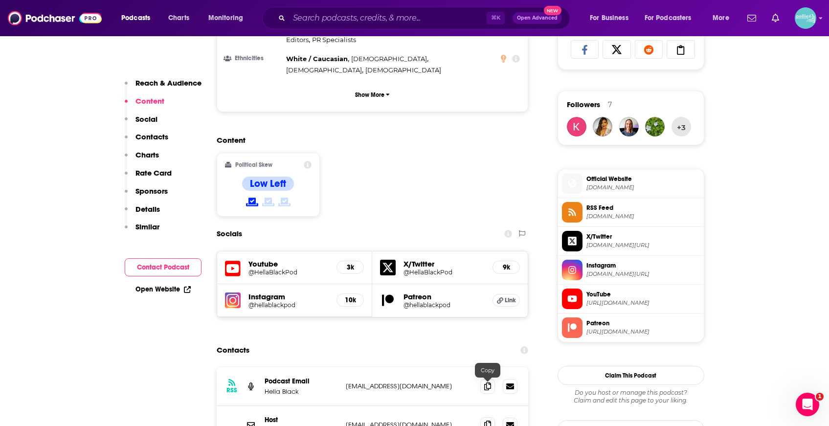
click at [485, 420] on icon at bounding box center [487, 424] width 7 height 8
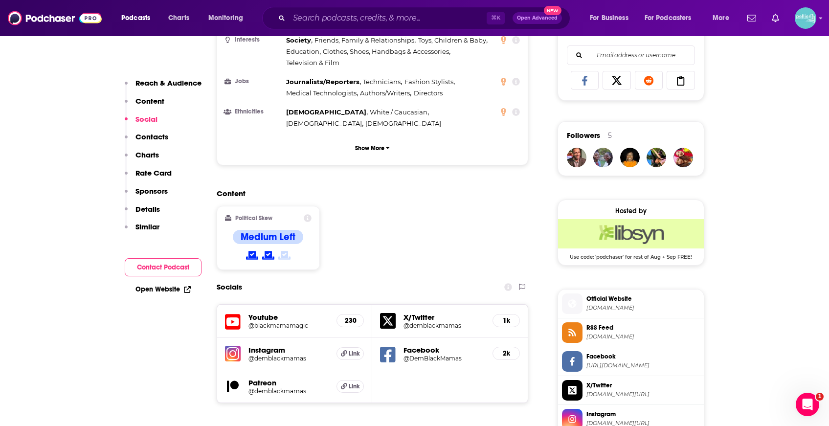
scroll to position [754, 0]
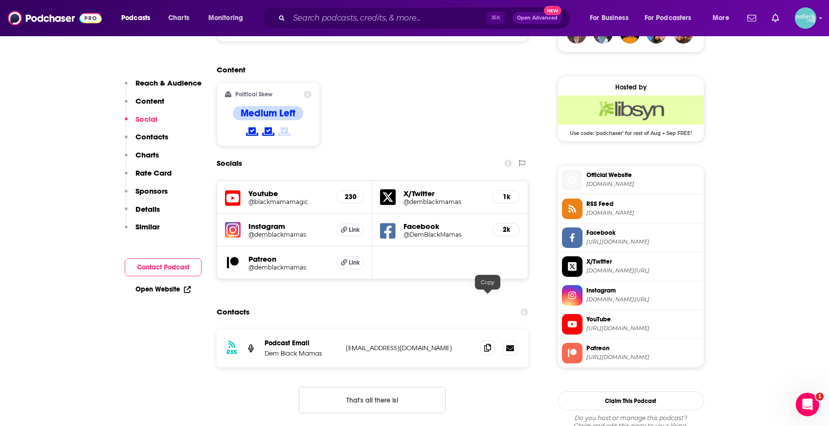
click at [487, 344] on icon at bounding box center [487, 348] width 7 height 8
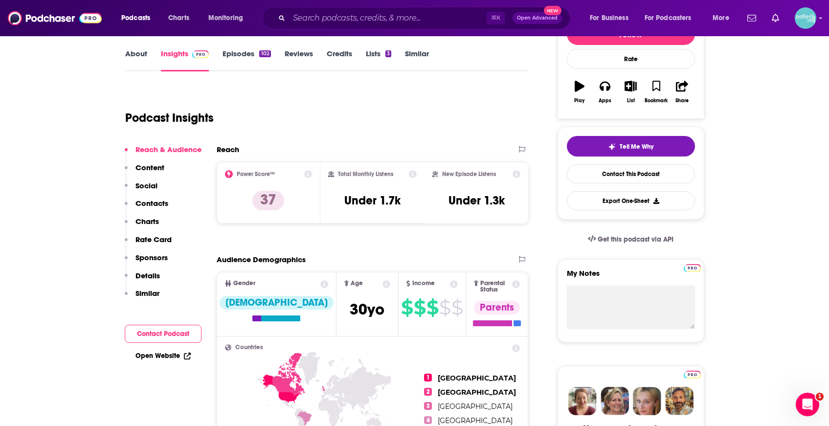
scroll to position [0, 0]
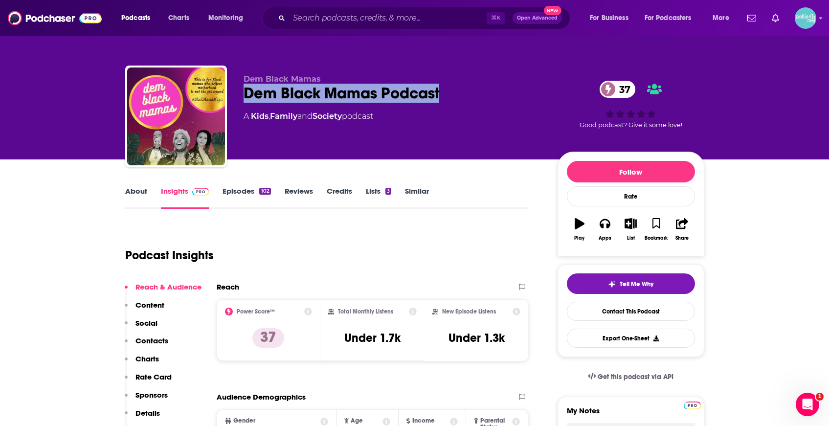
drag, startPoint x: 434, startPoint y: 97, endPoint x: 242, endPoint y: 89, distance: 191.3
click at [242, 89] on div "Dem Black Mamas Dem Black Mamas Podcast 37 A Kids , Family and Society podcast …" at bounding box center [414, 119] width 579 height 106
copy h2 "Dem Black Mamas Podcast"
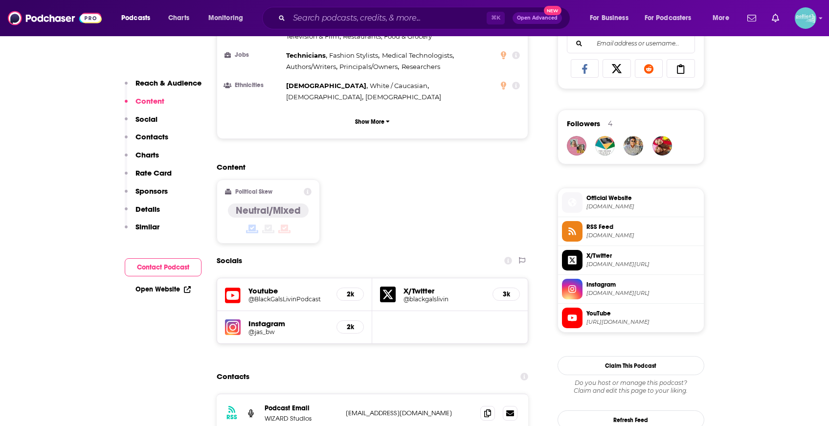
scroll to position [647, 0]
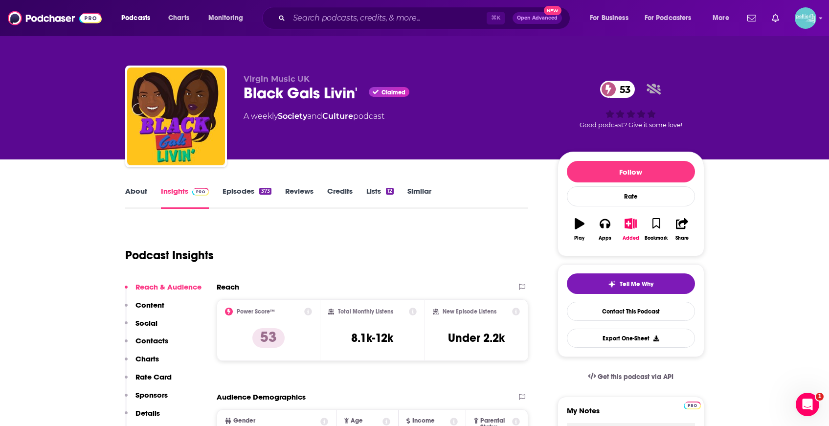
scroll to position [0, 0]
drag, startPoint x: 361, startPoint y: 93, endPoint x: 243, endPoint y: 95, distance: 117.3
click at [243, 95] on div "Black Gals Livin' Claimed 53" at bounding box center [392, 93] width 298 height 19
copy h2 "Black Gals Livin'"
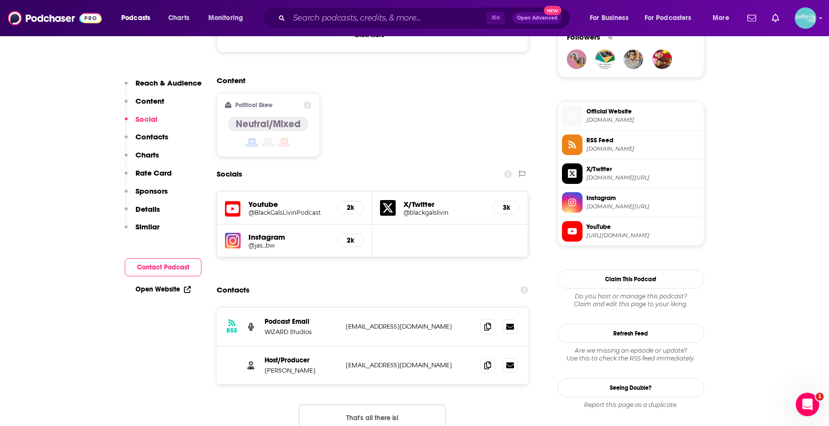
scroll to position [729, 0]
click at [487, 322] on icon at bounding box center [487, 326] width 7 height 8
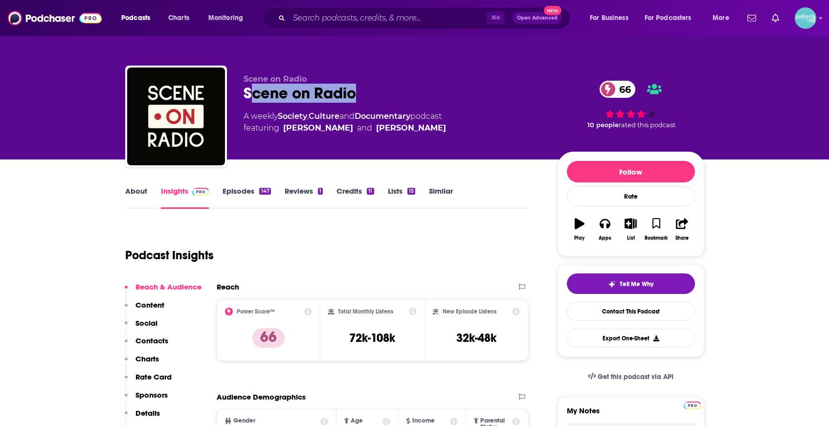
drag, startPoint x: 352, startPoint y: 96, endPoint x: 250, endPoint y: 96, distance: 102.7
click at [250, 96] on div "Scene on Radio 66" at bounding box center [392, 93] width 298 height 19
click at [379, 269] on div "Podcast Insights" at bounding box center [322, 249] width 395 height 50
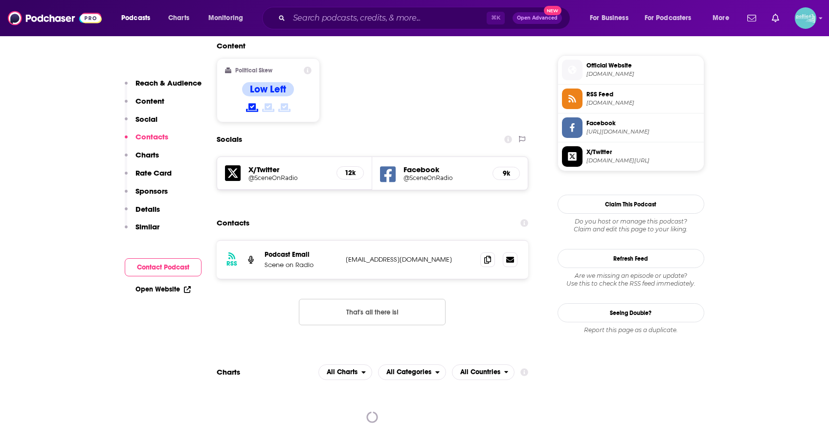
scroll to position [786, 0]
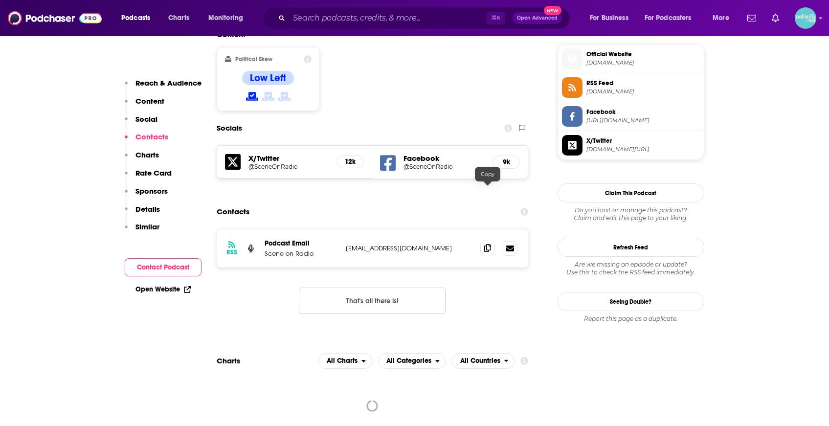
click at [485, 244] on icon at bounding box center [487, 248] width 7 height 8
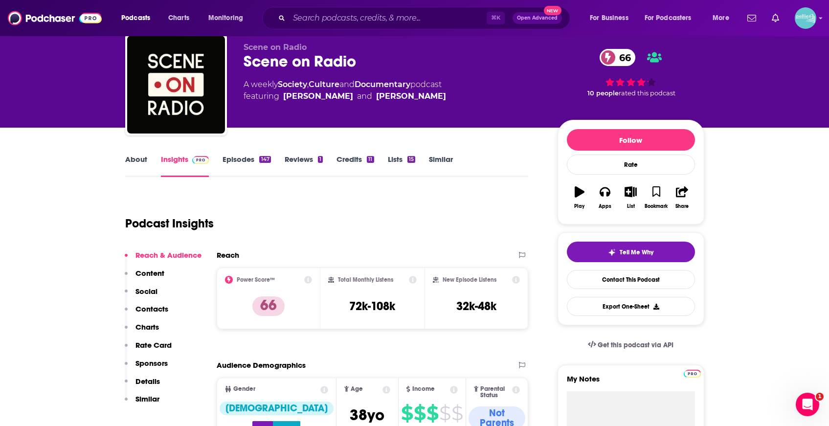
scroll to position [0, 0]
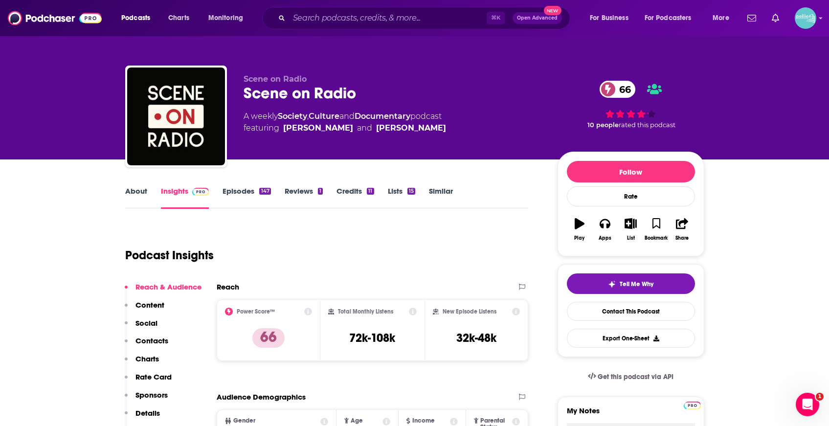
drag, startPoint x: 319, startPoint y: 110, endPoint x: 281, endPoint y: 103, distance: 38.7
click at [281, 103] on div "Scene on Radio Scene on Radio 66 A weekly Society , Culture and Documentary pod…" at bounding box center [392, 113] width 298 height 78
drag, startPoint x: 362, startPoint y: 101, endPoint x: 240, endPoint y: 96, distance: 121.8
click at [240, 96] on div "Scene on Radio Scene on Radio 66 A weekly Society , Culture and Documentary pod…" at bounding box center [414, 119] width 579 height 106
copy h2 "Scene on Radio"
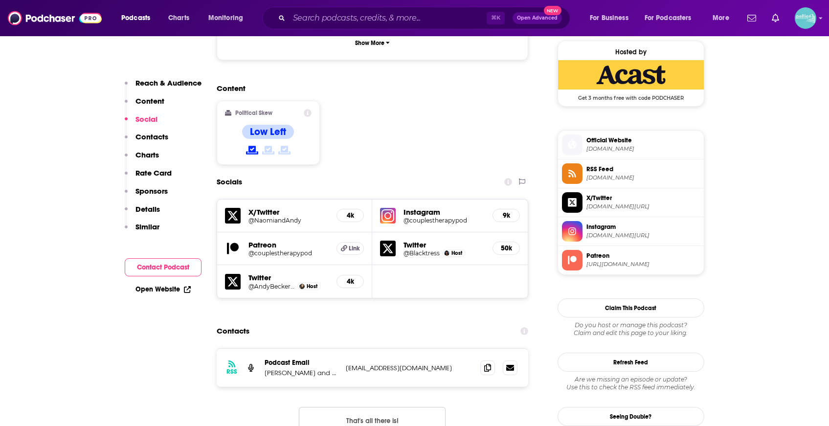
scroll to position [809, 0]
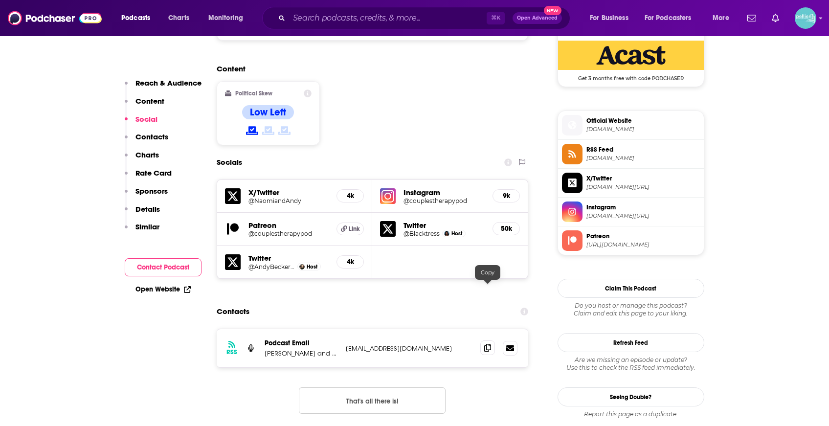
click at [486, 344] on icon at bounding box center [487, 348] width 7 height 8
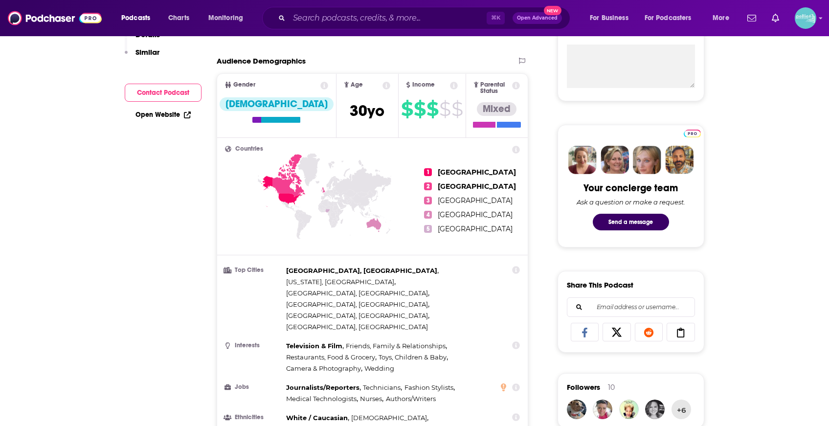
scroll to position [0, 0]
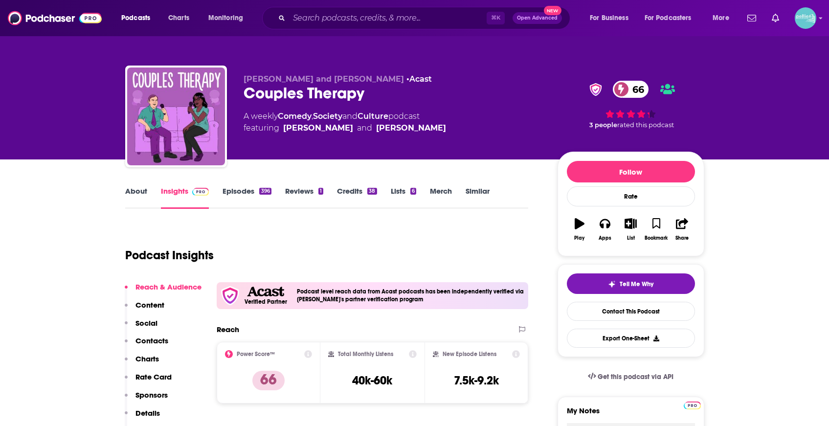
click at [245, 191] on link "Episodes 396" at bounding box center [246, 197] width 48 height 22
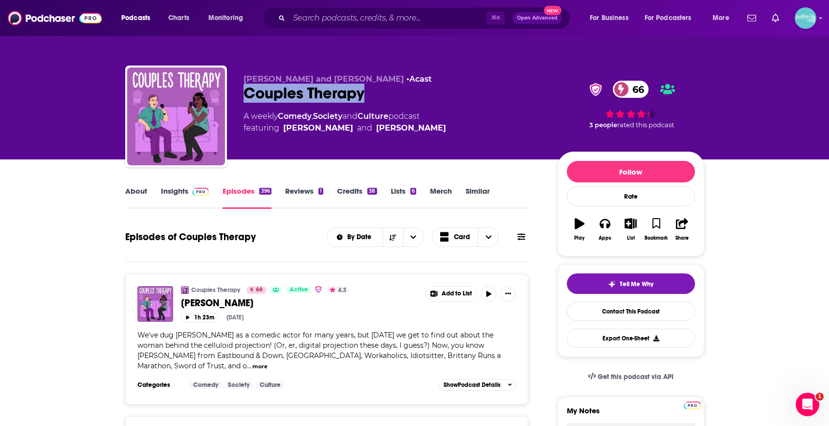
drag, startPoint x: 369, startPoint y: 97, endPoint x: 244, endPoint y: 97, distance: 124.2
click at [244, 97] on div "Couples Therapy 66" at bounding box center [392, 93] width 298 height 19
copy h2 "Couples Therapy"
click at [401, 190] on link "Lists 6" at bounding box center [403, 197] width 25 height 22
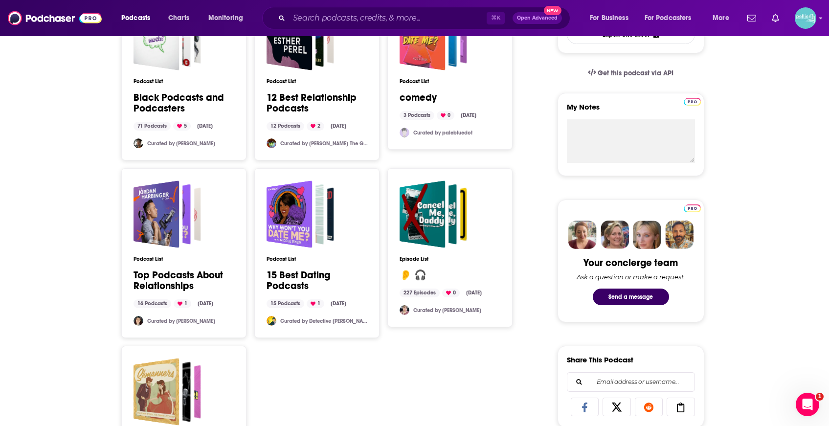
scroll to position [312, 0]
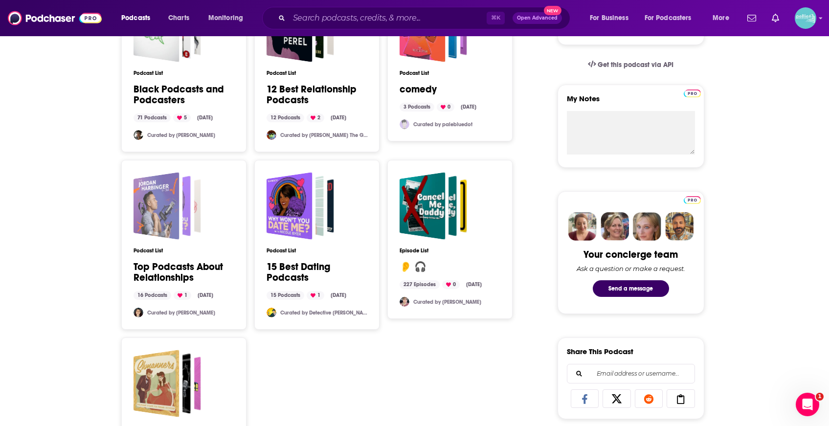
click at [170, 234] on div "Top Podcasts About Relationships" at bounding box center [156, 205] width 46 height 67
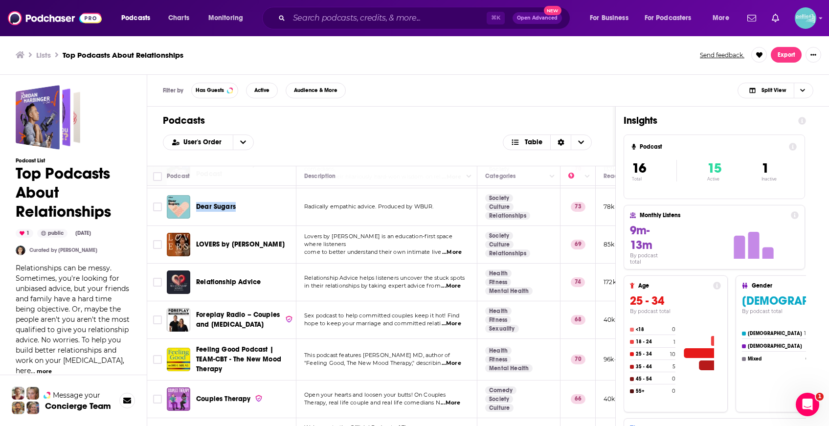
scroll to position [270, 0]
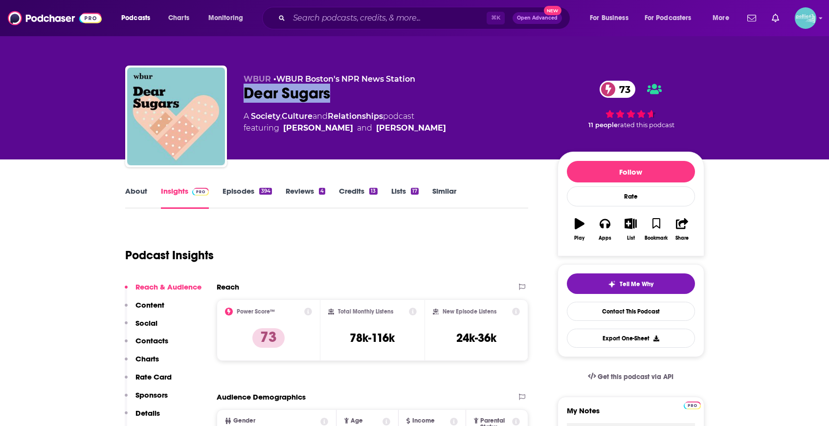
drag, startPoint x: 357, startPoint y: 98, endPoint x: 241, endPoint y: 99, distance: 115.9
click at [241, 99] on div "WBUR • WBUR Boston's NPR News Station Dear Sugars 73 A Society , Culture and Re…" at bounding box center [414, 119] width 579 height 106
copy h2 "Dear Sugars"
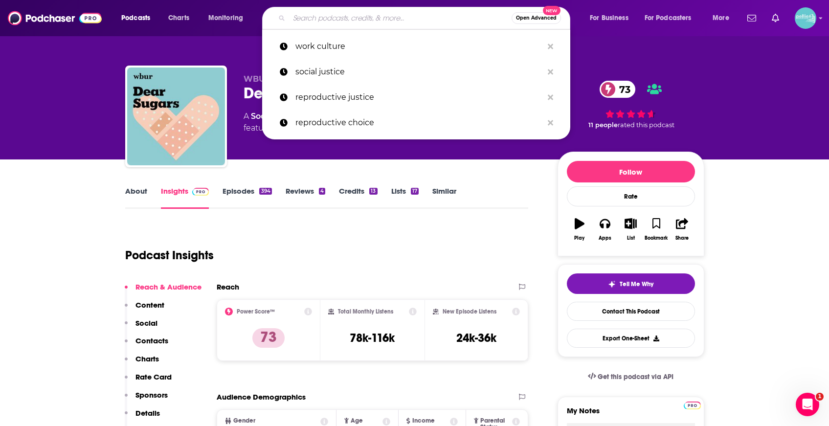
click at [432, 22] on input "Search podcasts, credits, & more..." at bounding box center [400, 18] width 222 height 16
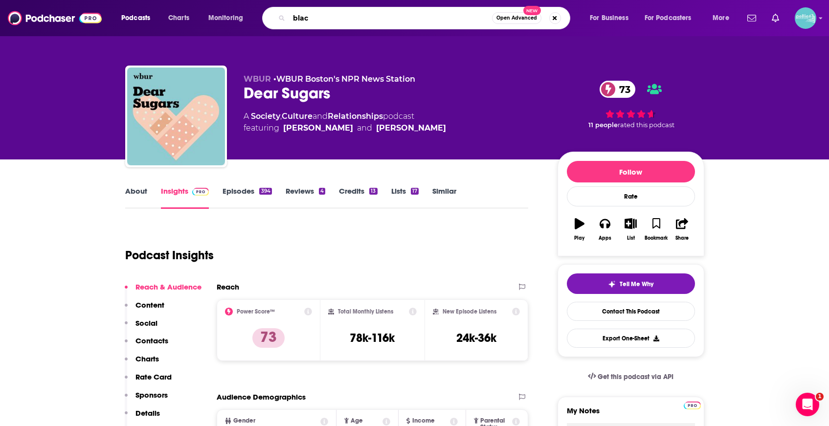
type input "black"
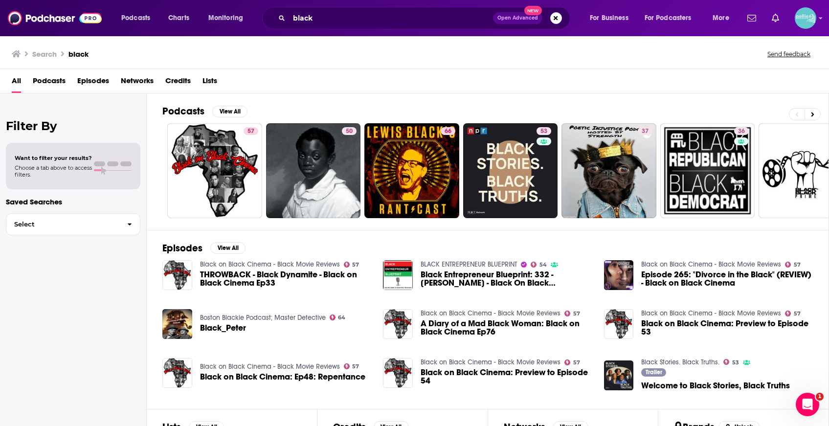
click at [700, 362] on link "Black Stories. Black Truths." at bounding box center [680, 362] width 78 height 8
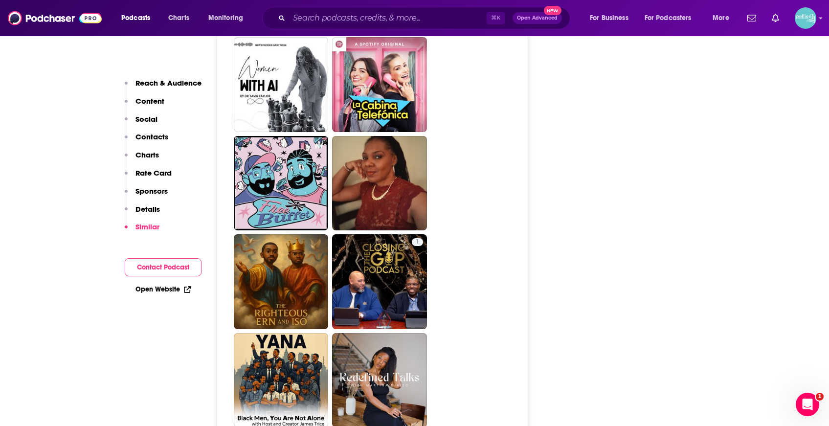
scroll to position [2578, 0]
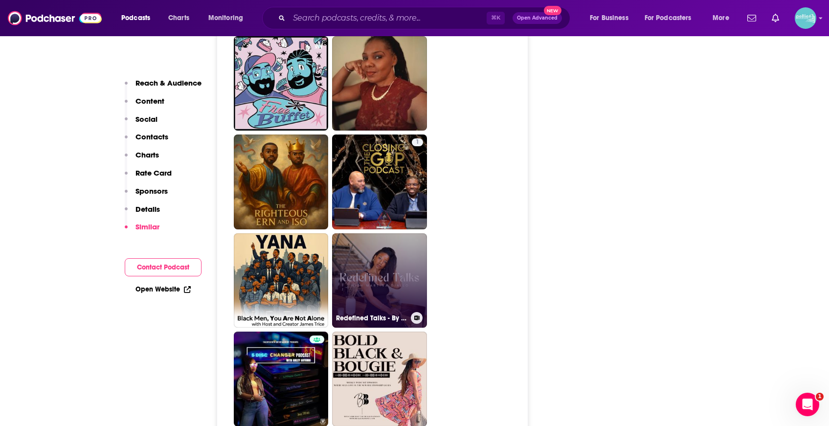
click at [401, 239] on link "Redefined Talks - By Martina Diallo" at bounding box center [379, 280] width 95 height 95
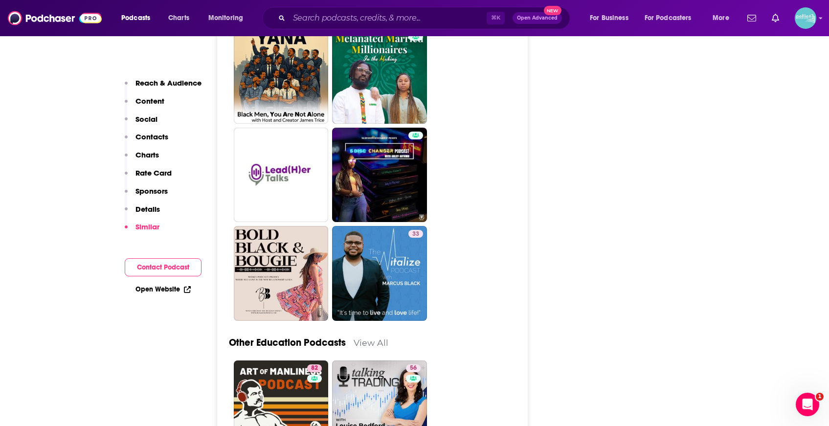
scroll to position [2415, 0]
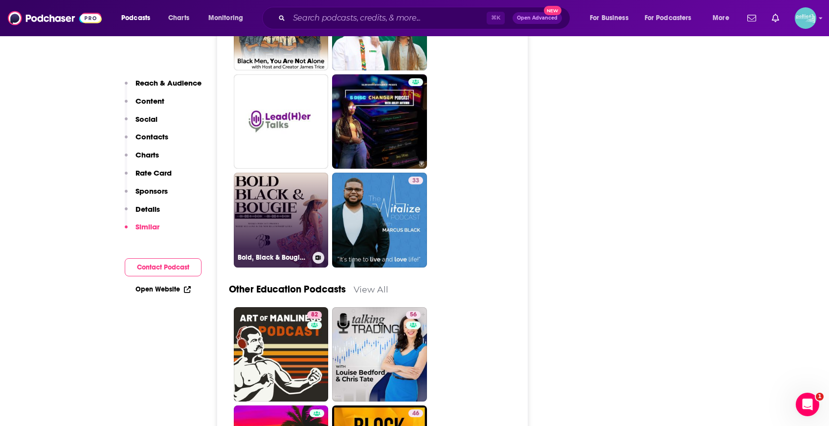
click at [281, 207] on link "Bold, Black & Bougie Podcast" at bounding box center [281, 220] width 95 height 95
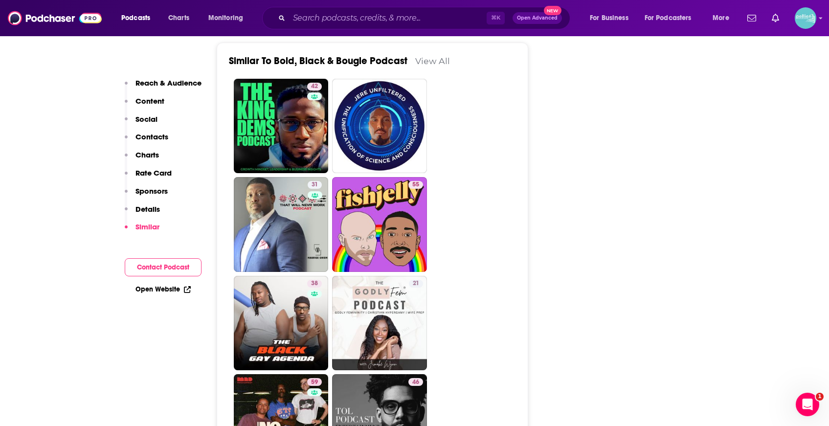
scroll to position [1571, 0]
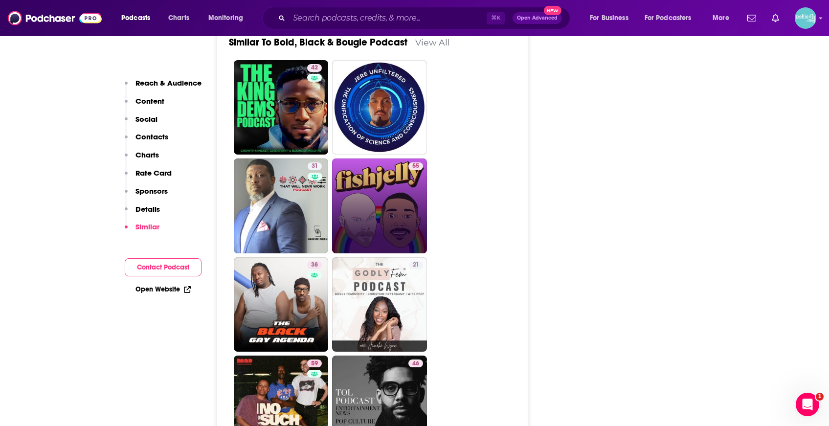
click at [406, 207] on link "55" at bounding box center [379, 205] width 95 height 95
type input "https://www.podchaser.com/podcasts/fish-jelly-1850496"
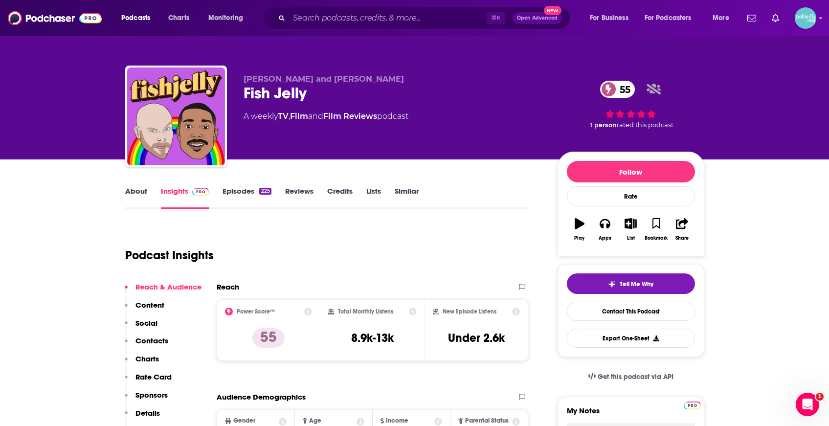
click at [237, 196] on link "Episodes 225" at bounding box center [246, 197] width 48 height 22
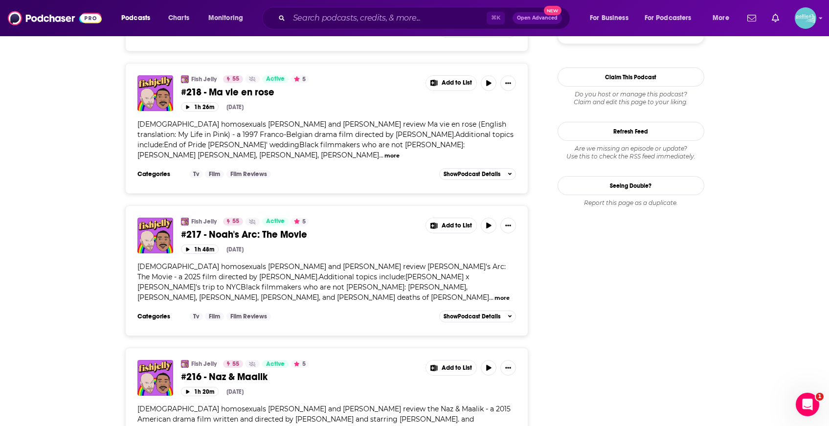
scroll to position [1185, 0]
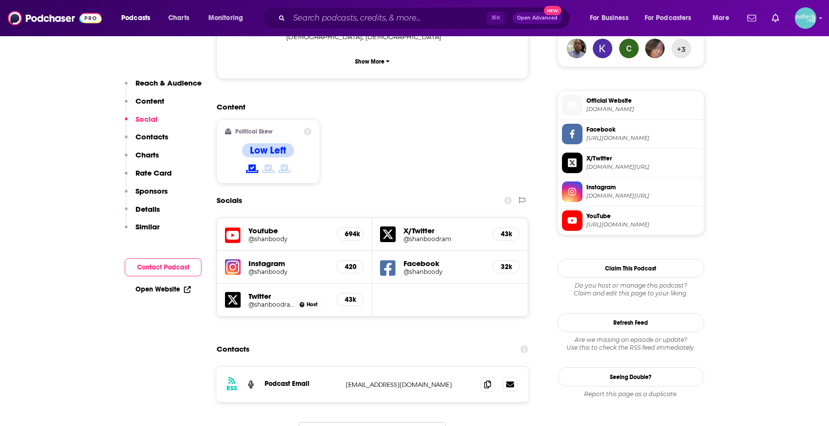
scroll to position [740, 0]
click at [481, 376] on span at bounding box center [487, 383] width 15 height 15
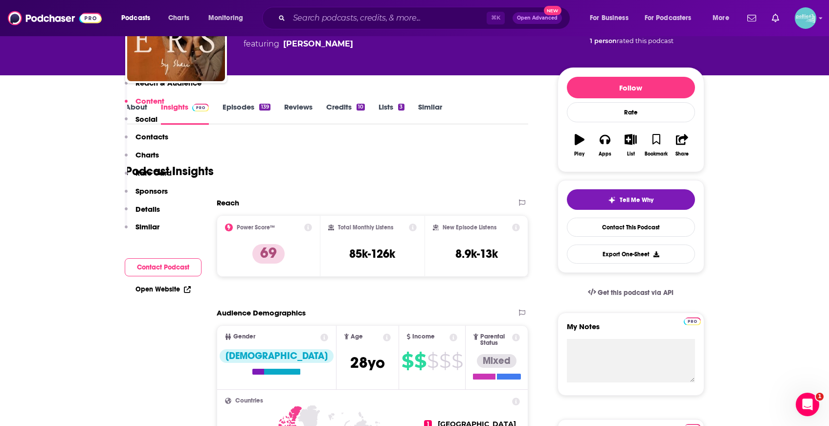
scroll to position [0, 0]
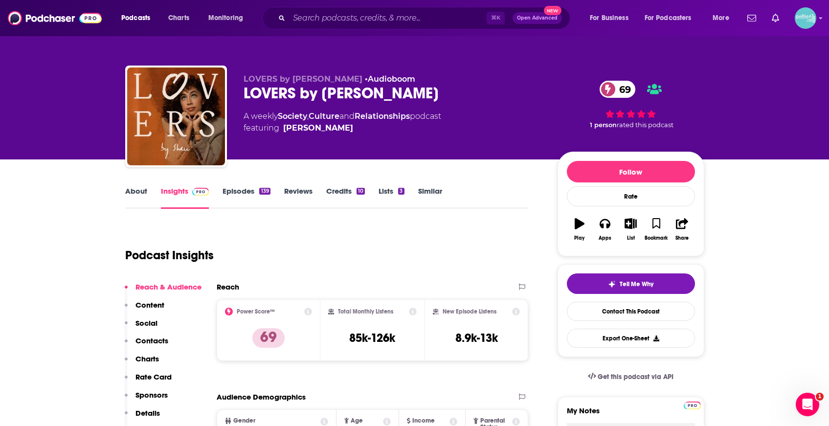
click at [384, 192] on link "Lists 3" at bounding box center [390, 197] width 25 height 22
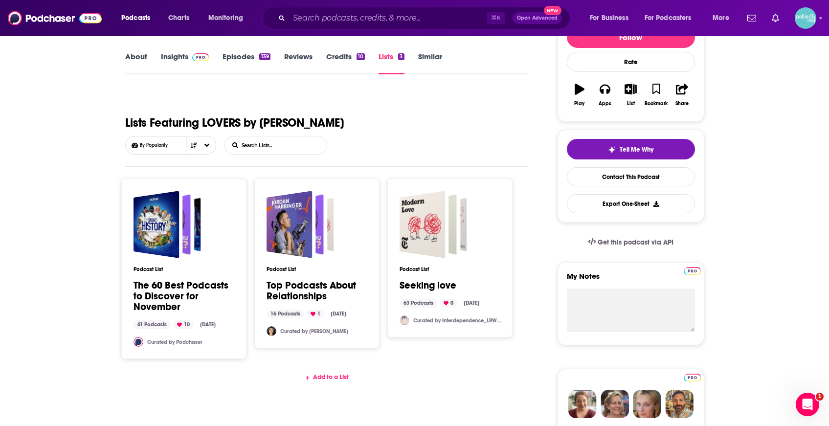
scroll to position [138, 0]
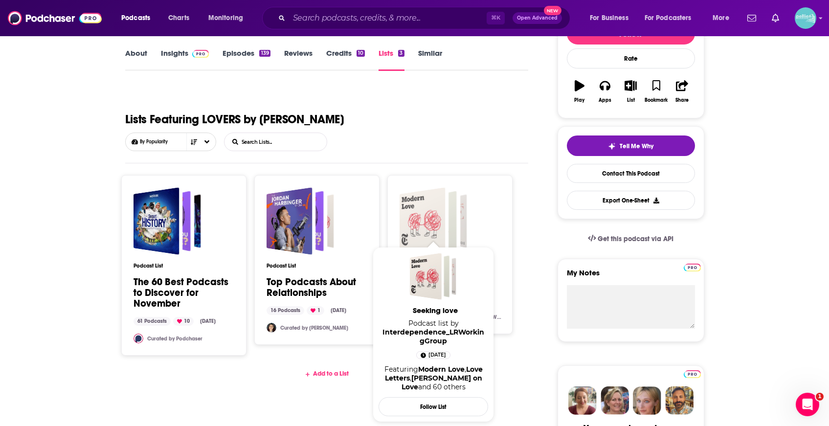
click at [426, 204] on div "Seeking love" at bounding box center [422, 220] width 46 height 67
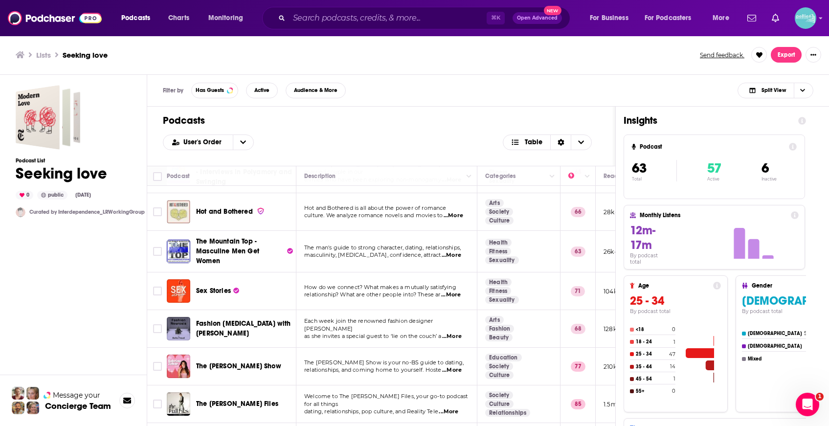
scroll to position [2027, 0]
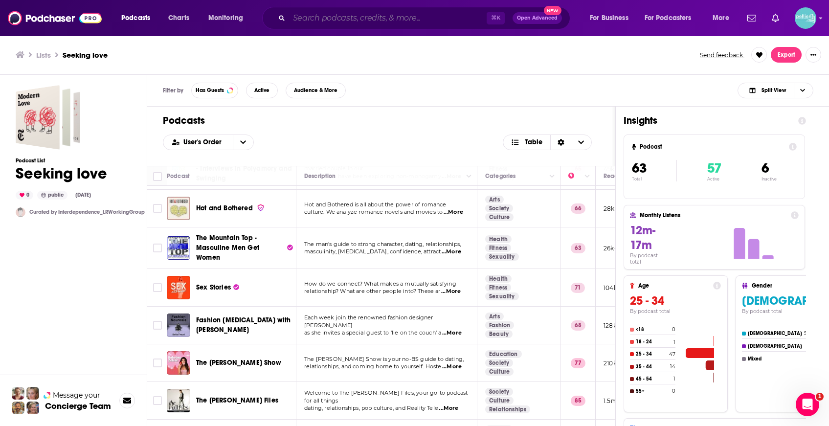
click at [387, 22] on input "Search podcasts, credits, & more..." at bounding box center [387, 18] width 197 height 16
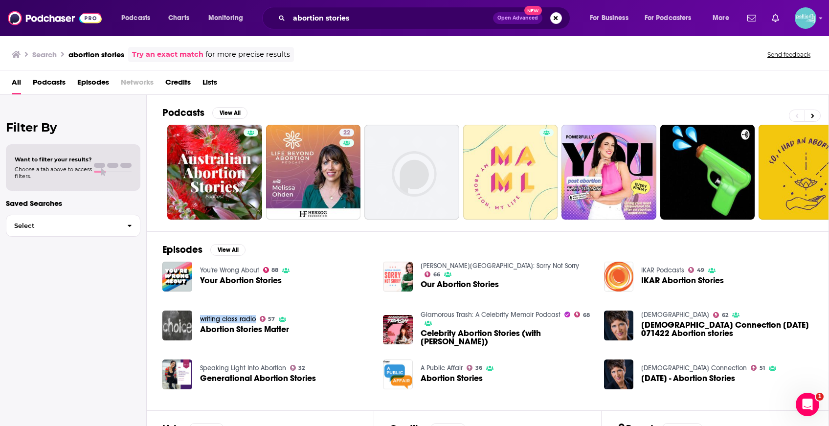
click at [63, 82] on span "Podcasts" at bounding box center [49, 84] width 33 height 20
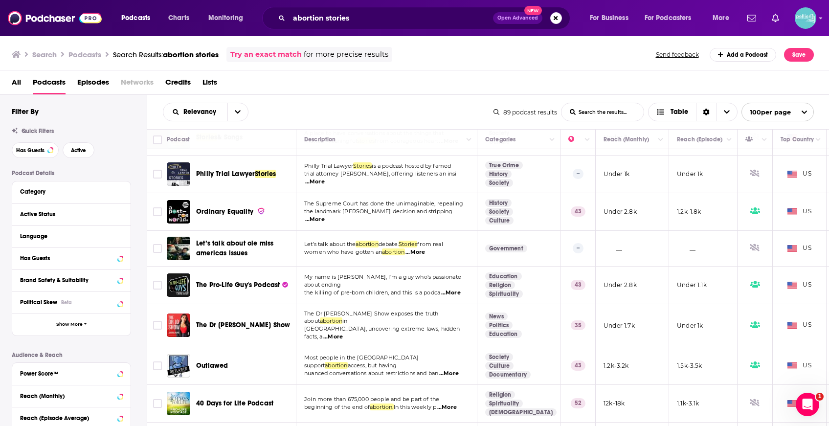
scroll to position [642, 0]
click at [343, 332] on span "...More" at bounding box center [333, 336] width 20 height 8
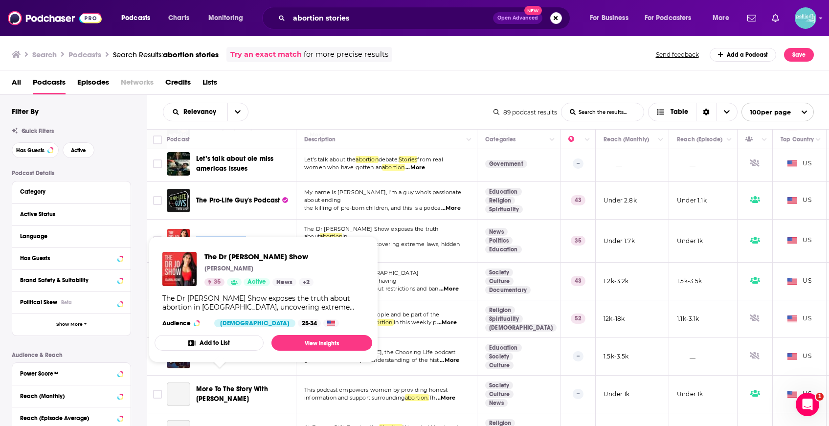
scroll to position [767, 0]
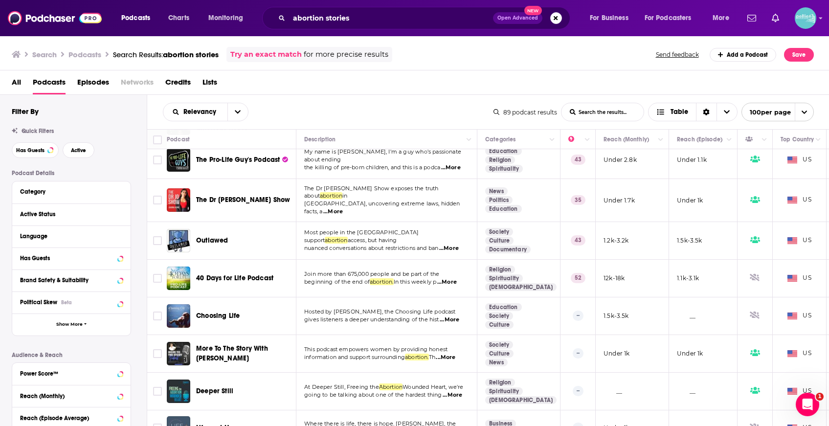
click at [457, 244] on span "...More" at bounding box center [449, 248] width 20 height 8
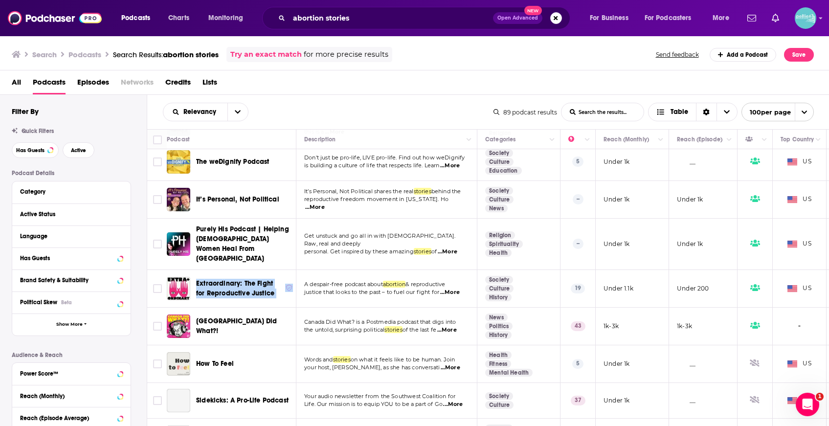
scroll to position [1431, 0]
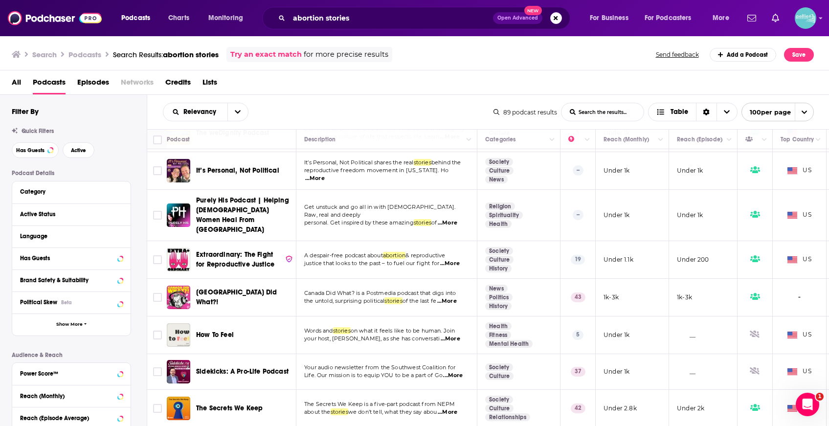
click at [456, 297] on span "...More" at bounding box center [447, 301] width 20 height 8
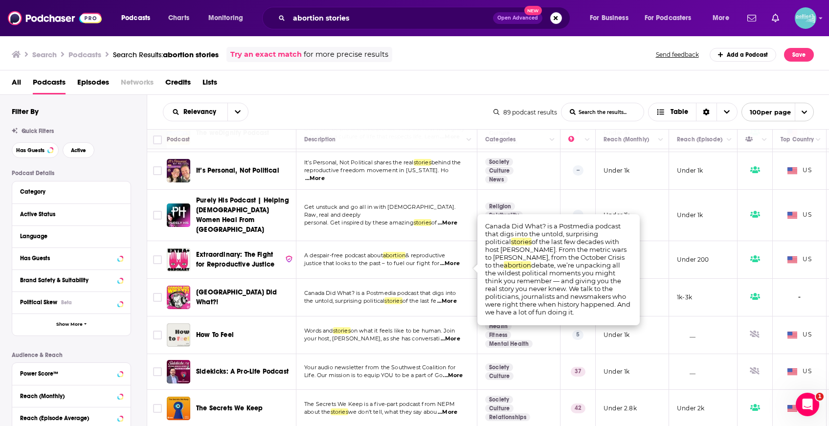
click at [439, 281] on td "Canada Did What? is a Postmedia podcast that digs into the untold, surprising p…" at bounding box center [386, 298] width 181 height 38
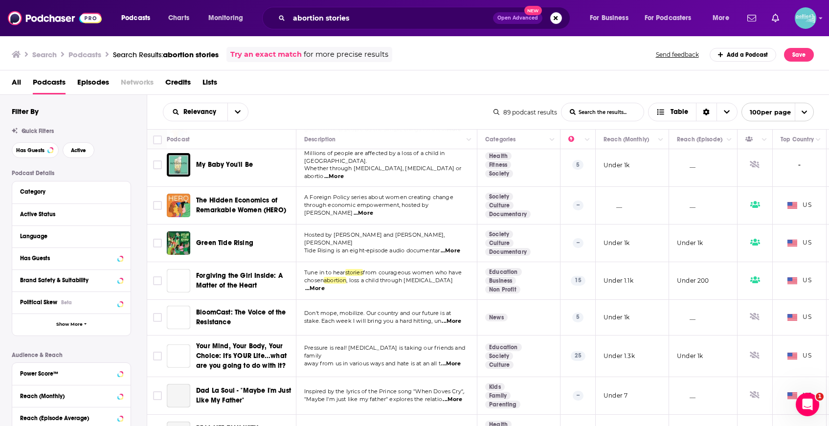
scroll to position [2288, 0]
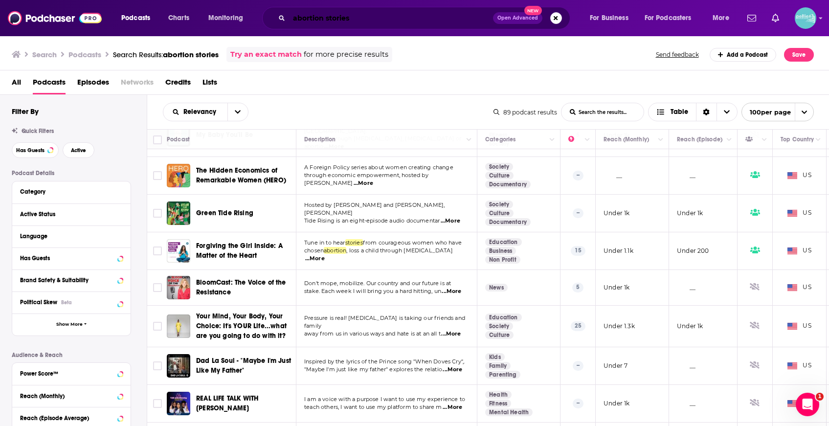
click at [375, 19] on input "abortion stories" at bounding box center [391, 18] width 204 height 16
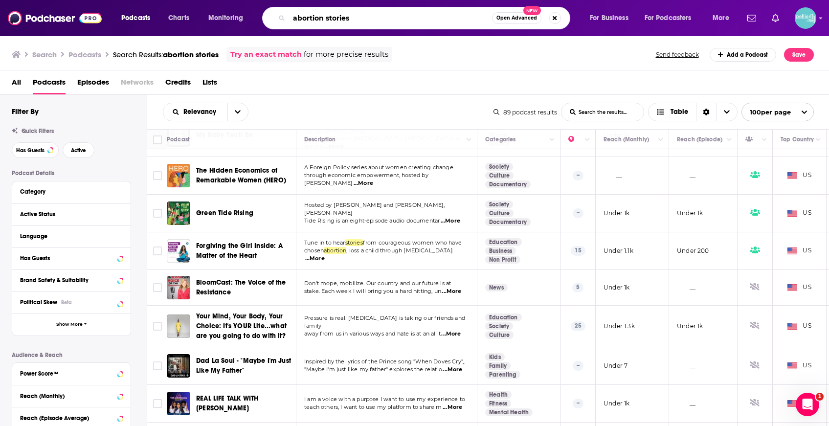
click at [375, 19] on input "abortion stories" at bounding box center [390, 18] width 203 height 16
type input "pro choice"
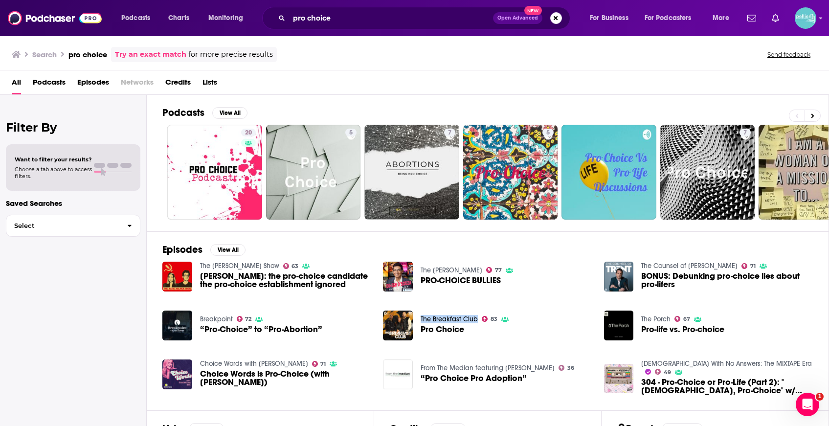
click at [212, 85] on span "Lists" at bounding box center [209, 84] width 15 height 20
click at [221, 248] on button "View All" at bounding box center [227, 250] width 35 height 12
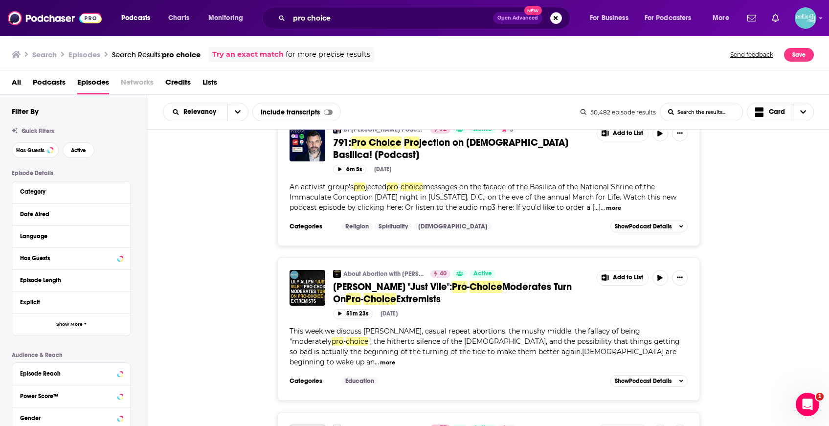
scroll to position [2458, 0]
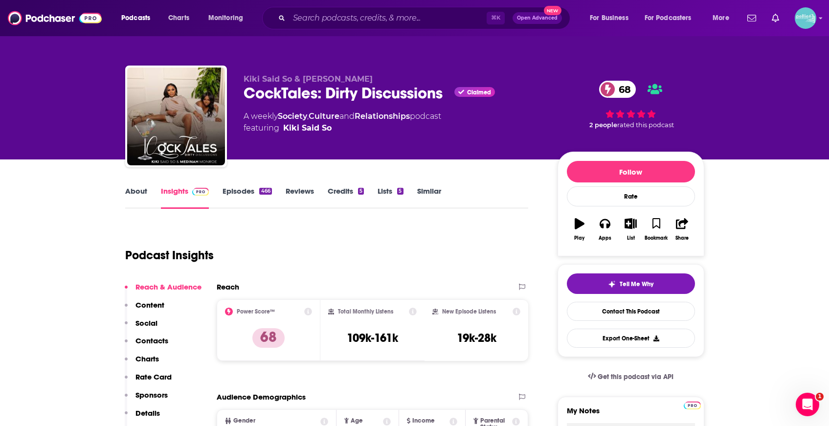
click at [248, 192] on link "Episodes 466" at bounding box center [246, 197] width 49 height 22
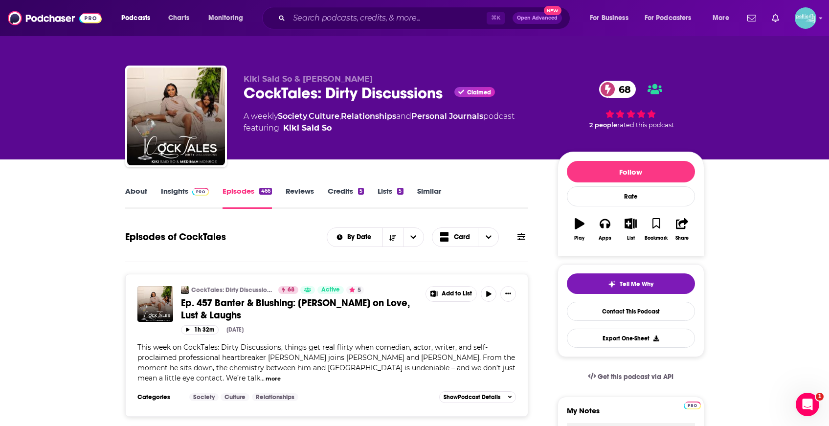
click at [176, 191] on link "Insights" at bounding box center [185, 197] width 48 height 22
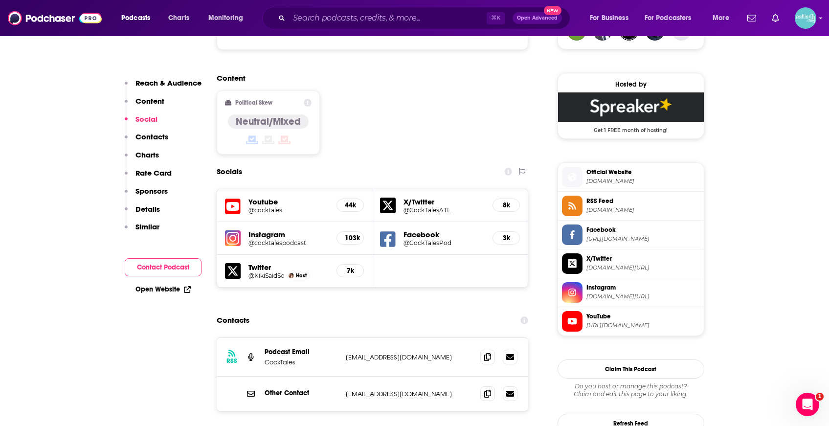
scroll to position [763, 0]
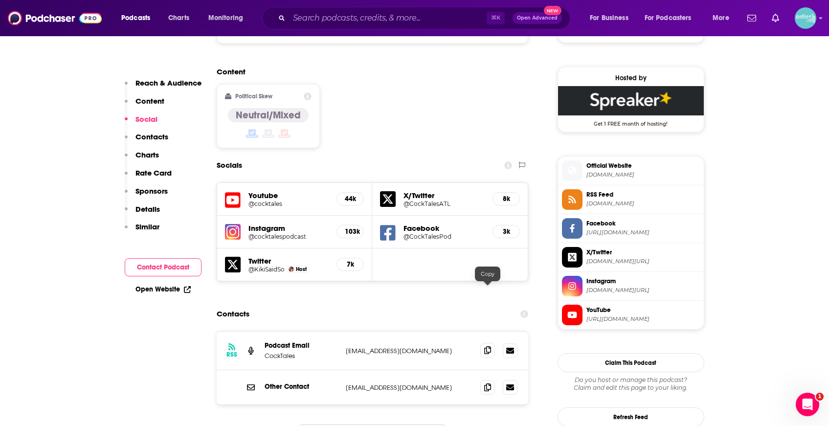
click at [487, 346] on icon at bounding box center [487, 350] width 7 height 8
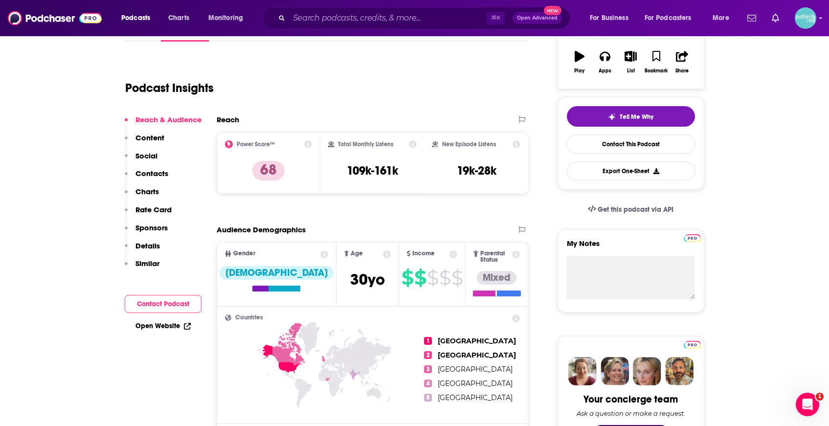
scroll to position [0, 0]
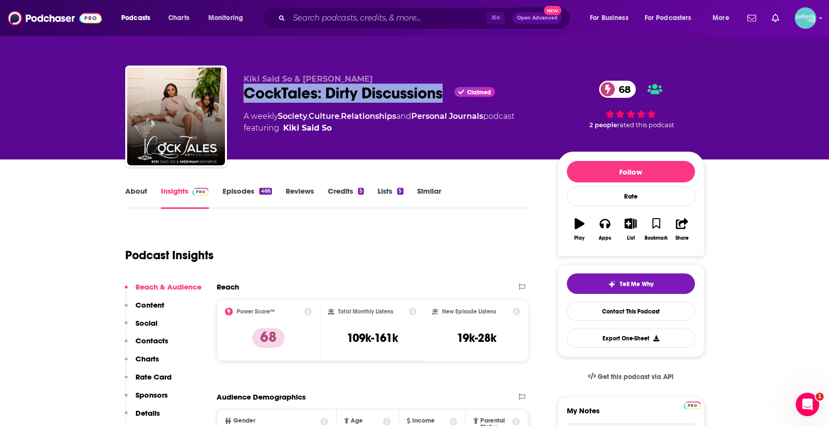
drag, startPoint x: 447, startPoint y: 96, endPoint x: 242, endPoint y: 94, distance: 204.8
click at [242, 94] on div "Kiki Said So & Medinah Monroe CockTales: Dirty Discussions Claimed 68 A weekly …" at bounding box center [414, 119] width 579 height 106
copy h2 "CockTales: Dirty Discussions"
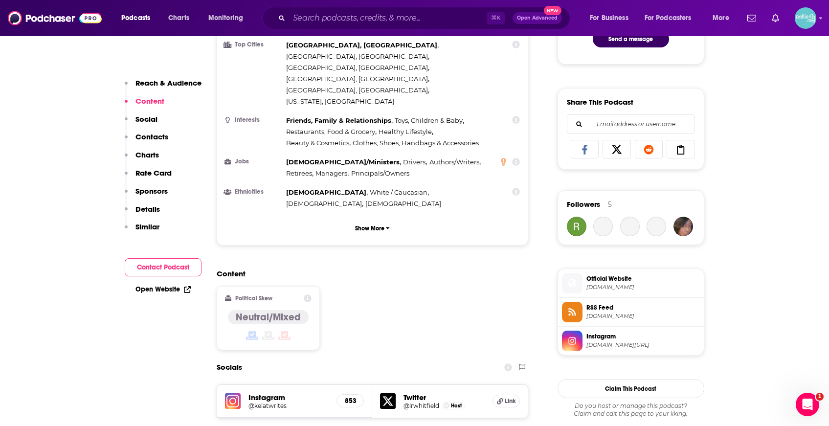
scroll to position [625, 0]
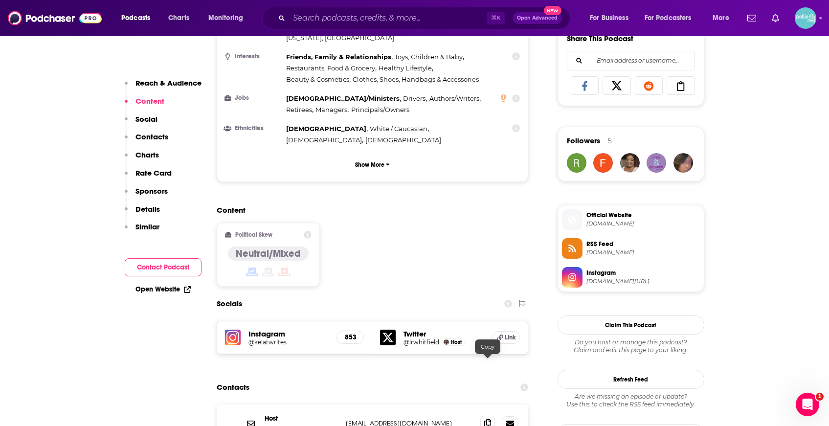
click at [491, 416] on span at bounding box center [487, 423] width 15 height 15
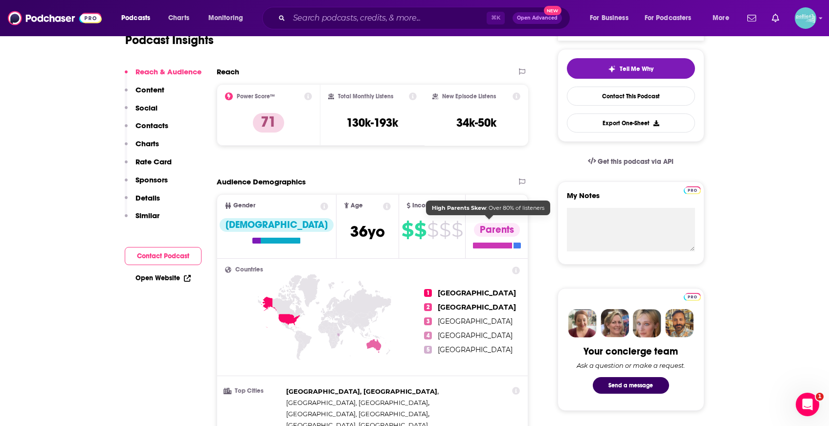
scroll to position [0, 0]
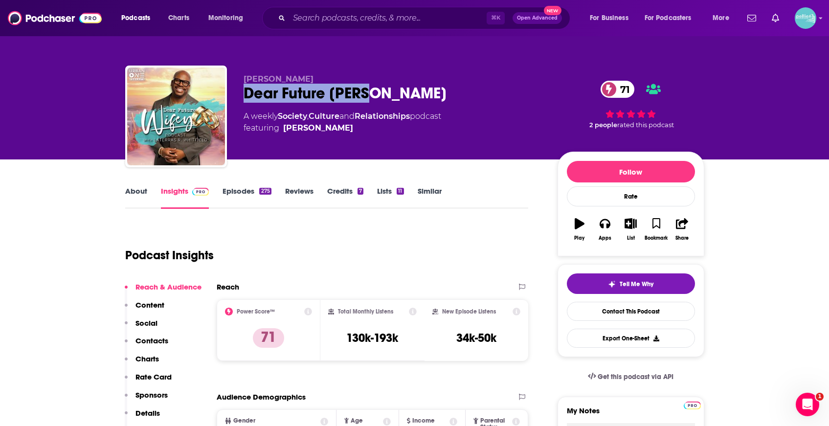
drag, startPoint x: 374, startPoint y: 90, endPoint x: 236, endPoint y: 94, distance: 137.9
click at [236, 94] on div "[PERSON_NAME] Dear Future [PERSON_NAME] 71 A weekly Society , Culture and Relat…" at bounding box center [414, 119] width 579 height 106
copy h2 "Dear Future [PERSON_NAME]"
click at [138, 195] on link "About" at bounding box center [136, 197] width 22 height 22
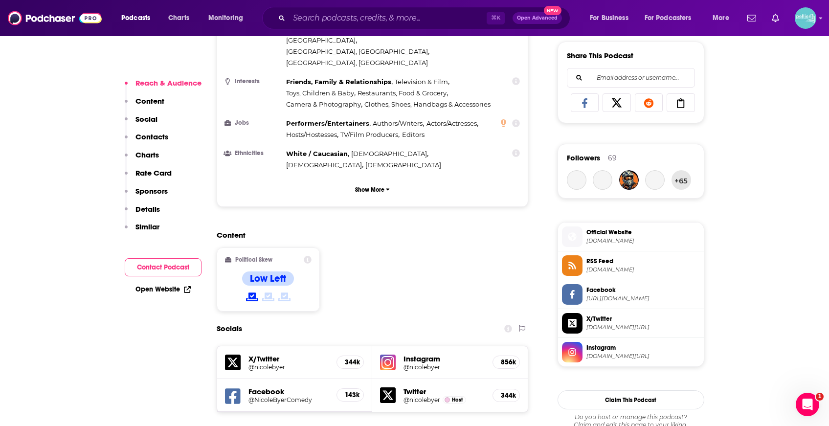
scroll to position [721, 0]
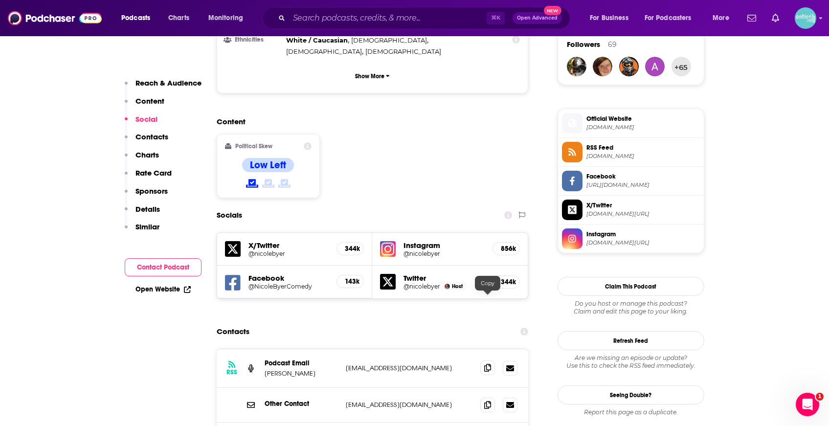
click at [486, 364] on icon at bounding box center [487, 368] width 7 height 8
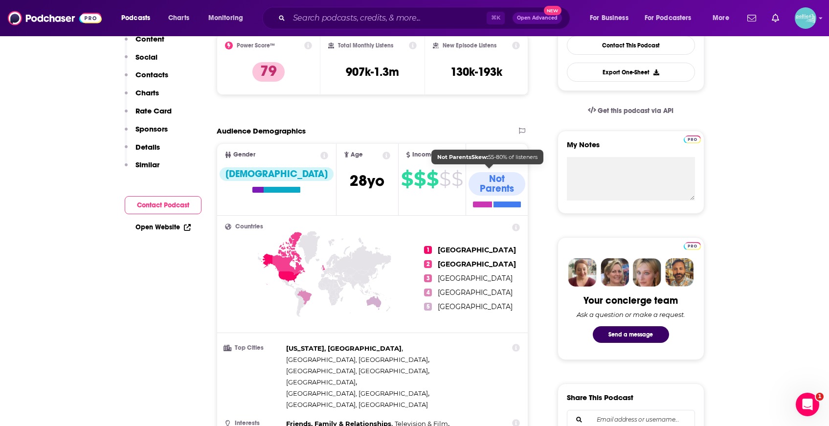
scroll to position [0, 0]
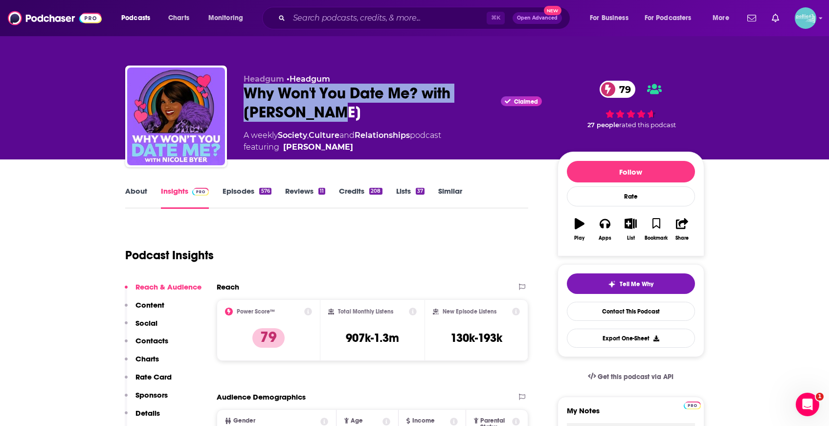
drag, startPoint x: 343, startPoint y: 122, endPoint x: 243, endPoint y: 95, distance: 102.7
click at [243, 95] on div "Headgum • Headgum Why Won't You Date Me? with [PERSON_NAME] Claimed 79 A weekly…" at bounding box center [392, 113] width 298 height 79
copy h2 "Why Won't You Date Me? with [PERSON_NAME]"
click at [242, 197] on link "Episodes 576" at bounding box center [246, 197] width 48 height 22
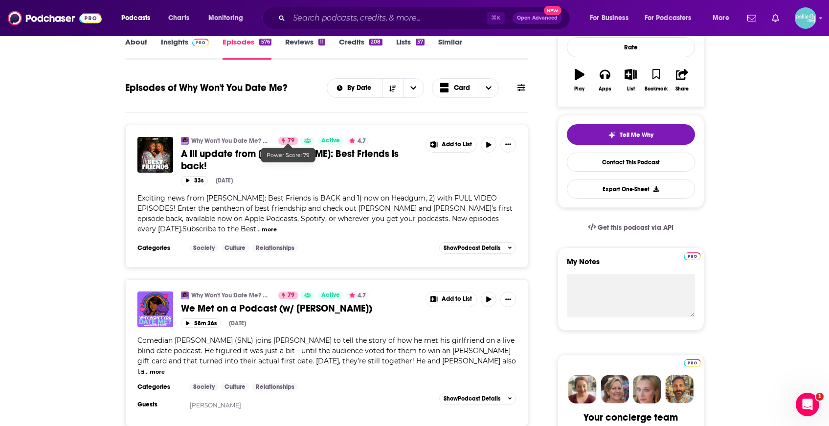
scroll to position [203, 0]
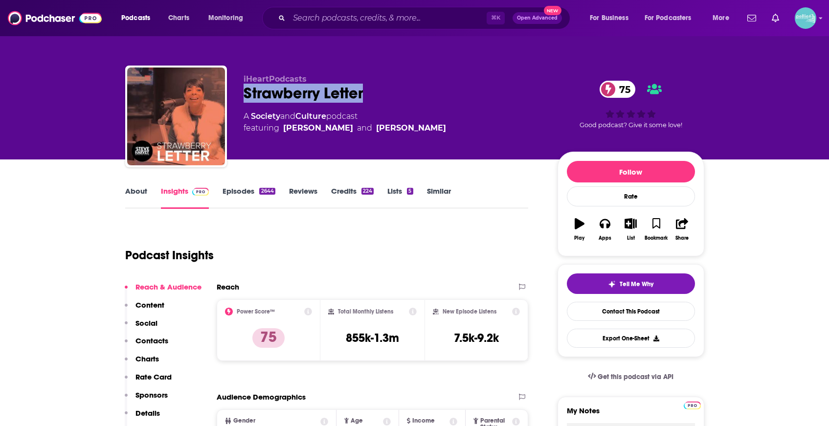
drag, startPoint x: 373, startPoint y: 100, endPoint x: 240, endPoint y: 98, distance: 133.0
click at [240, 98] on div "iHeartPodcasts Strawberry Letter 75 A Society and Culture podcast featuring [PE…" at bounding box center [414, 119] width 579 height 106
copy h2 "Strawberry Letter"
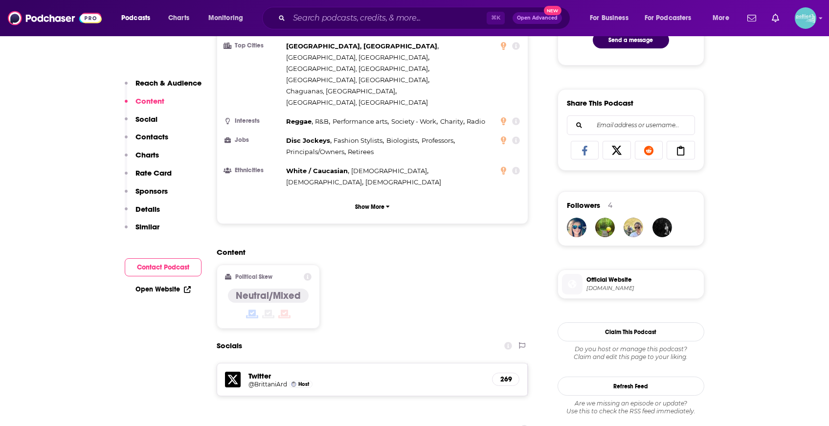
scroll to position [619, 0]
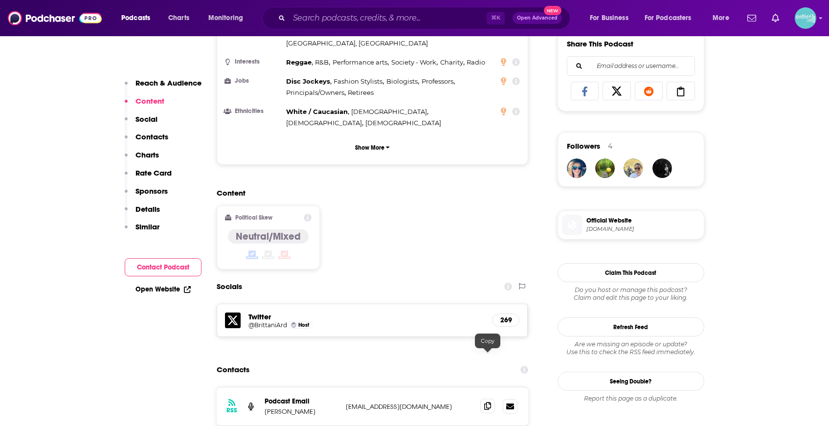
click at [484, 402] on icon at bounding box center [487, 406] width 7 height 8
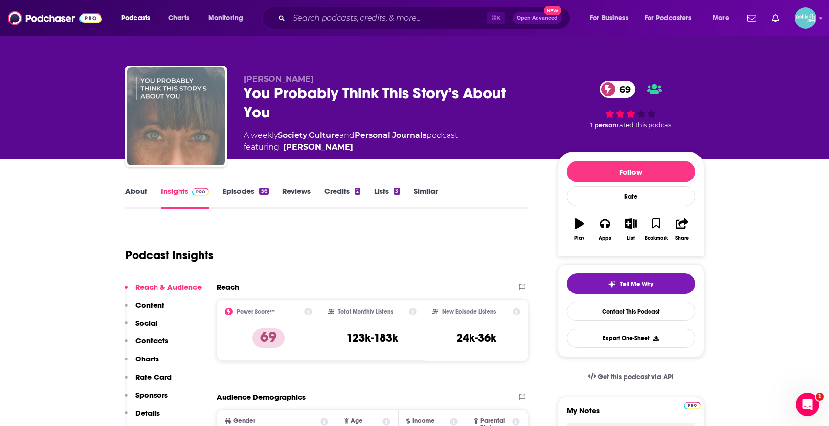
scroll to position [0, 0]
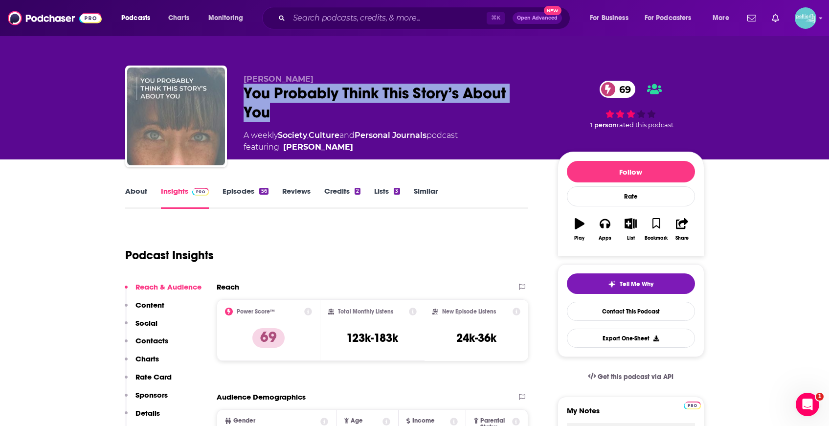
drag, startPoint x: 289, startPoint y: 108, endPoint x: 247, endPoint y: 92, distance: 45.1
click at [247, 92] on div "You Probably Think This Story’s About You 69" at bounding box center [392, 103] width 298 height 38
copy h2 "You Probably Think This Story’s About You"
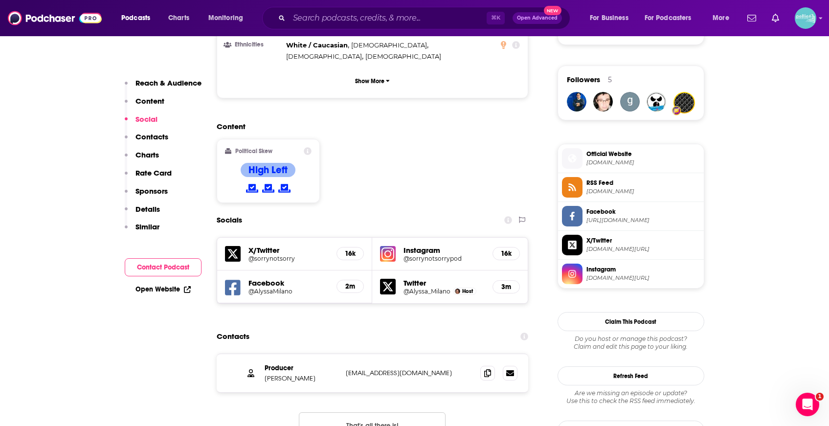
scroll to position [687, 0]
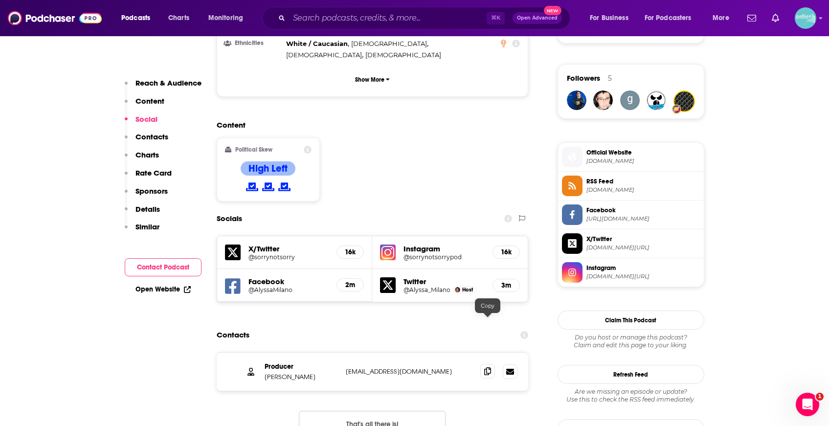
click at [489, 367] on icon at bounding box center [487, 371] width 7 height 8
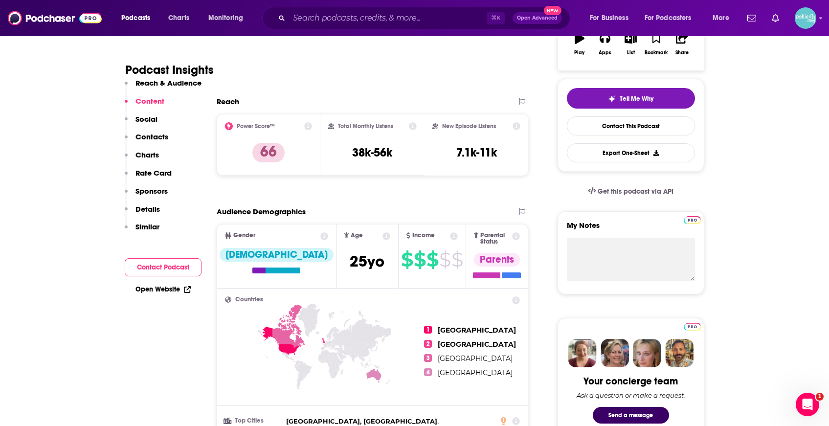
scroll to position [0, 0]
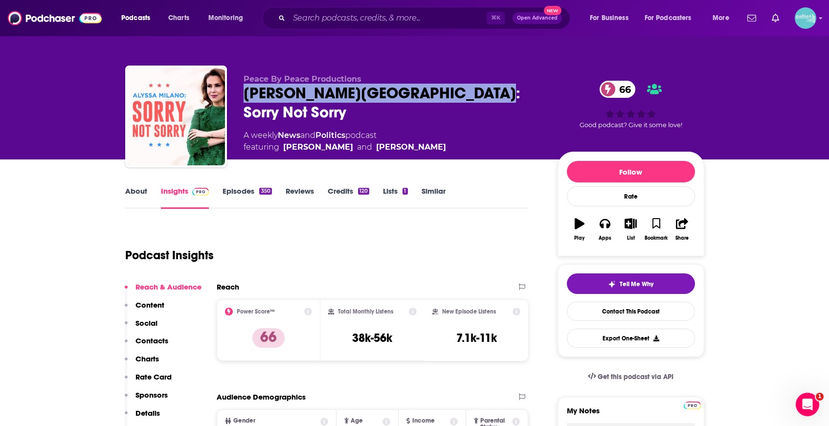
drag, startPoint x: 464, startPoint y: 86, endPoint x: 244, endPoint y: 89, distance: 220.5
click at [244, 89] on div "Alyssa Milano: Sorry Not Sorry 66" at bounding box center [392, 103] width 298 height 38
copy h2 "Alyssa Milano: Sorry Not Sorry"
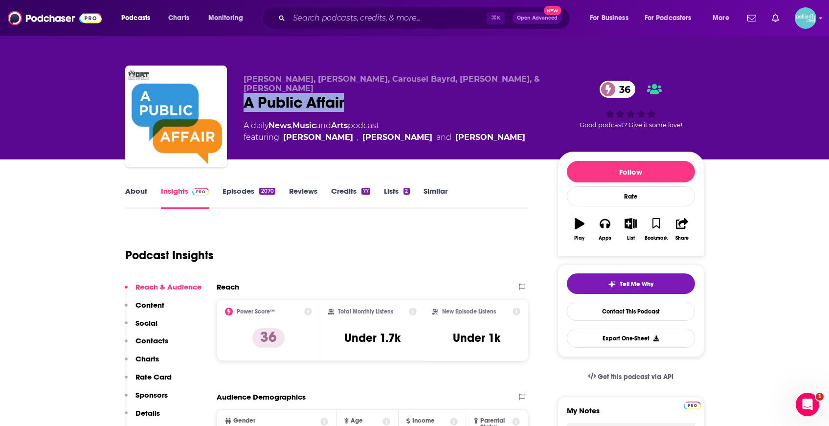
drag, startPoint x: 349, startPoint y: 96, endPoint x: 241, endPoint y: 96, distance: 108.5
click at [241, 96] on div "Douglas Haynes, Ali Muldrow, Carousel Bayrd, Allen Ruff, & Esty Dinur A Public …" at bounding box center [414, 119] width 579 height 106
copy h2 "A Public Affair"
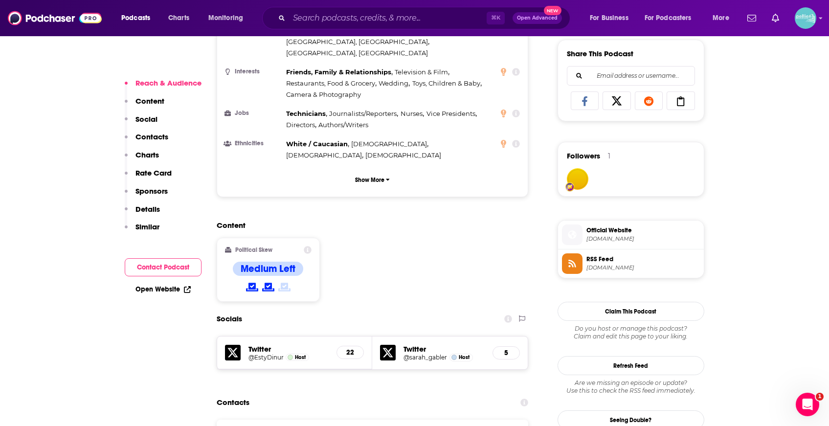
scroll to position [632, 0]
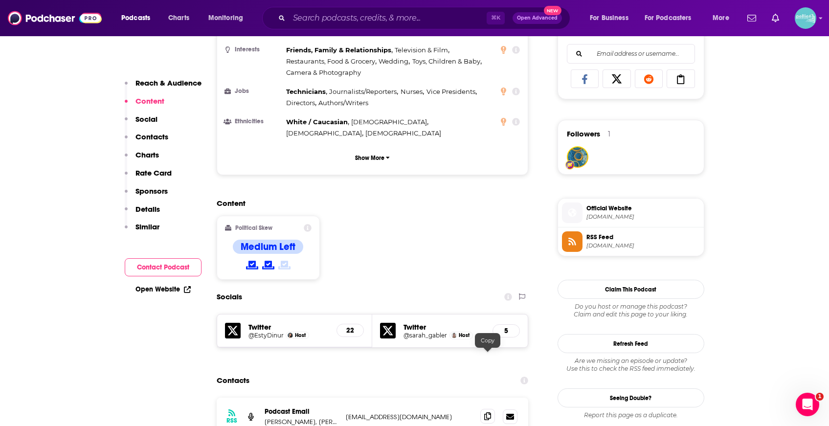
click at [487, 412] on icon at bounding box center [487, 416] width 7 height 8
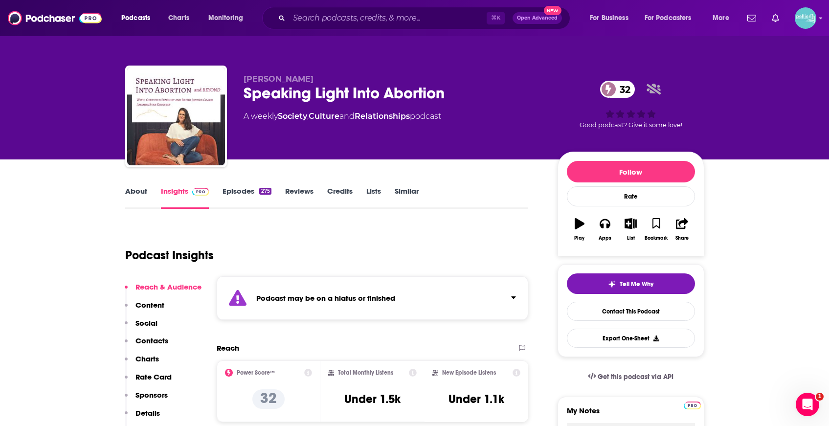
click at [249, 192] on link "Episodes 275" at bounding box center [246, 197] width 48 height 22
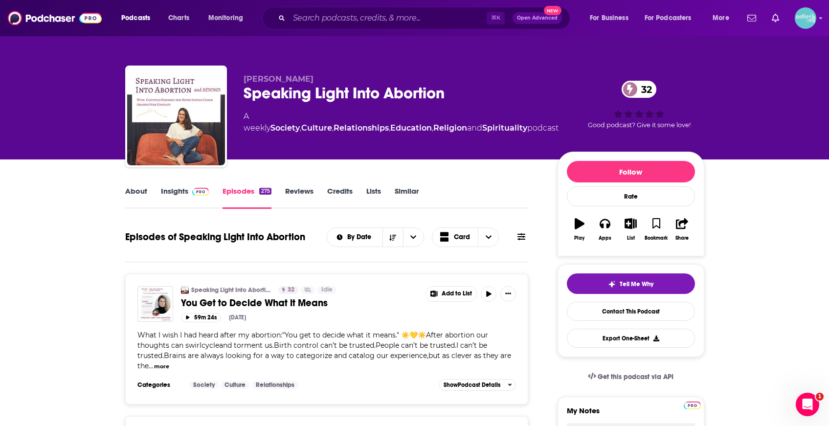
click at [182, 197] on link "Insights" at bounding box center [185, 197] width 48 height 22
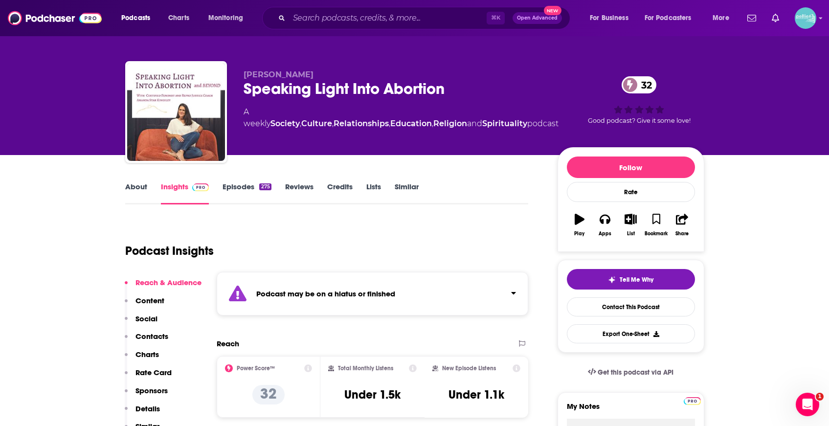
scroll to position [4, 0]
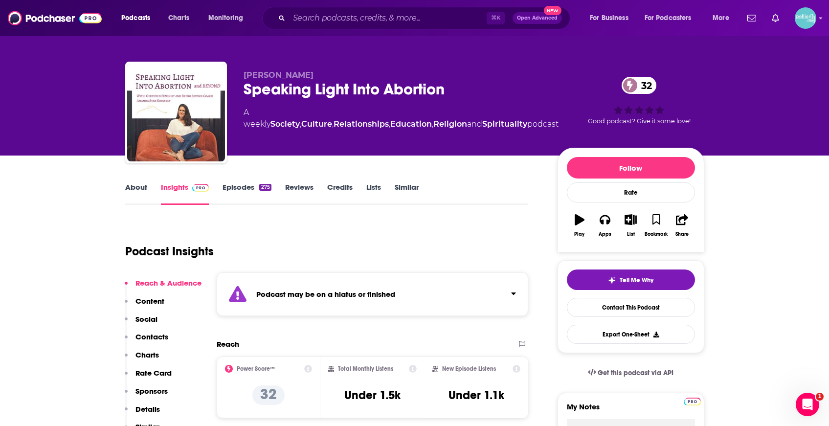
click at [139, 193] on link "About" at bounding box center [136, 193] width 22 height 22
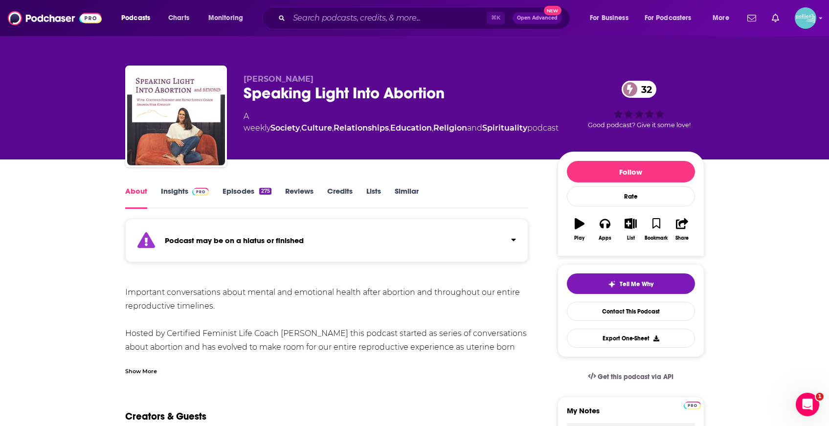
click at [191, 199] on link "Insights" at bounding box center [185, 197] width 48 height 22
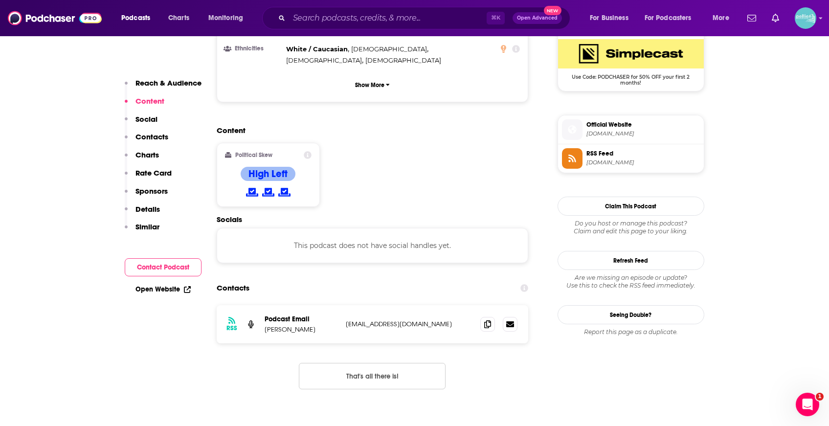
scroll to position [734, 0]
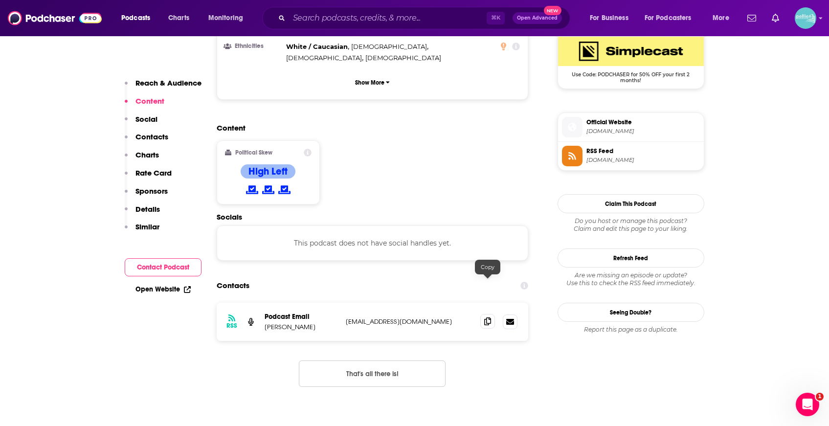
click at [481, 314] on span at bounding box center [487, 321] width 15 height 15
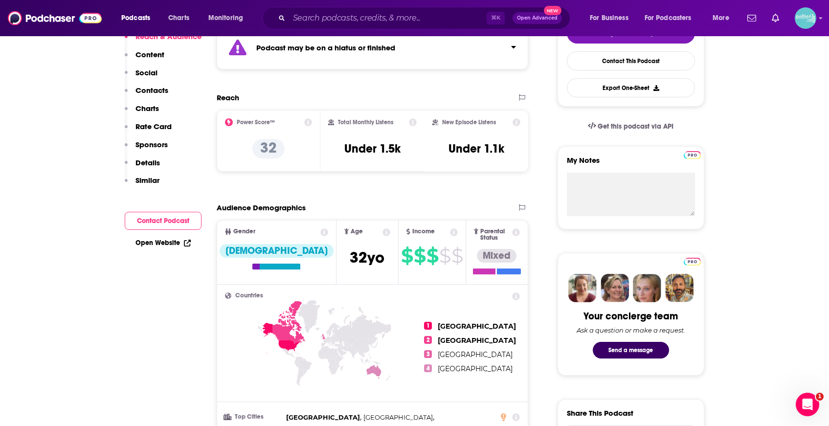
scroll to position [6, 0]
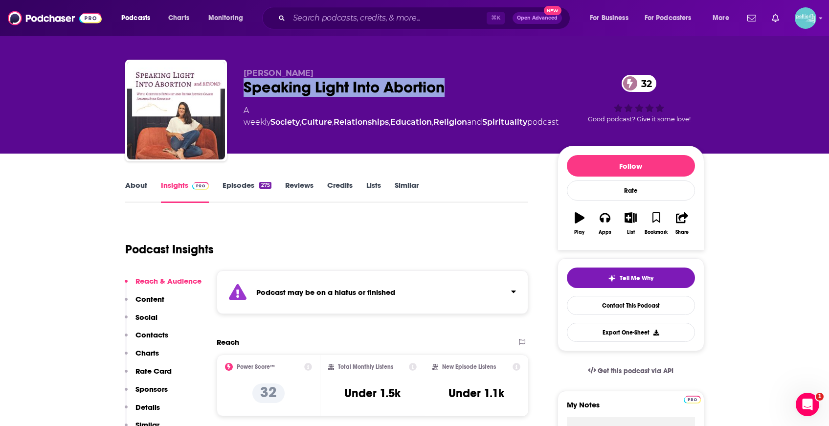
drag, startPoint x: 454, startPoint y: 88, endPoint x: 241, endPoint y: 86, distance: 213.2
click at [241, 86] on div "Amanda Kingsley Speaking Light Into Abortion 32 A weekly Society , Culture , Re…" at bounding box center [414, 113] width 579 height 106
copy h2 "Speaking Light Into Abortion"
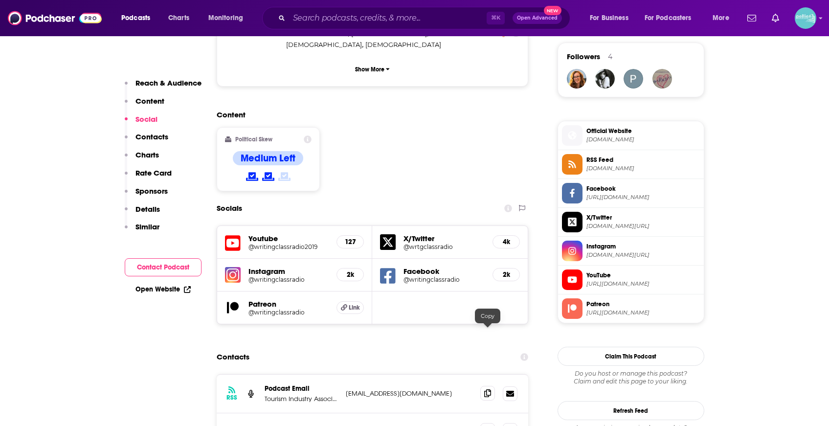
scroll to position [722, 0]
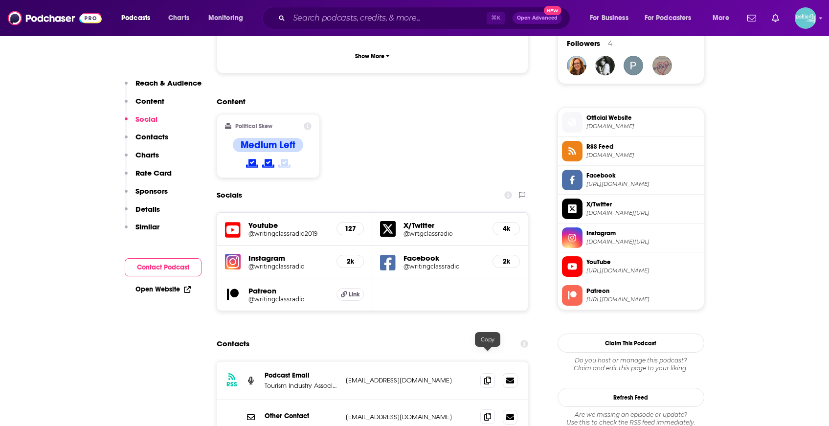
click at [490, 413] on icon at bounding box center [487, 417] width 7 height 8
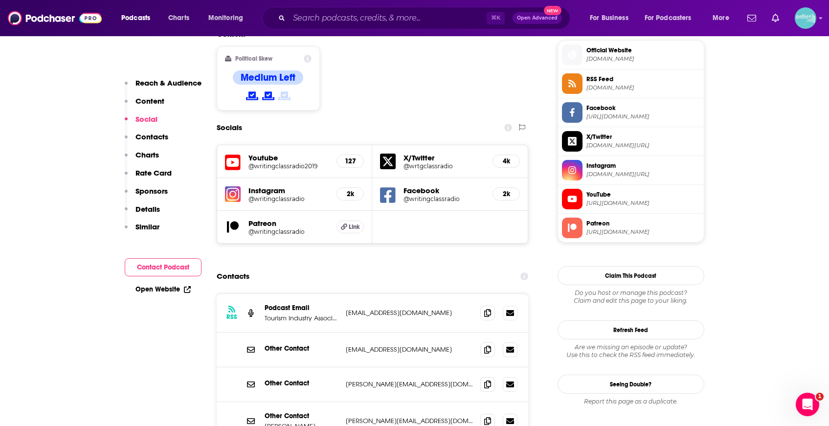
scroll to position [794, 0]
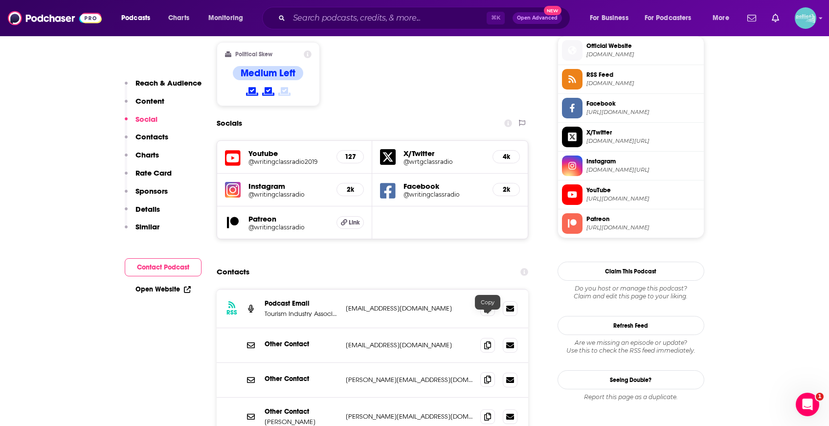
click at [485, 375] on icon at bounding box center [487, 379] width 7 height 8
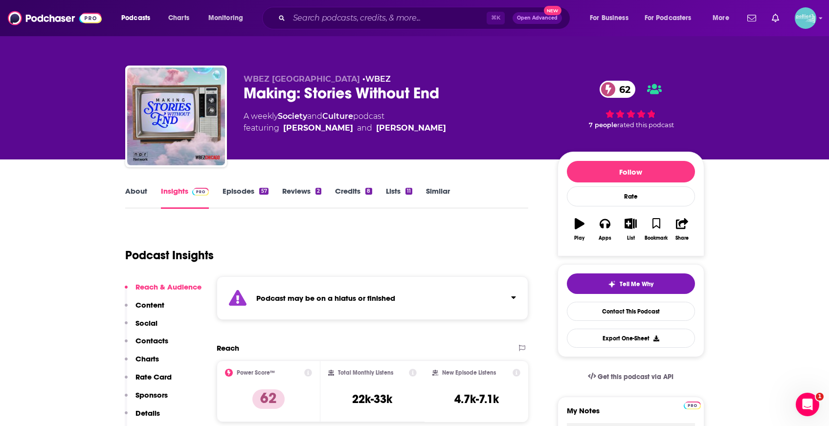
click at [235, 191] on link "Episodes 57" at bounding box center [244, 197] width 45 height 22
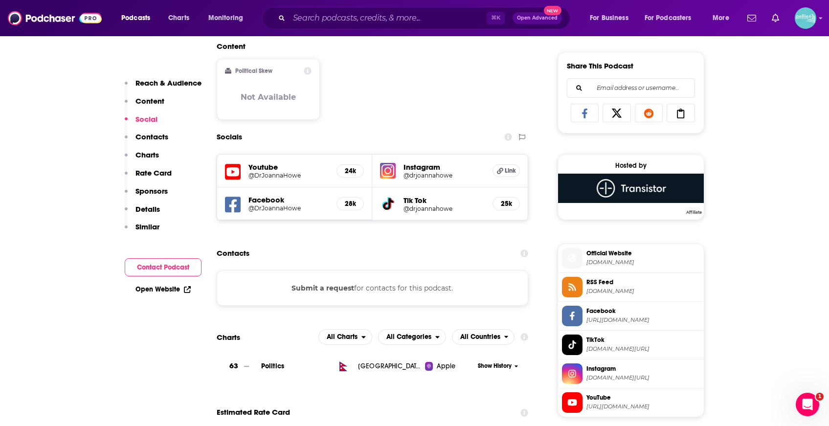
scroll to position [638, 0]
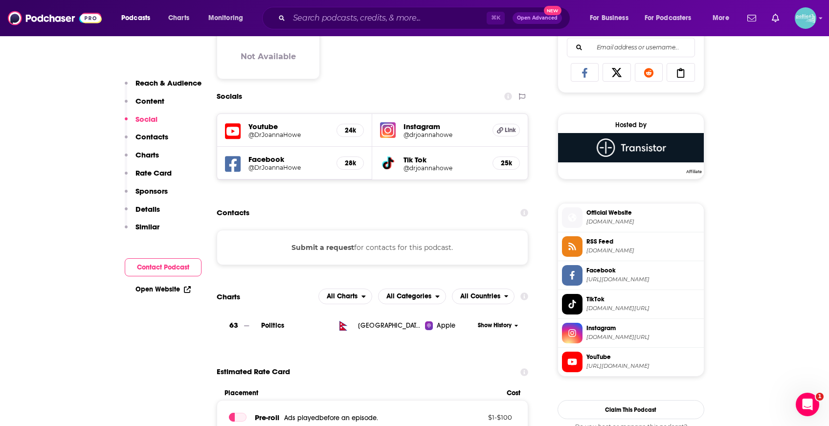
click at [271, 132] on h5 "@DrJoannaHowe" at bounding box center [288, 134] width 81 height 7
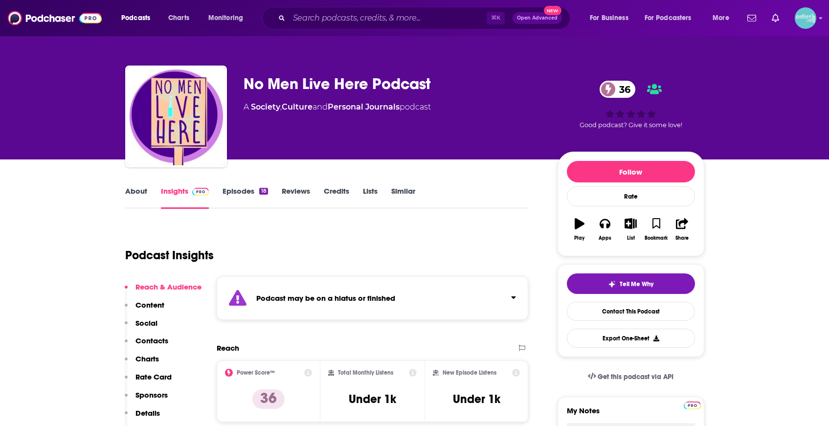
click at [248, 197] on link "Episodes 18" at bounding box center [244, 197] width 45 height 22
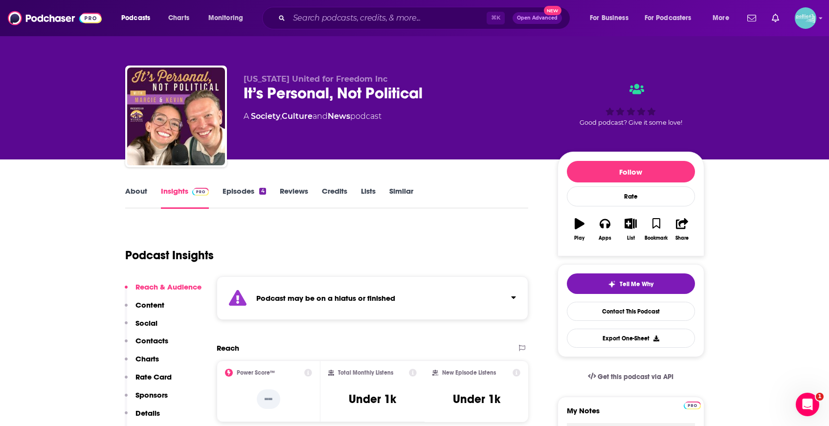
click at [237, 190] on link "Episodes 4" at bounding box center [243, 197] width 43 height 22
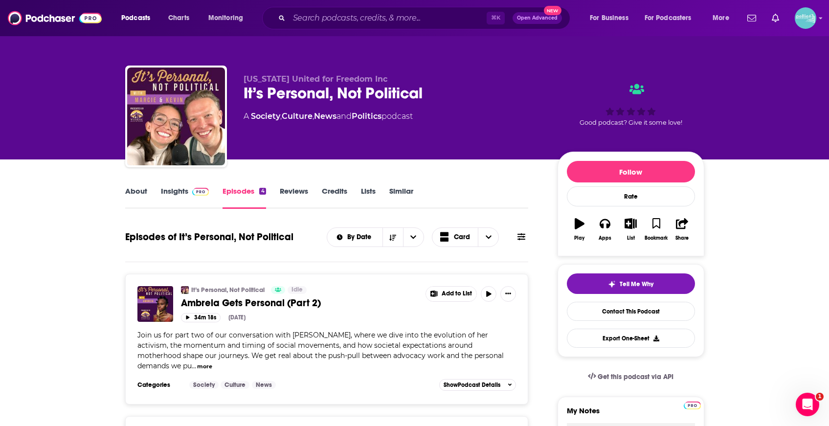
click at [175, 190] on link "Insights" at bounding box center [185, 197] width 48 height 22
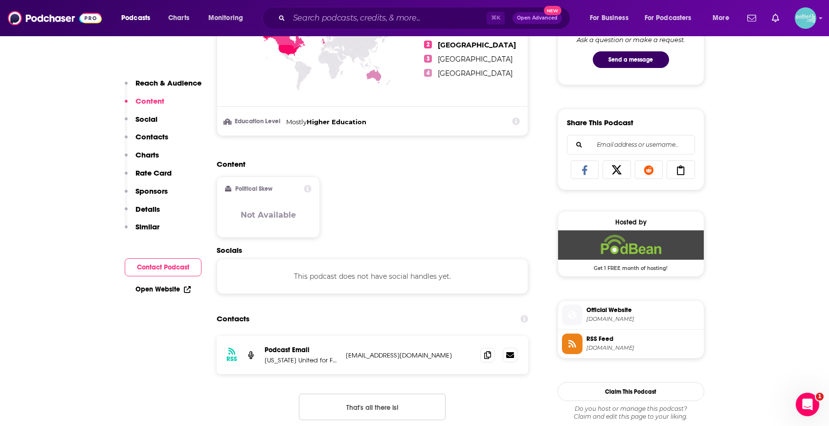
scroll to position [561, 0]
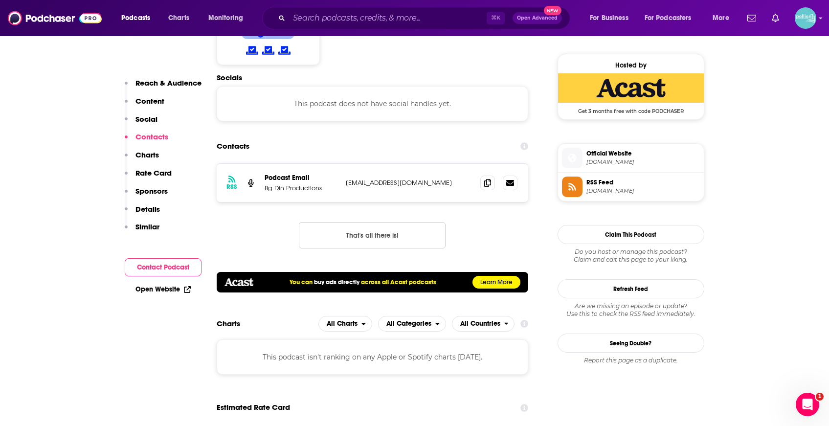
scroll to position [711, 0]
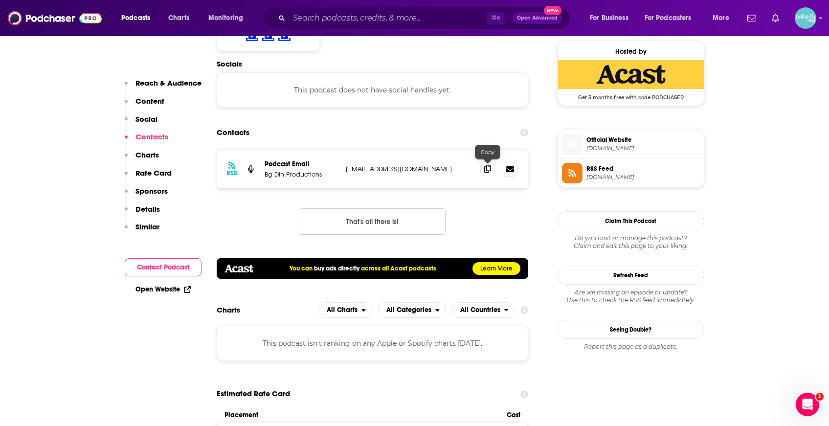
click at [489, 170] on icon at bounding box center [487, 169] width 7 height 8
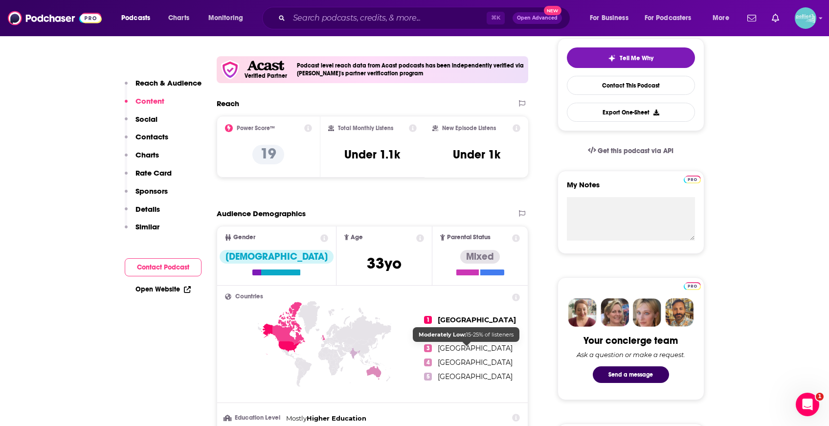
scroll to position [0, 0]
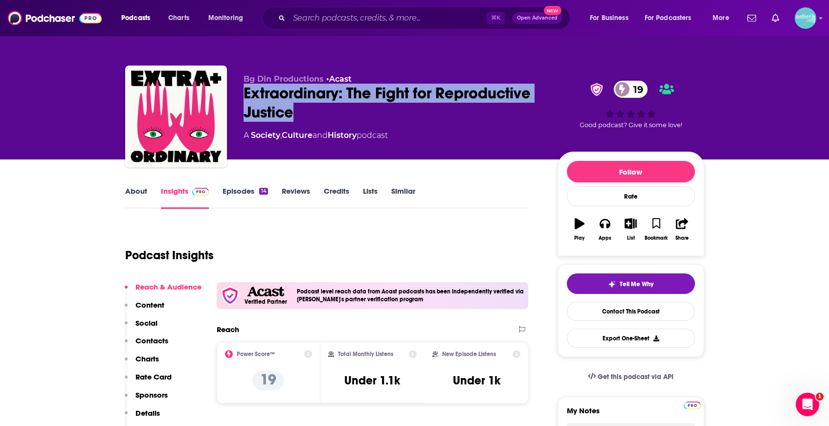
drag, startPoint x: 300, startPoint y: 114, endPoint x: 243, endPoint y: 96, distance: 60.1
click at [243, 96] on div "Extraordinary: The Fight for Reproductive Justice 19" at bounding box center [392, 103] width 298 height 38
copy h2 "Extraordinary: The Fight for Reproductive Justice"
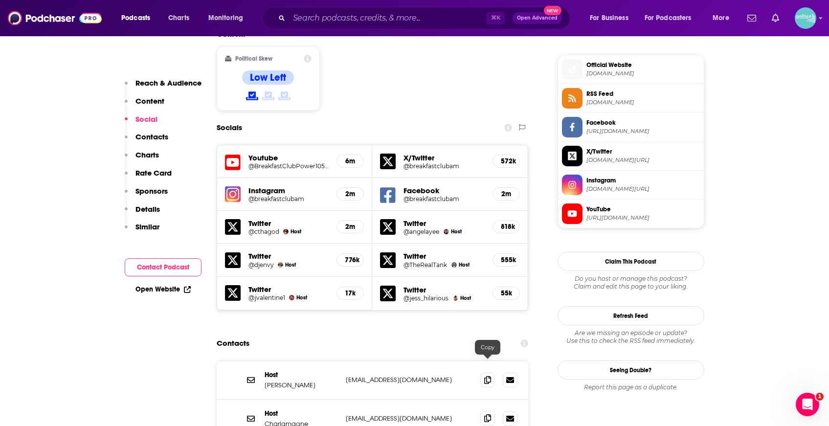
click at [485, 414] on icon at bounding box center [487, 418] width 7 height 8
